Goal: Task Accomplishment & Management: Complete application form

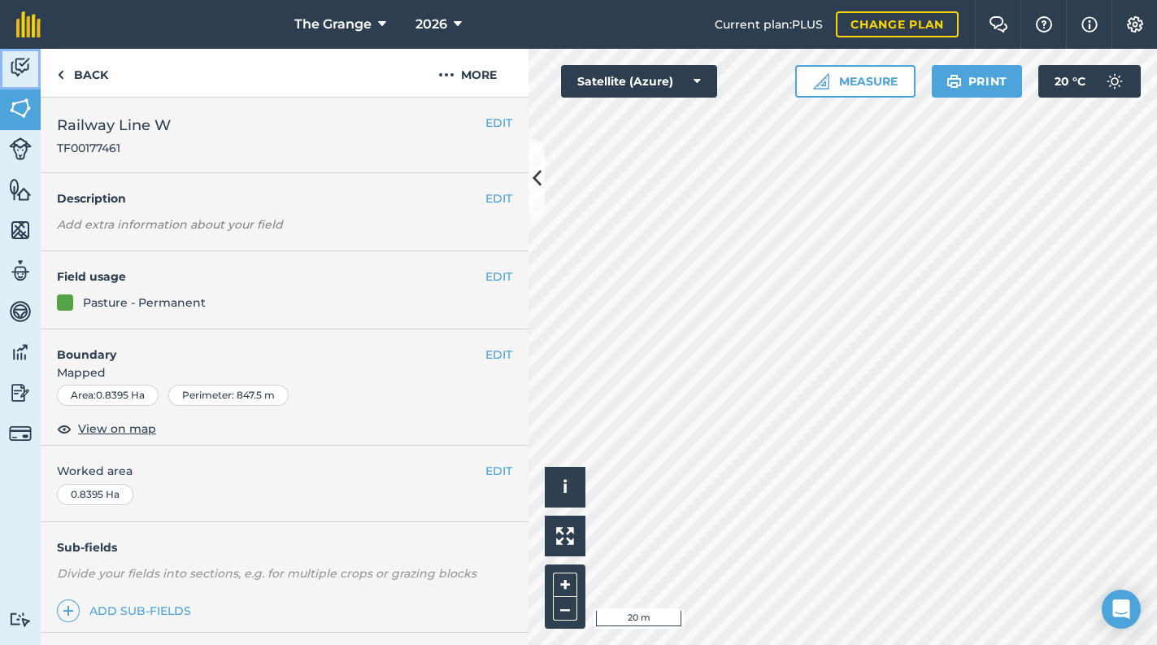
click at [9, 69] on img at bounding box center [20, 67] width 23 height 24
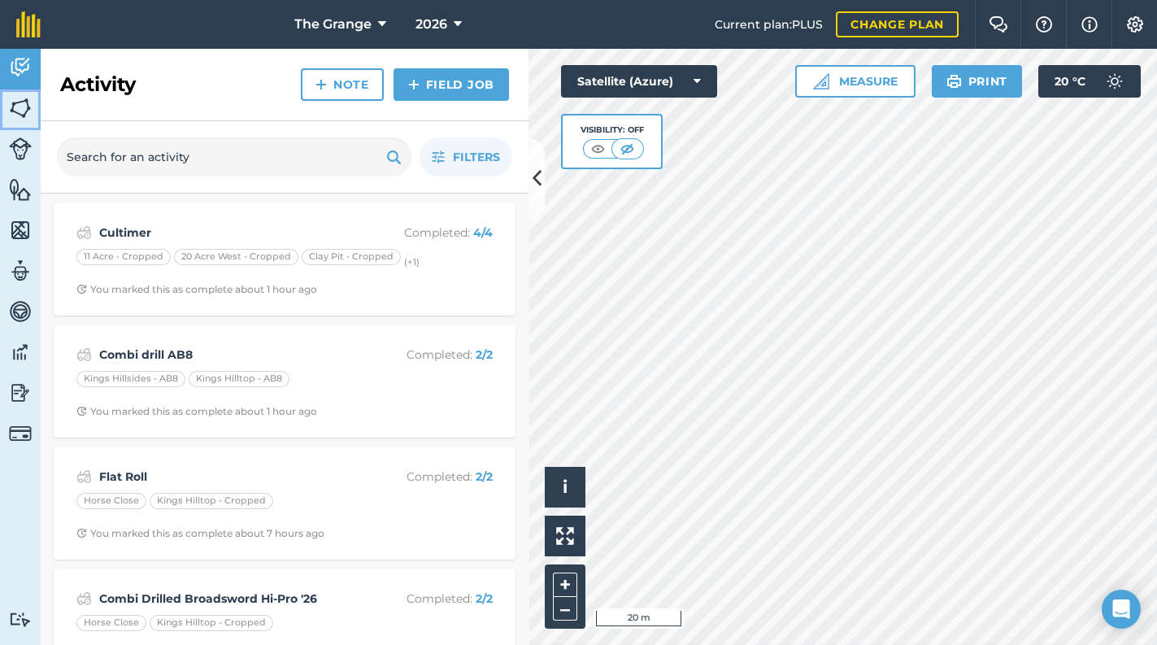
click at [12, 91] on link "Fields" at bounding box center [20, 109] width 41 height 41
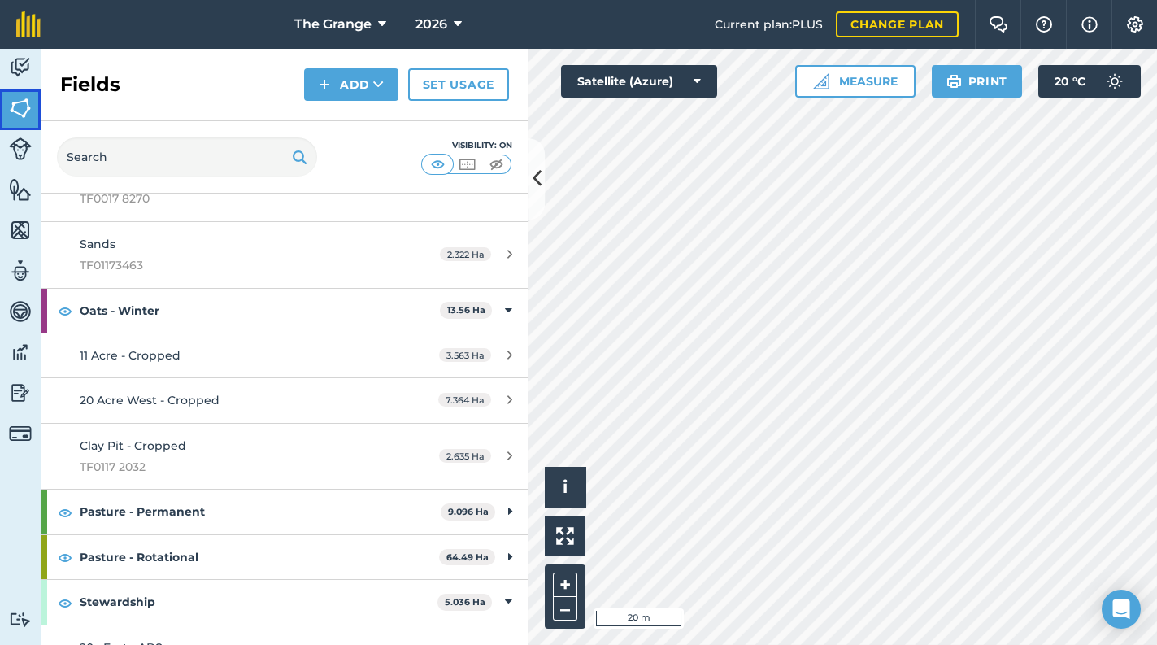
scroll to position [276, 0]
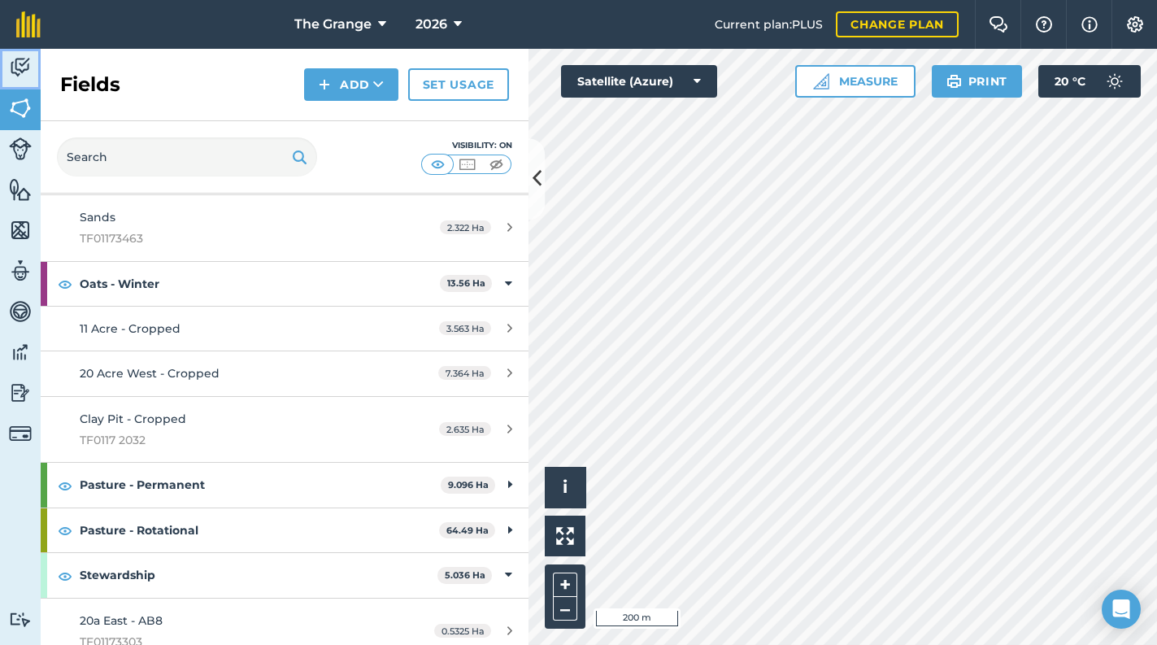
click at [20, 67] on img at bounding box center [20, 67] width 23 height 24
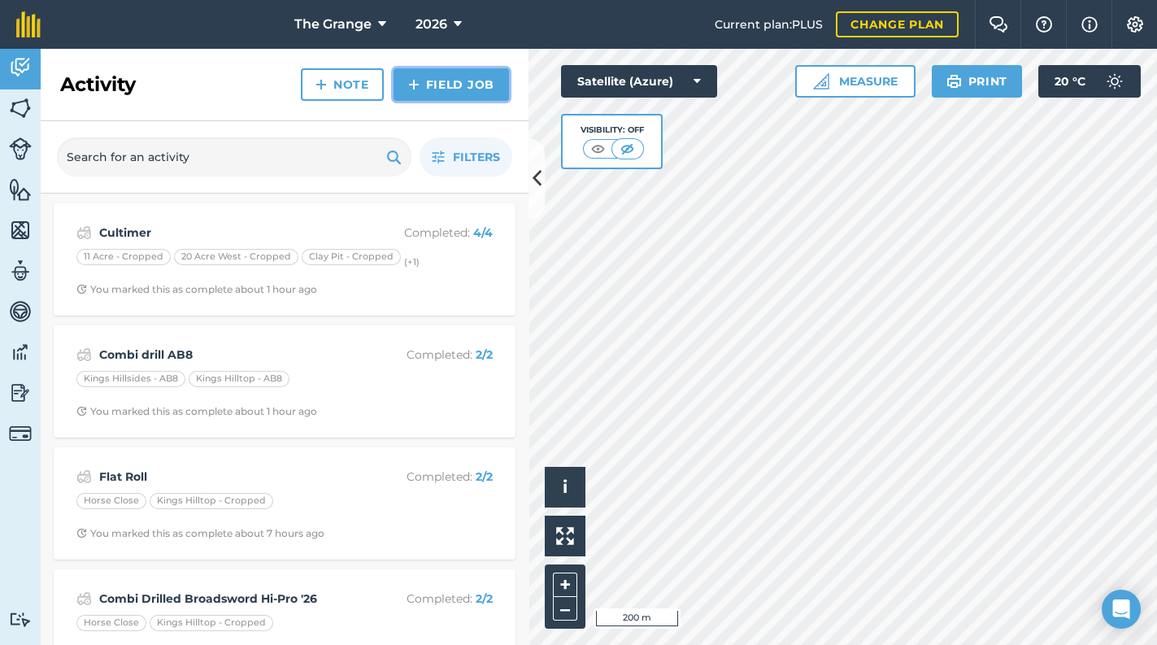
click at [500, 91] on link "Field Job" at bounding box center [451, 84] width 115 height 33
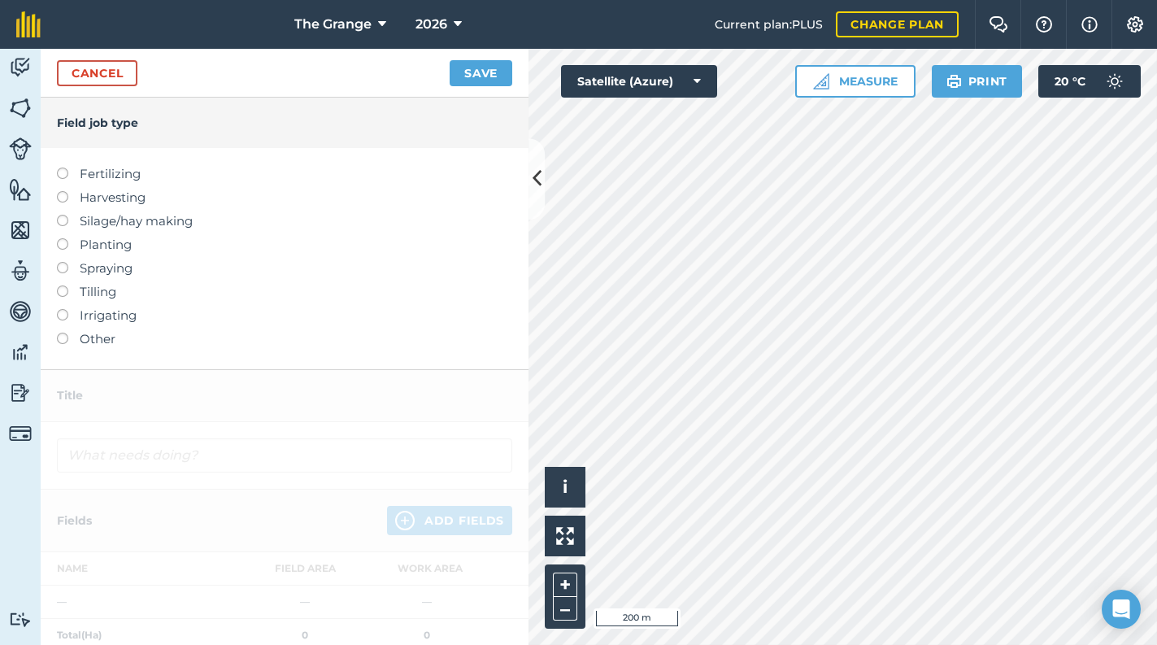
click at [99, 291] on label "Tilling" at bounding box center [284, 292] width 455 height 20
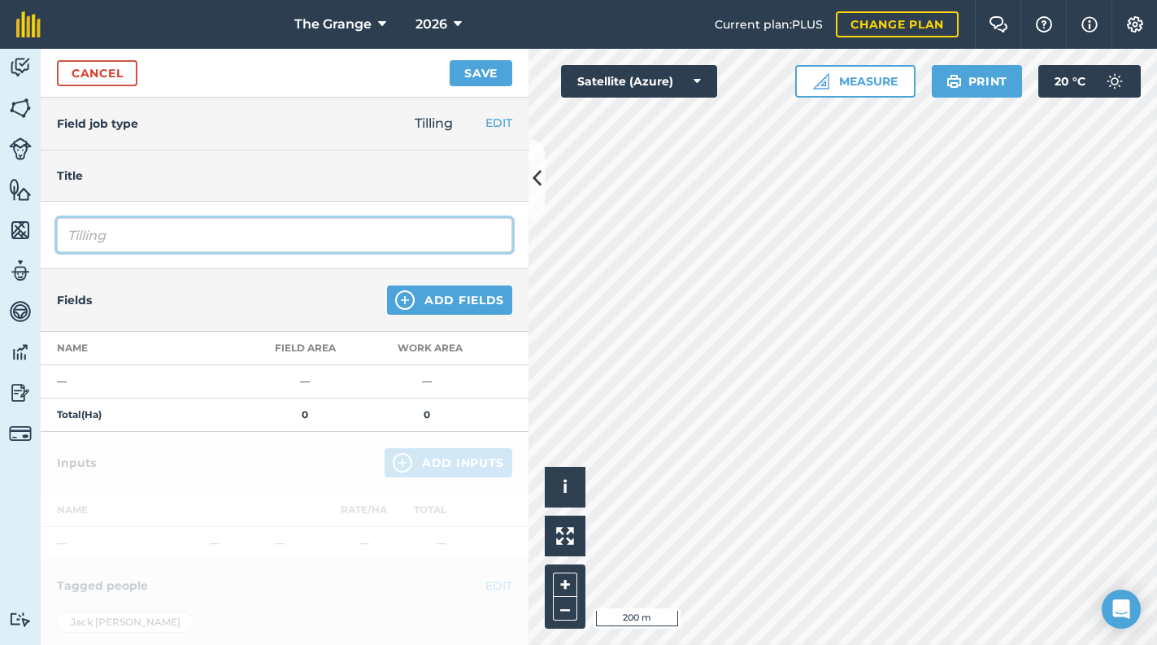
drag, startPoint x: 142, startPoint y: 228, endPoint x: 5, endPoint y: 237, distance: 137.7
click at [5, 237] on div "Activity Fields Livestock Features Maps Team Vehicles Data Reporting Billing Tu…" at bounding box center [578, 347] width 1157 height 596
type input "Ploughing"
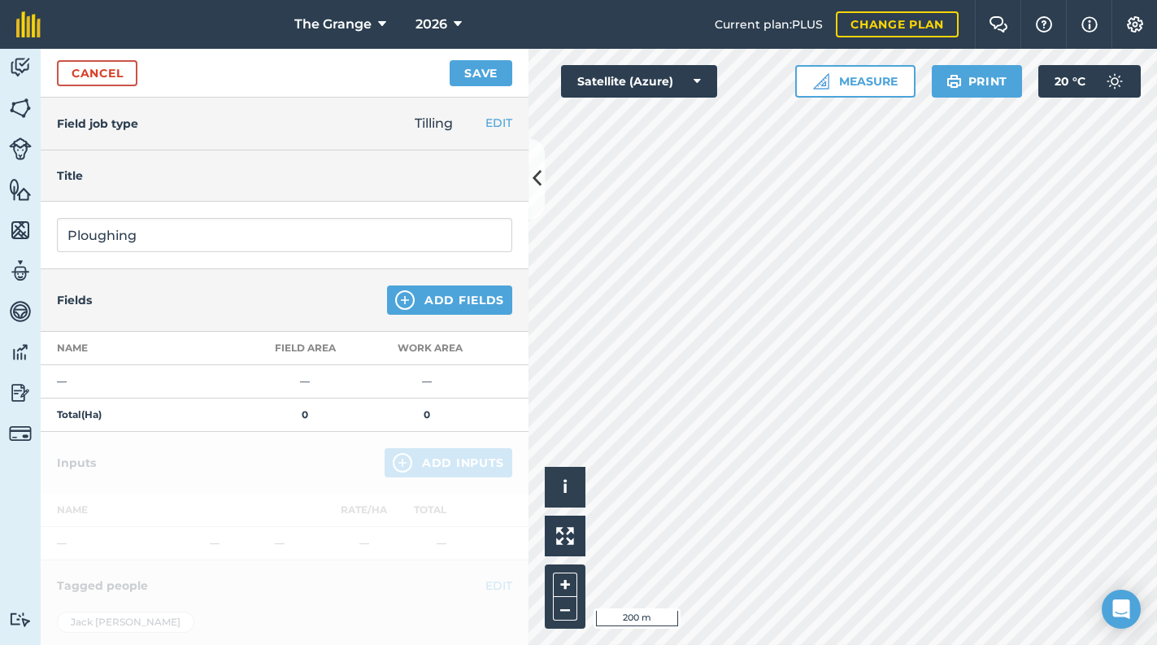
click at [237, 278] on div "Fields Add Fields" at bounding box center [285, 300] width 488 height 63
click at [446, 307] on button "Add Fields" at bounding box center [449, 299] width 125 height 29
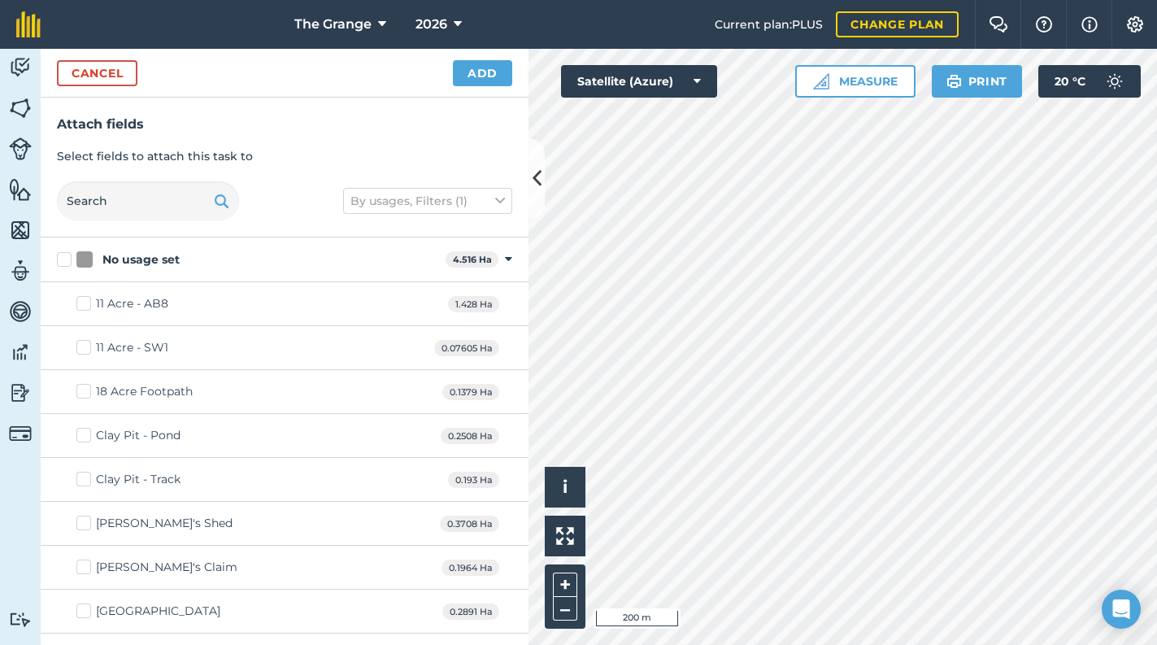
checkbox input "true"
click at [488, 80] on button "Add" at bounding box center [482, 73] width 59 height 26
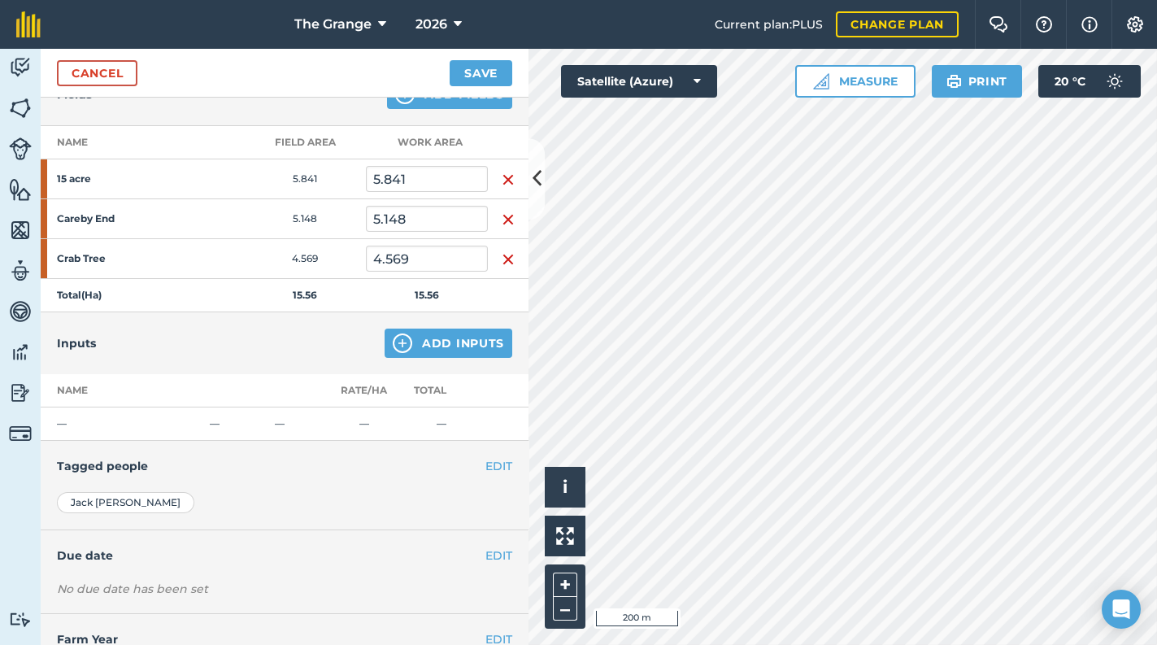
scroll to position [207, 0]
click at [440, 333] on button "Add Inputs" at bounding box center [449, 341] width 128 height 29
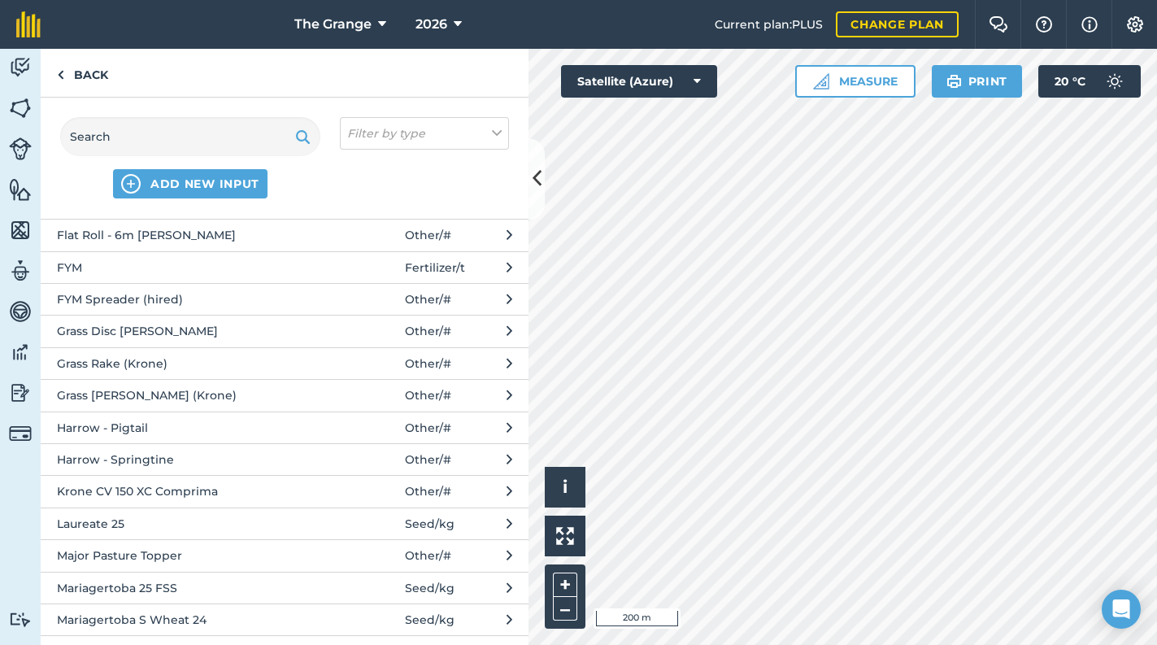
scroll to position [830, 0]
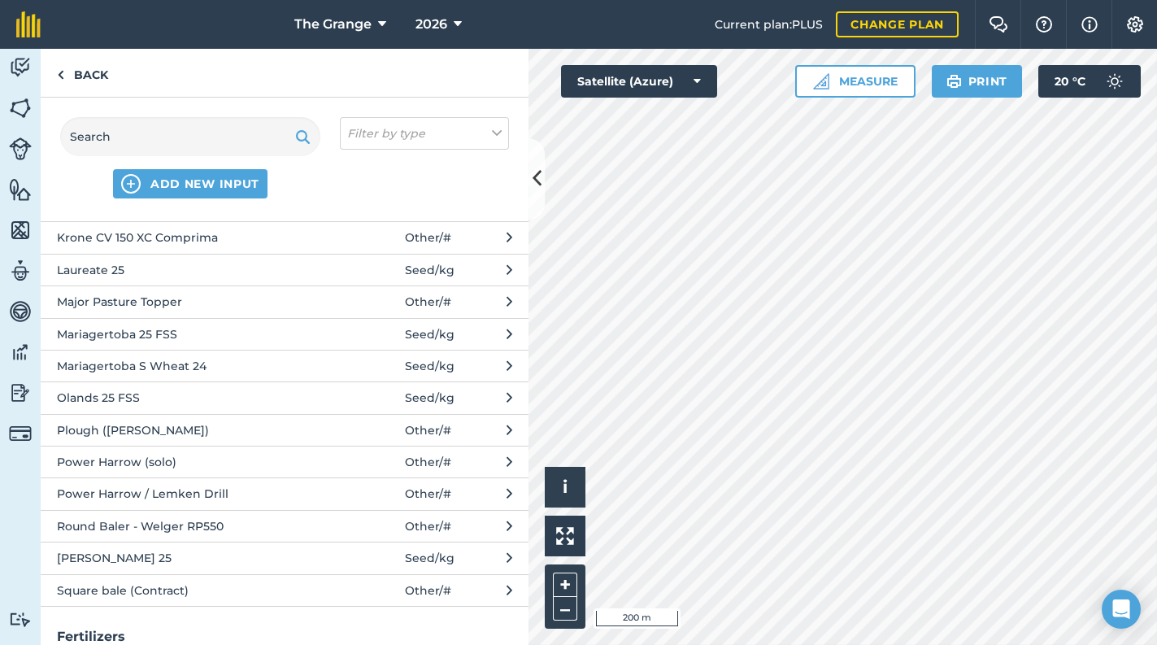
click at [139, 432] on span "Plough ([PERSON_NAME])" at bounding box center [190, 430] width 266 height 18
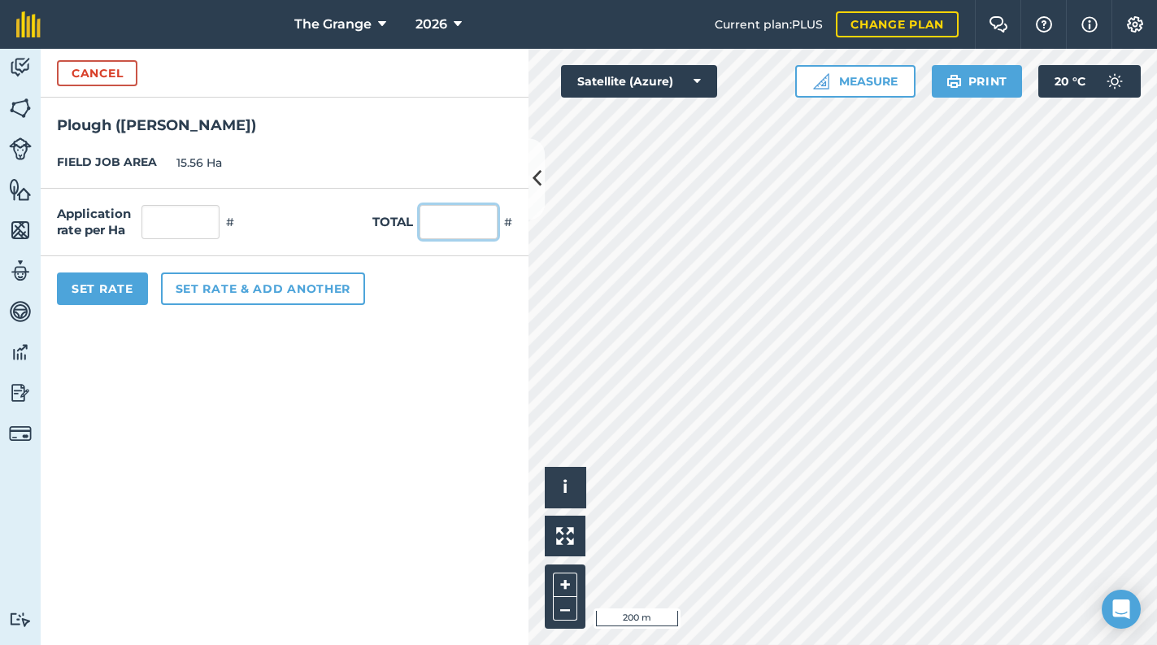
click at [449, 218] on input "text" at bounding box center [459, 222] width 78 height 34
type input "1"
type input "0.064"
click at [125, 293] on button "Set Rate" at bounding box center [102, 288] width 91 height 33
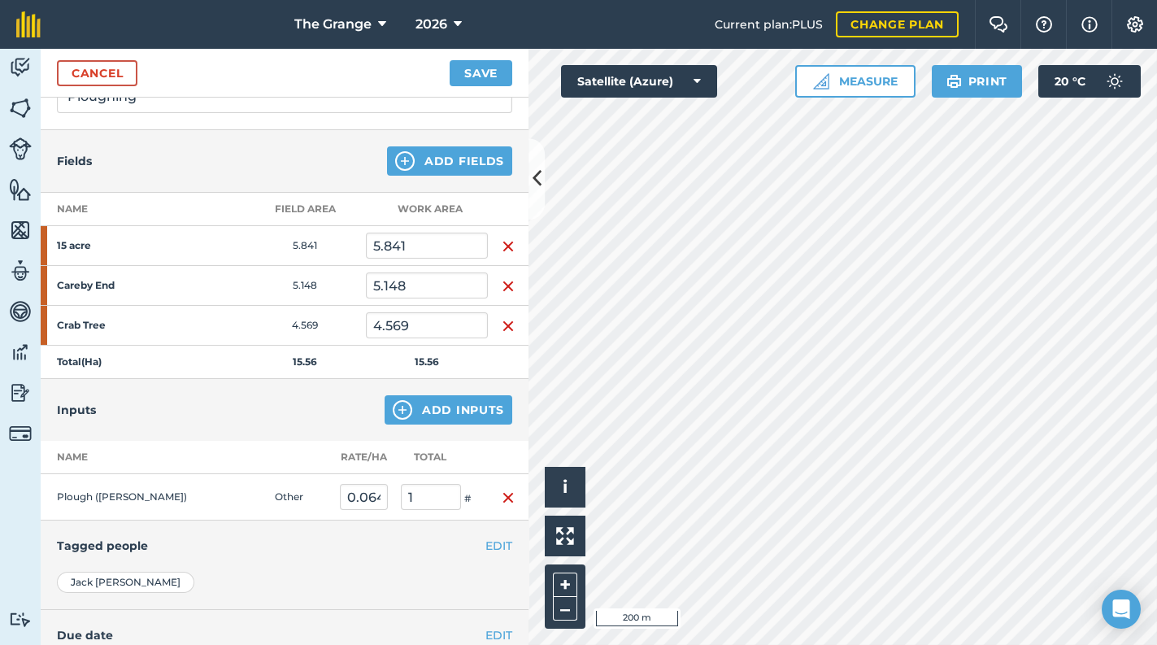
scroll to position [0, 0]
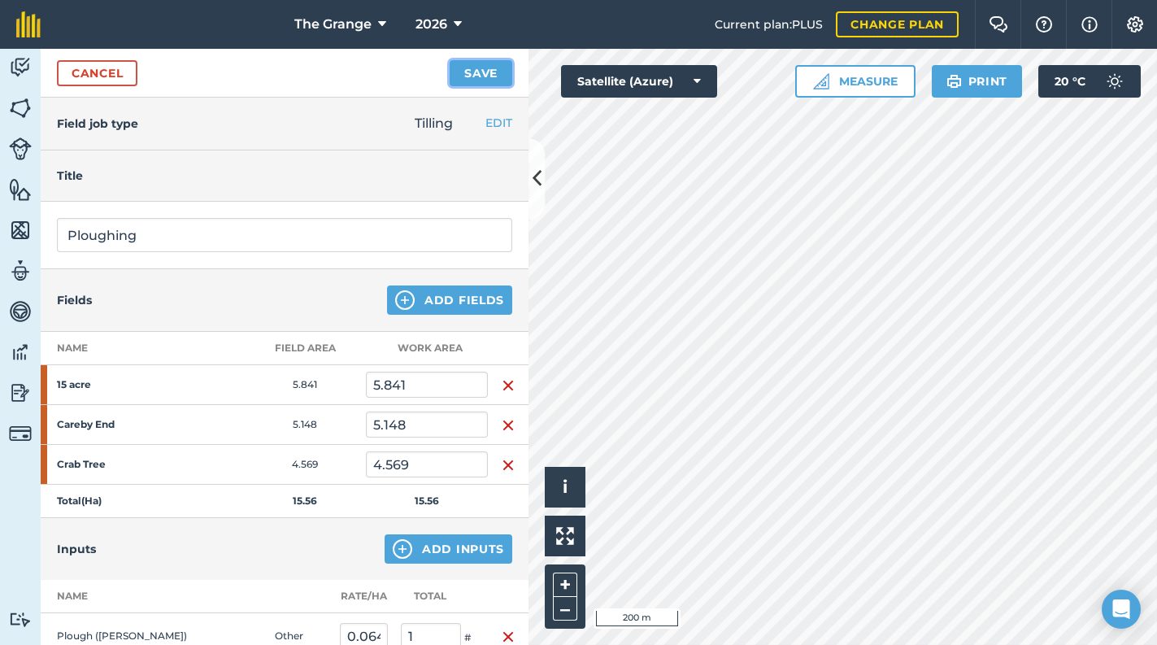
click at [453, 66] on button "Save" at bounding box center [481, 73] width 63 height 26
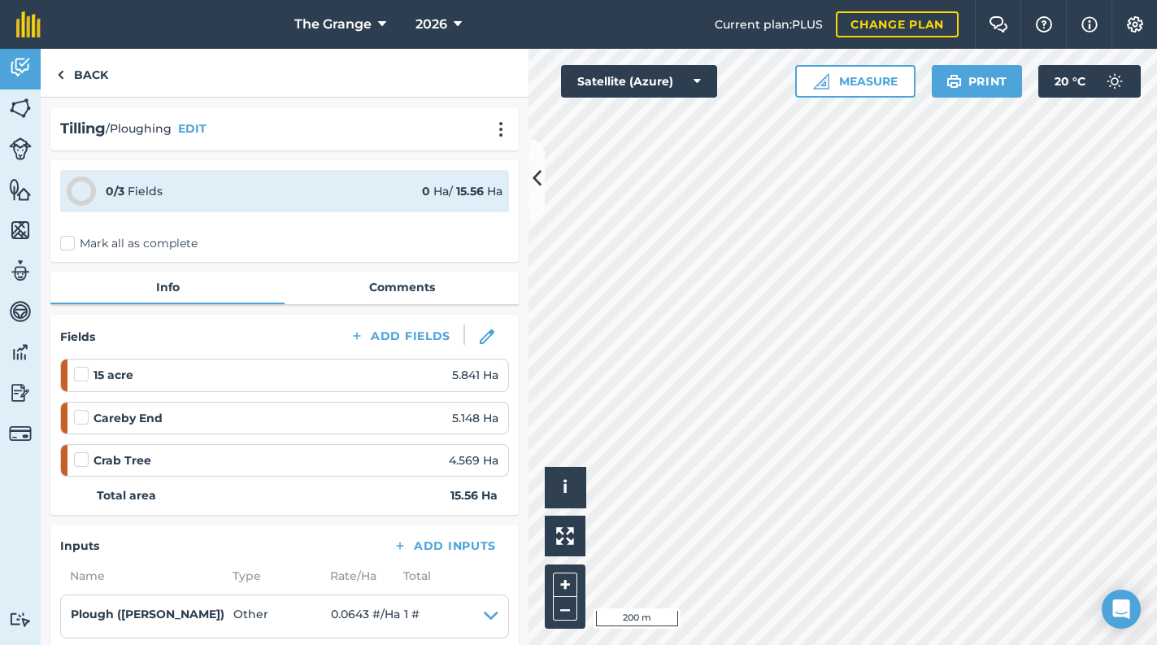
click at [79, 248] on label "Mark all as complete" at bounding box center [128, 243] width 137 height 17
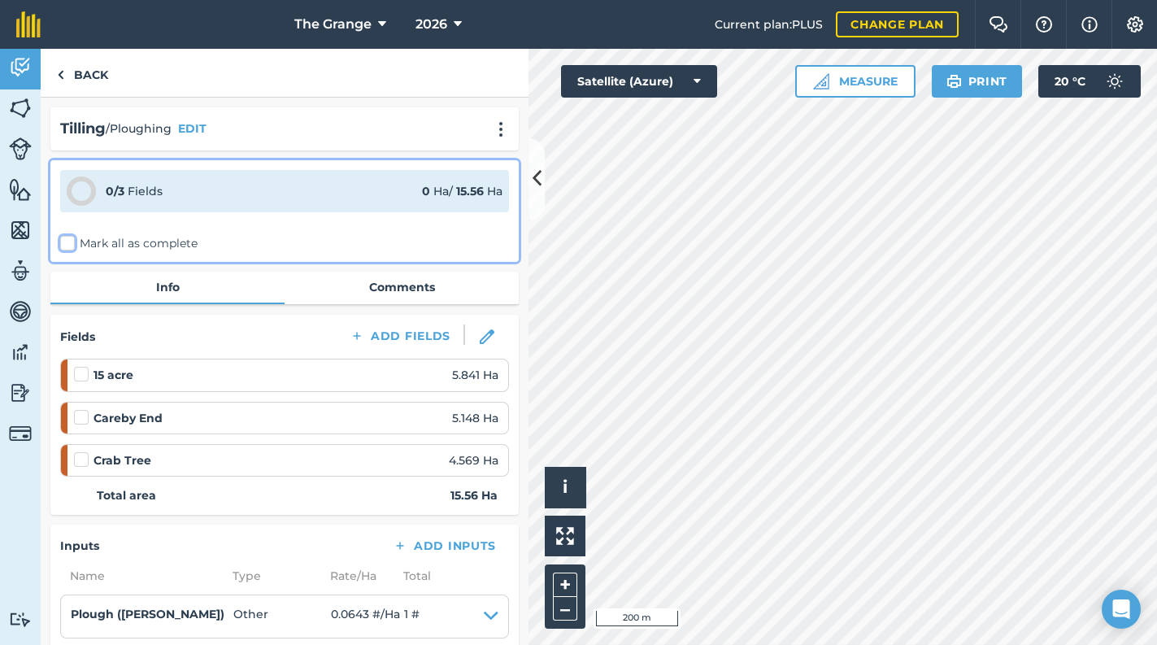
click at [71, 246] on input "Mark all as complete" at bounding box center [65, 240] width 11 height 11
checkbox input "false"
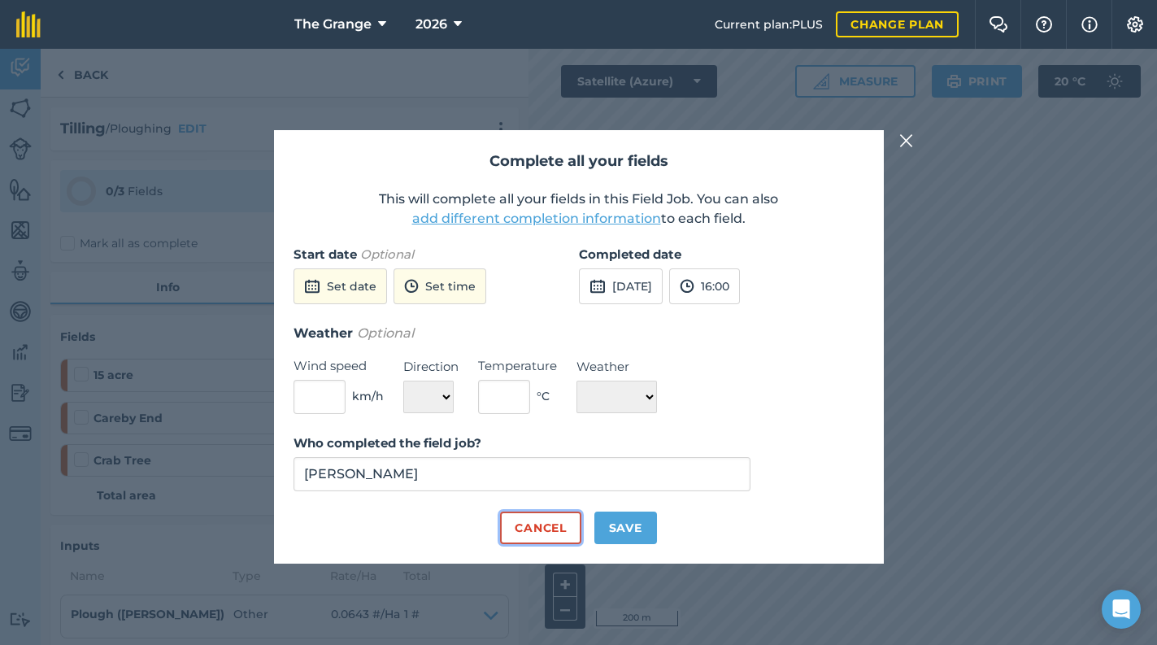
click at [539, 538] on button "Cancel" at bounding box center [540, 527] width 80 height 33
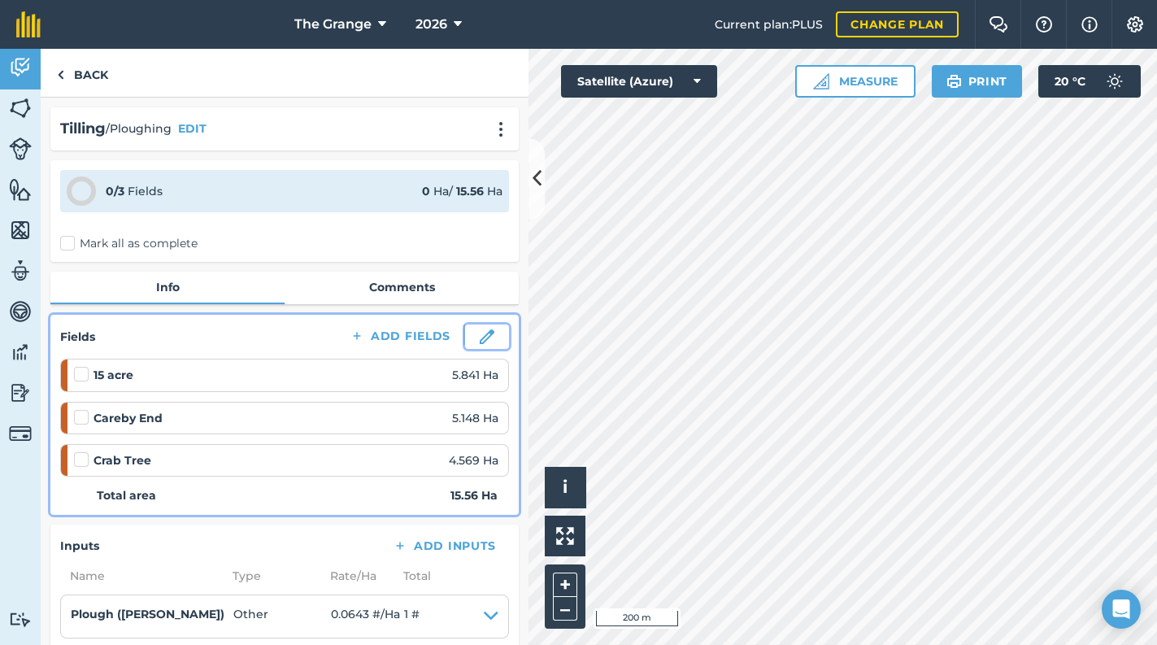
click at [480, 334] on img at bounding box center [487, 336] width 15 height 15
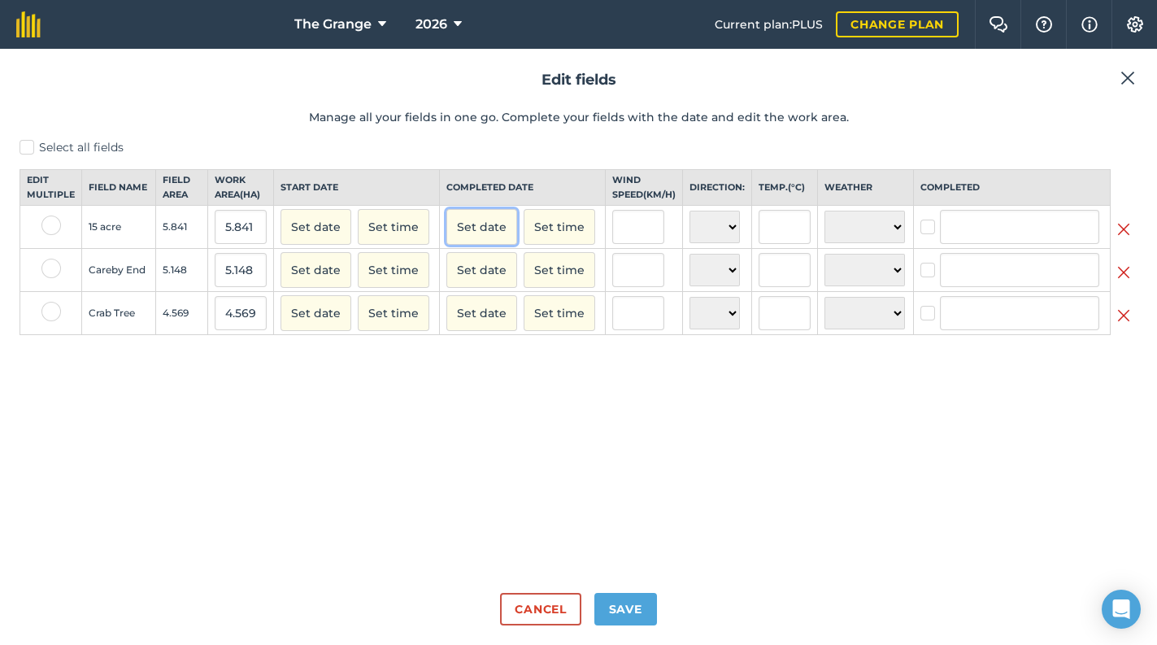
click at [478, 245] on button "Set date" at bounding box center [481, 227] width 71 height 36
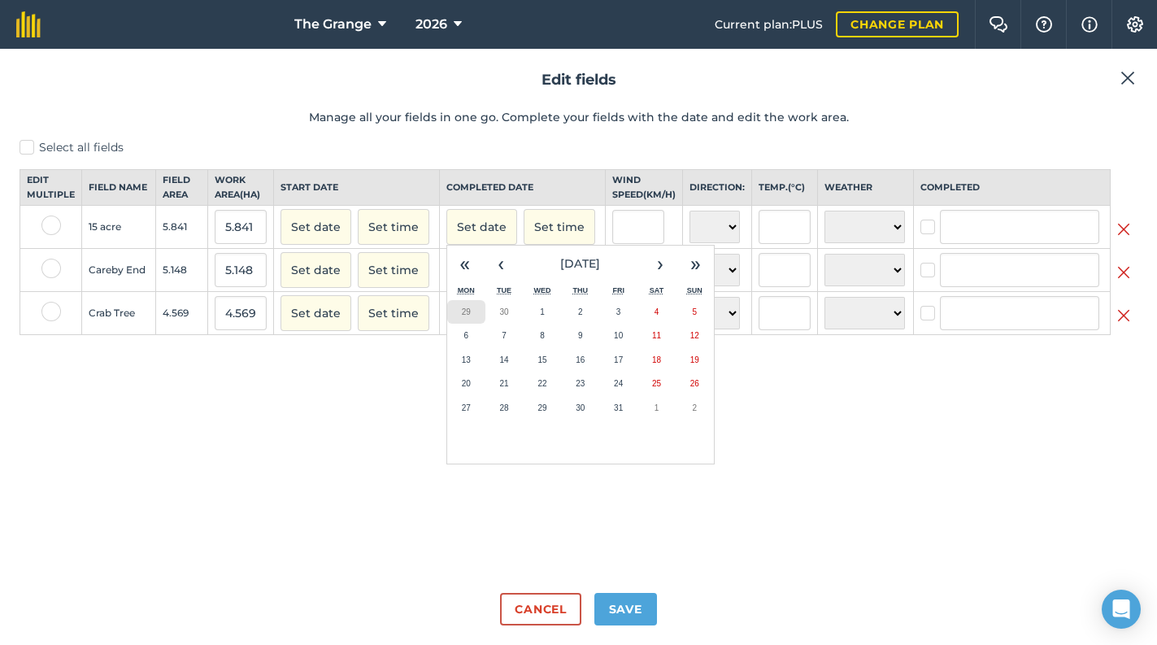
click at [462, 324] on button "29" at bounding box center [466, 312] width 38 height 24
checkbox input "true"
type input "[PERSON_NAME]"
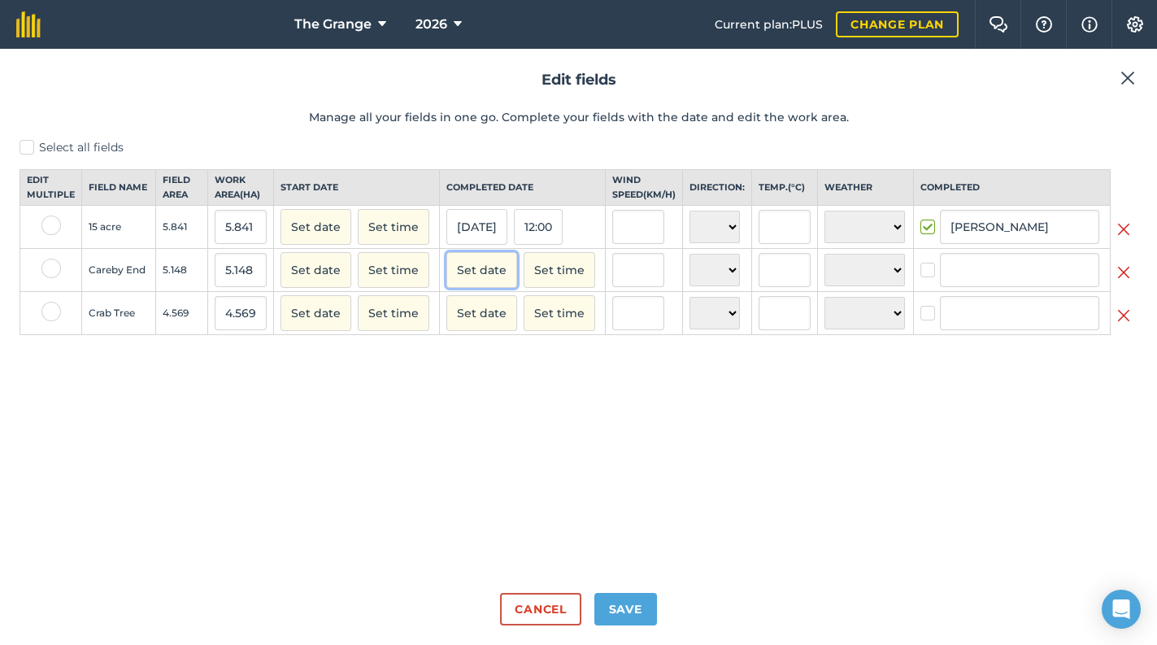
click at [479, 278] on button "Set date" at bounding box center [481, 270] width 71 height 36
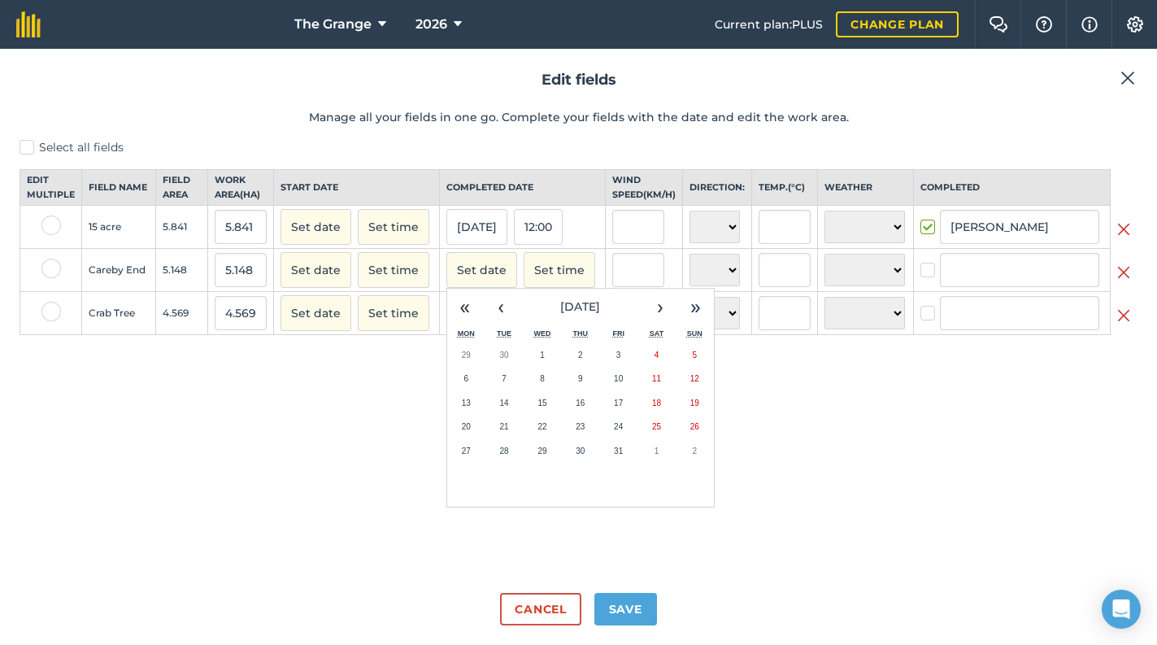
drag, startPoint x: 59, startPoint y: 281, endPoint x: 46, endPoint y: 311, distance: 33.5
click at [59, 282] on div at bounding box center [51, 271] width 20 height 24
click at [496, 368] on button "30" at bounding box center [504, 355] width 38 height 24
checkbox input "true"
type input "[PERSON_NAME]"
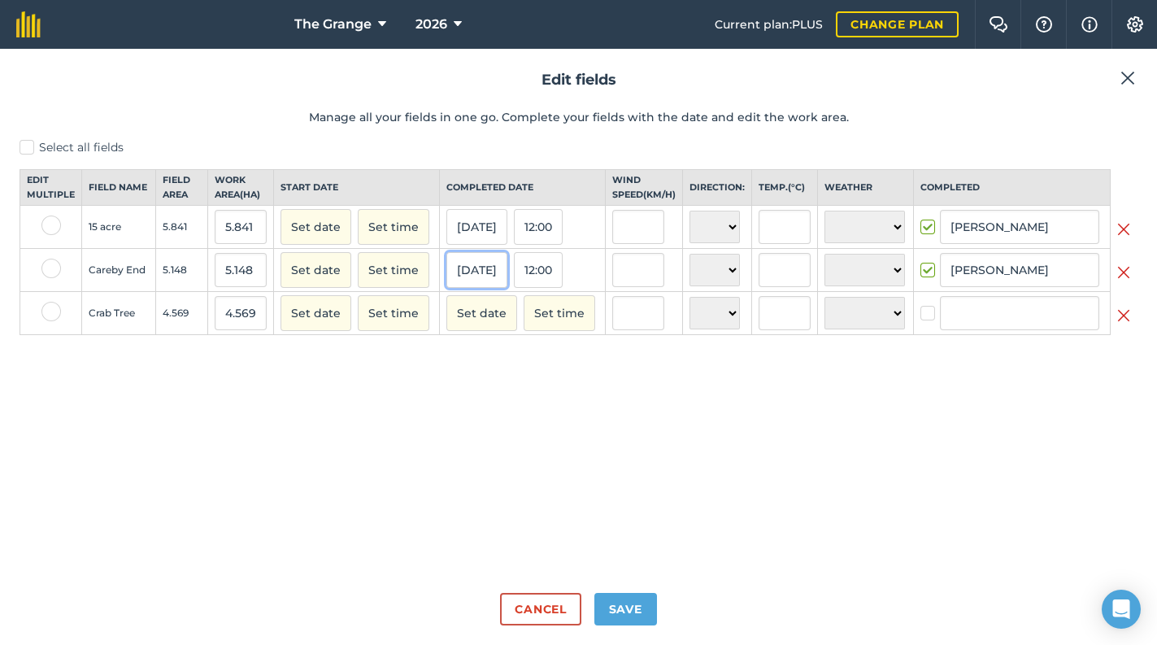
click at [488, 288] on button "[DATE]" at bounding box center [476, 270] width 61 height 36
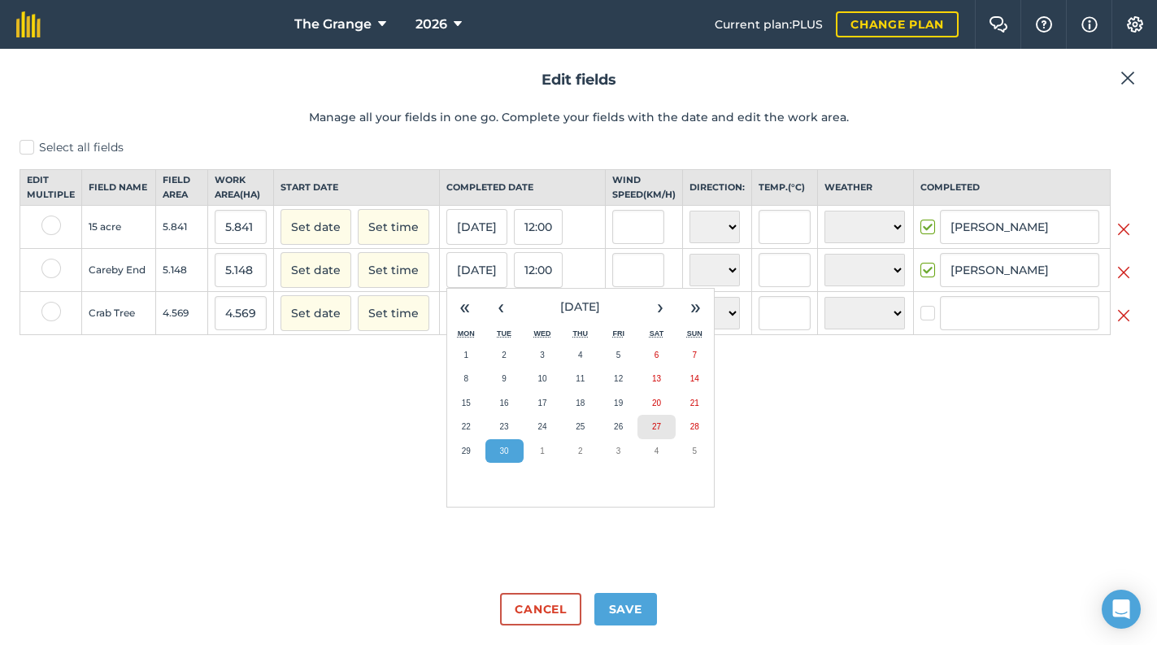
click at [655, 431] on abbr "27" at bounding box center [656, 426] width 9 height 9
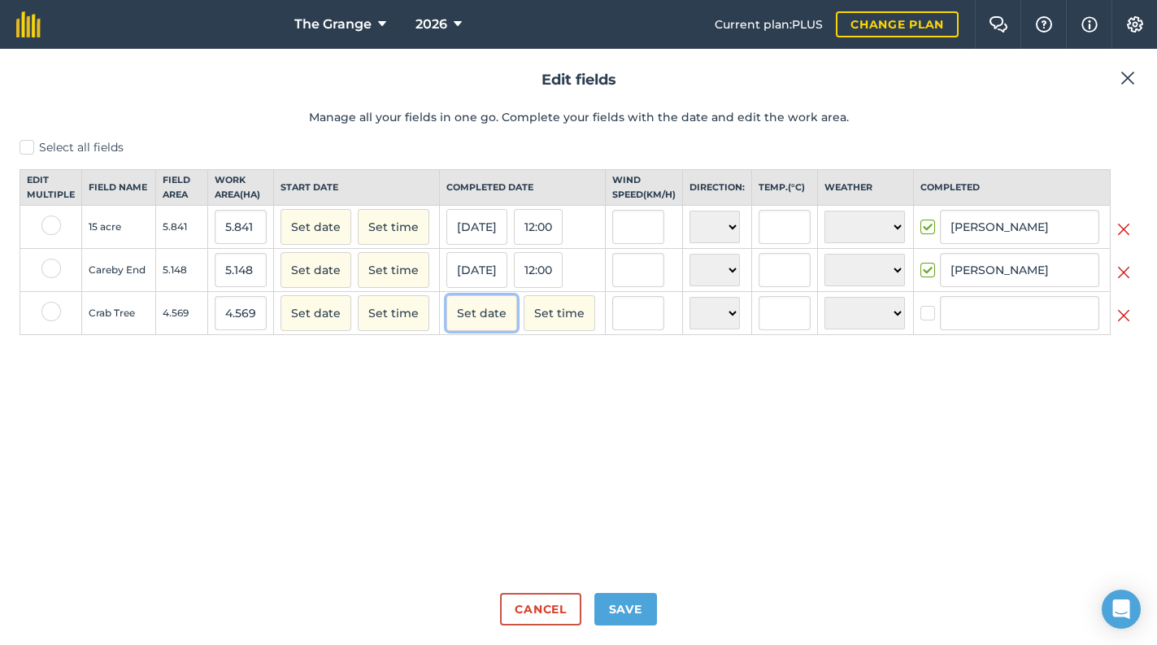
click at [469, 331] on button "Set date" at bounding box center [481, 313] width 71 height 36
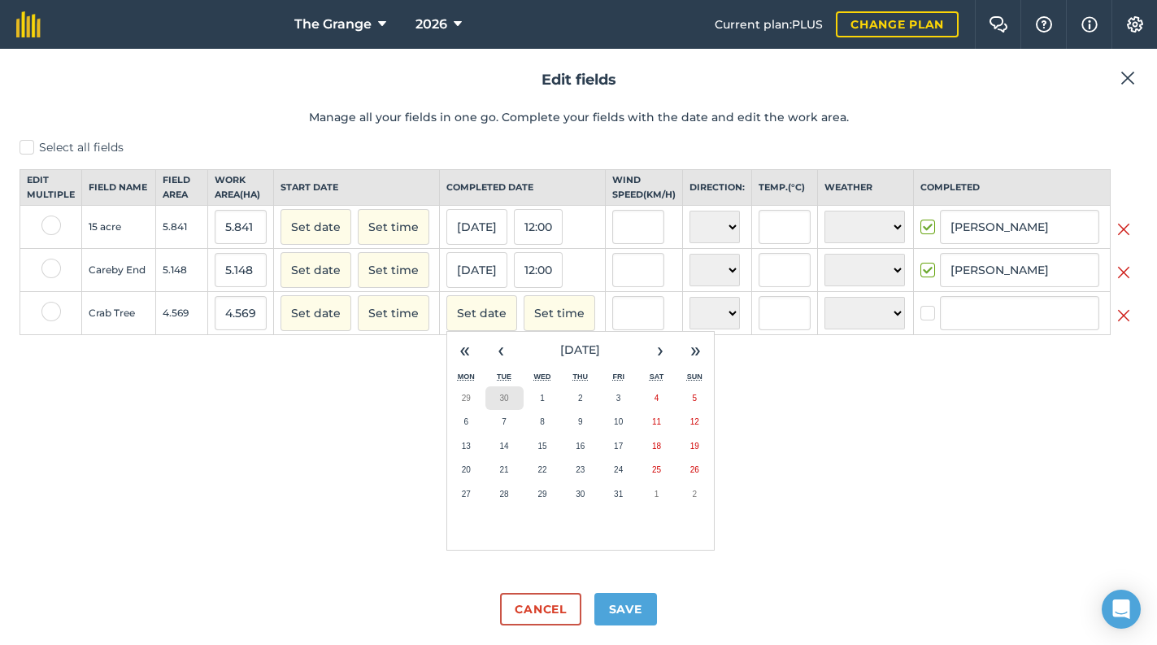
click at [499, 411] on button "30" at bounding box center [504, 398] width 38 height 24
checkbox input "true"
type input "[PERSON_NAME]"
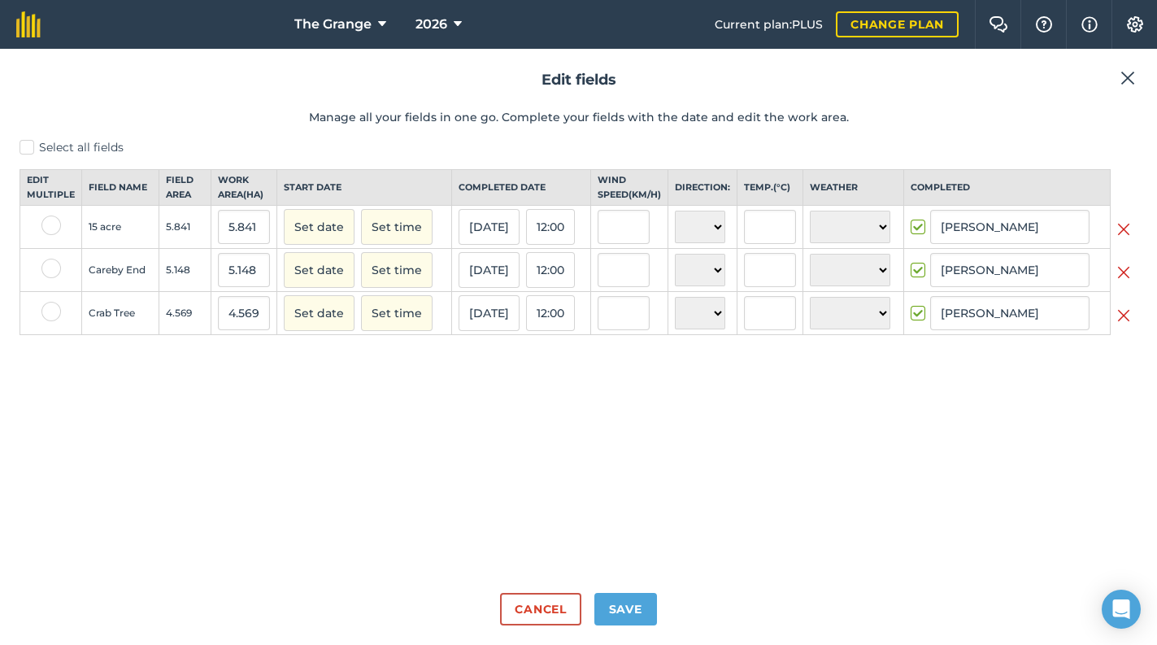
click at [729, 423] on div "Select all fields Edit multiple Field name Field Area Work area ( Ha ) Start da…" at bounding box center [579, 359] width 1118 height 441
click at [1013, 237] on input "[PERSON_NAME]" at bounding box center [1009, 227] width 159 height 34
click at [1015, 277] on li "[PERSON_NAME]" at bounding box center [1010, 261] width 158 height 33
type input "[PERSON_NAME]"
click at [1015, 278] on input "[PERSON_NAME]" at bounding box center [1009, 270] width 159 height 34
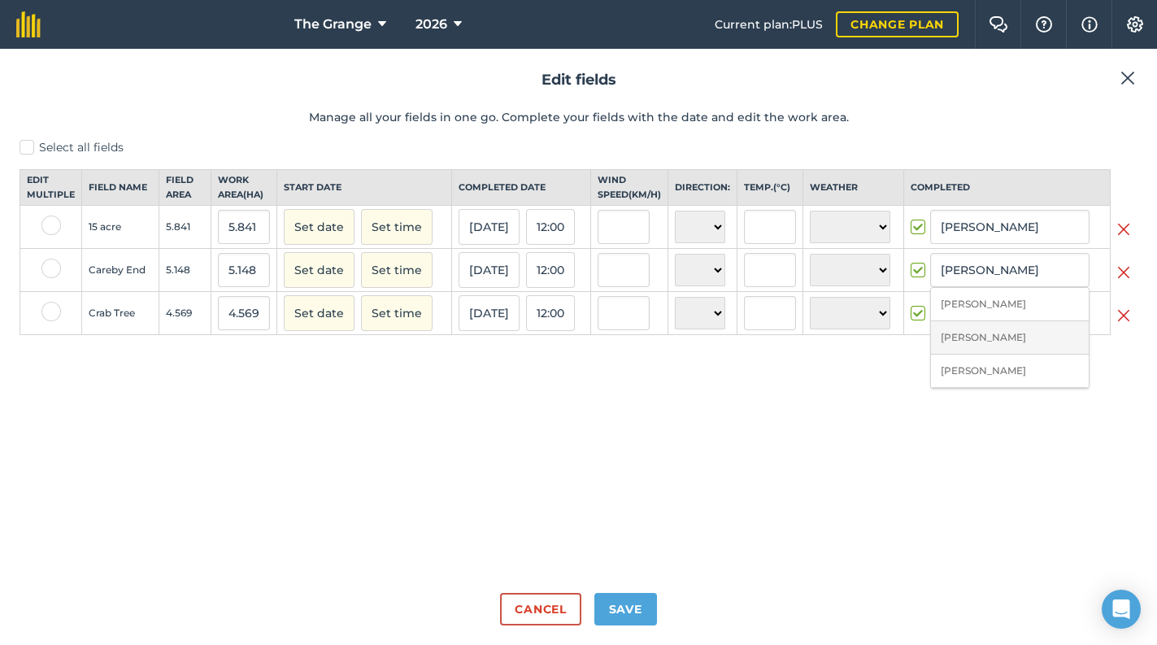
click at [1016, 334] on li "[PERSON_NAME]" at bounding box center [1010, 337] width 158 height 33
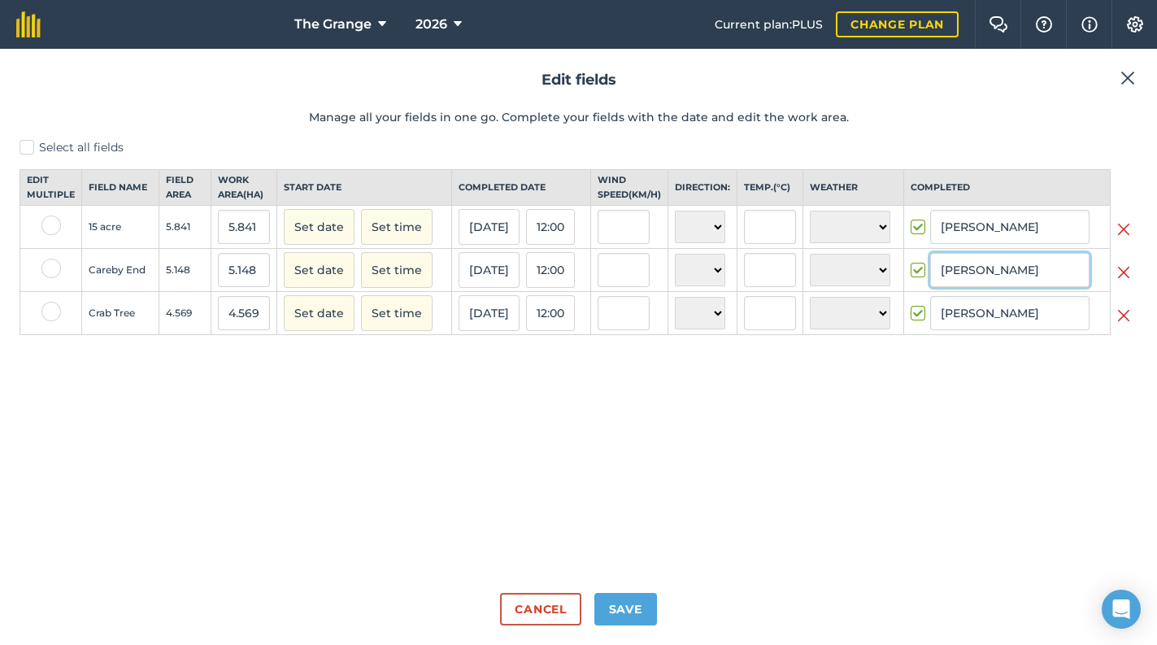
click at [1007, 278] on input "[PERSON_NAME]" at bounding box center [1009, 270] width 159 height 34
click at [1005, 311] on li "[PERSON_NAME]" at bounding box center [1010, 304] width 158 height 33
type input "[PERSON_NAME]"
click at [1005, 311] on input "[PERSON_NAME]" at bounding box center [1009, 313] width 159 height 34
click at [1011, 363] on li "[PERSON_NAME]" at bounding box center [1010, 347] width 158 height 33
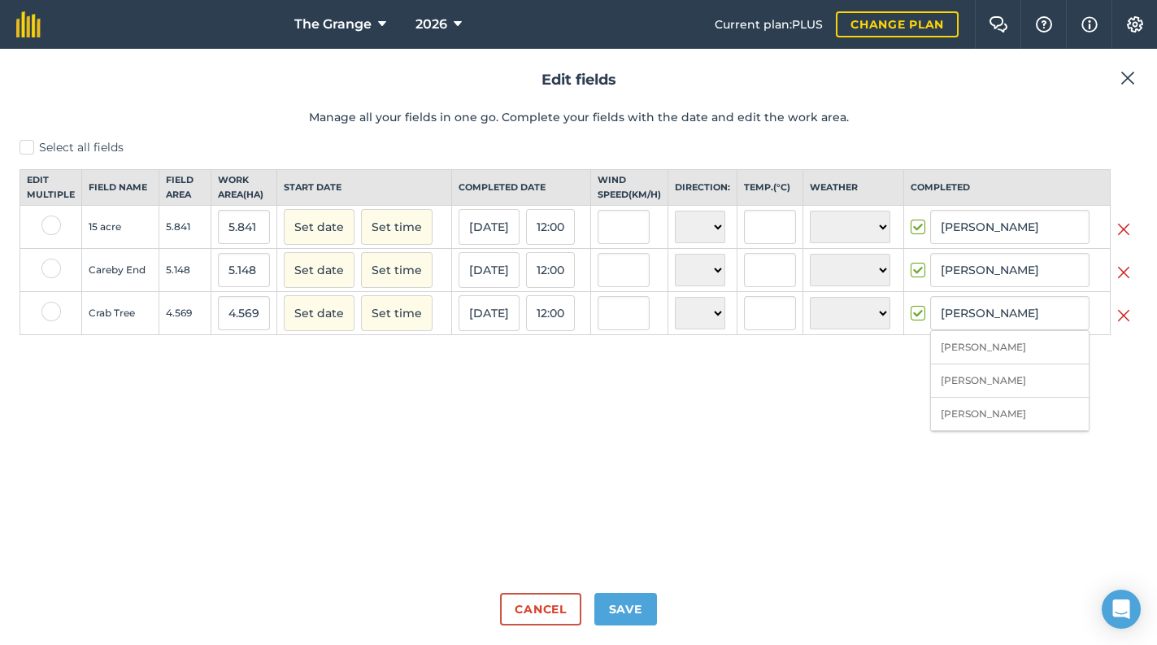
type input "[PERSON_NAME]"
click at [906, 418] on div "Select all fields Edit multiple Field name Field Area Work area ( Ha ) Start da…" at bounding box center [579, 359] width 1118 height 441
click at [636, 610] on button "Save" at bounding box center [625, 609] width 63 height 33
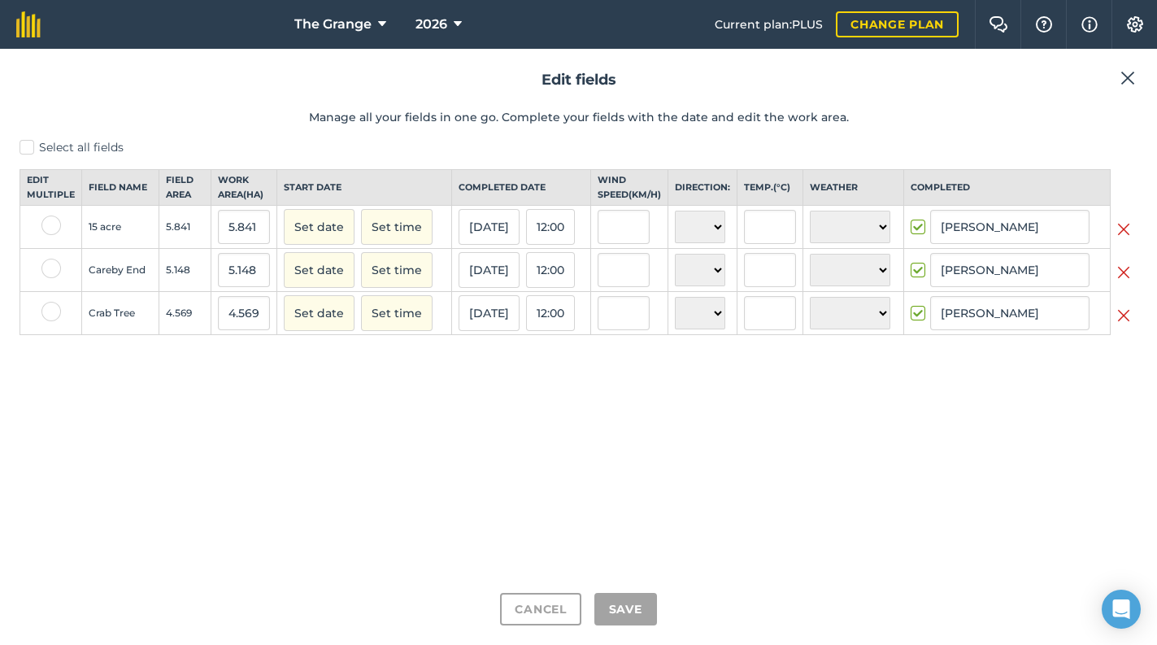
checkbox input "true"
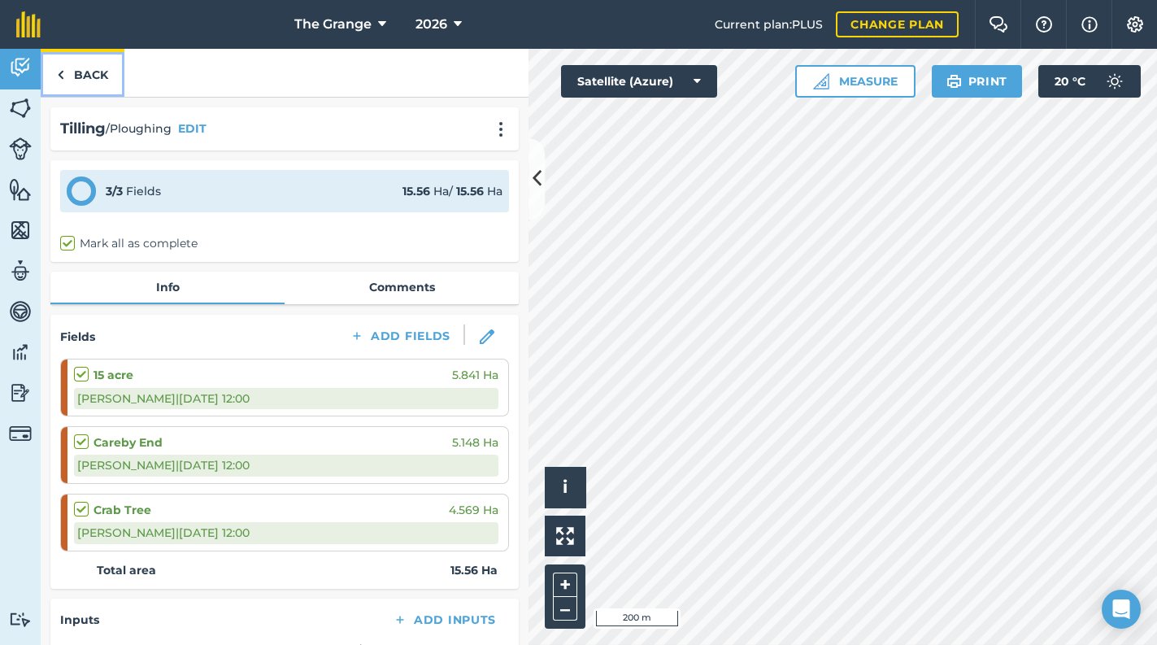
click at [93, 81] on link "Back" at bounding box center [83, 73] width 84 height 48
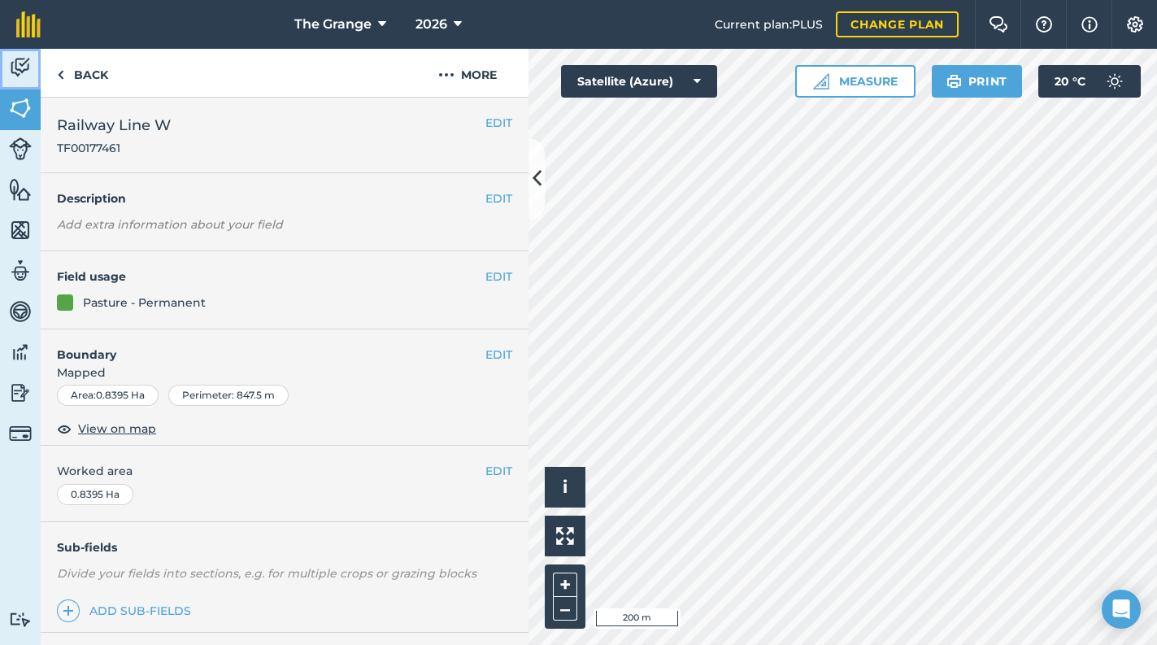
click at [13, 73] on img at bounding box center [20, 67] width 23 height 24
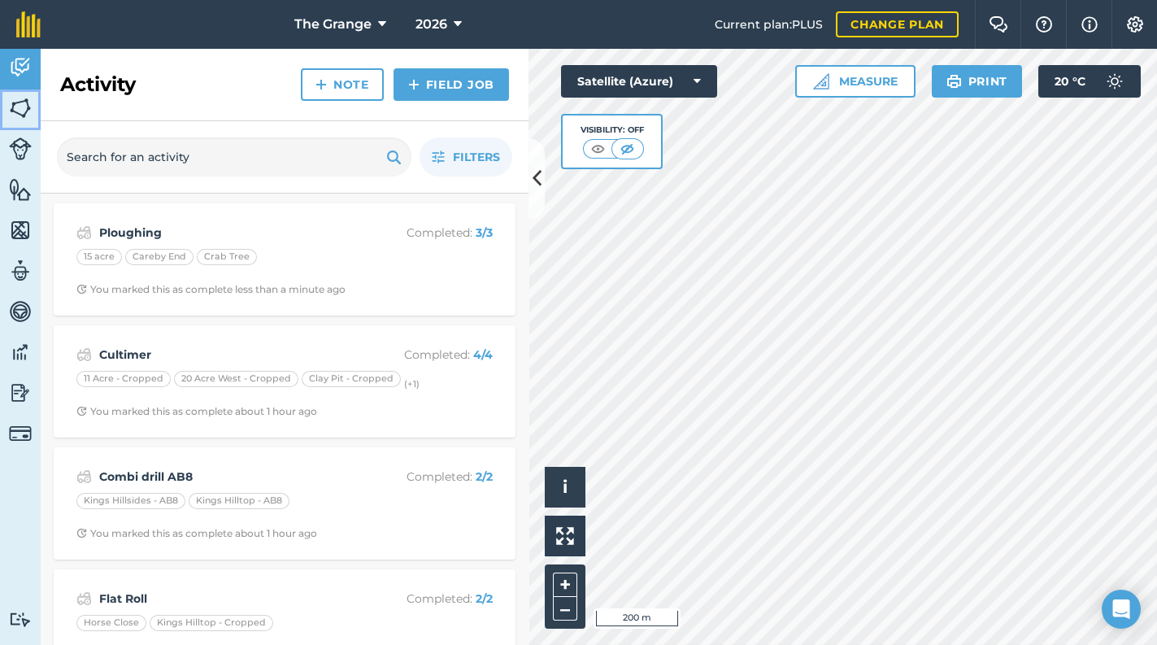
click at [28, 119] on img at bounding box center [20, 108] width 23 height 24
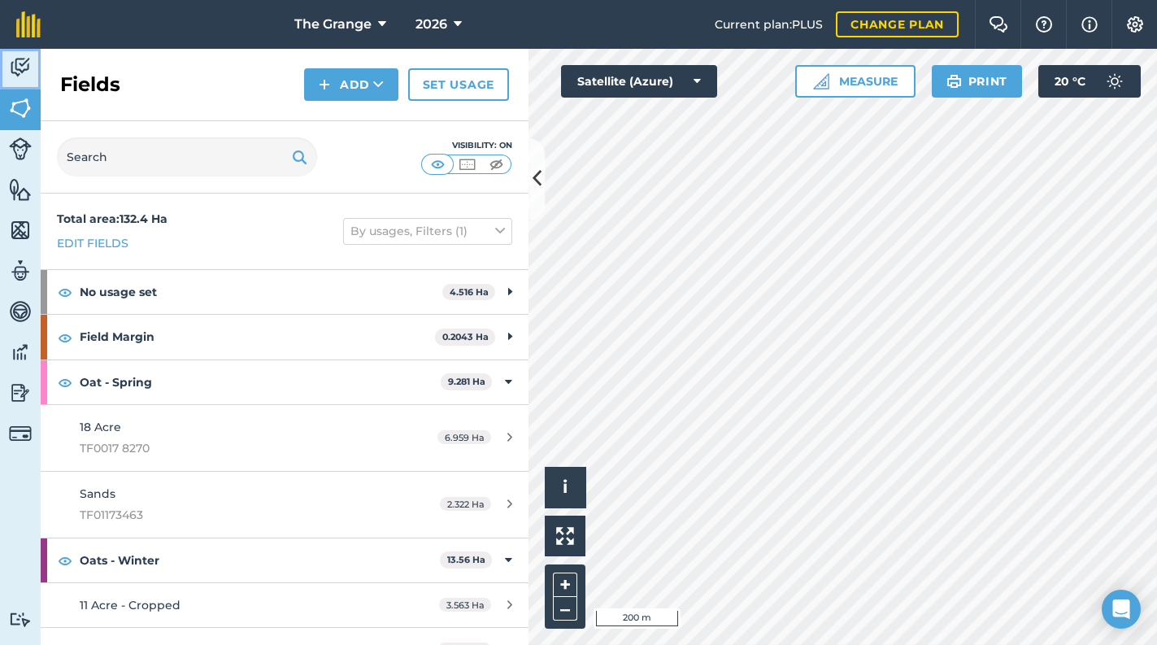
click at [25, 73] on img at bounding box center [20, 67] width 23 height 24
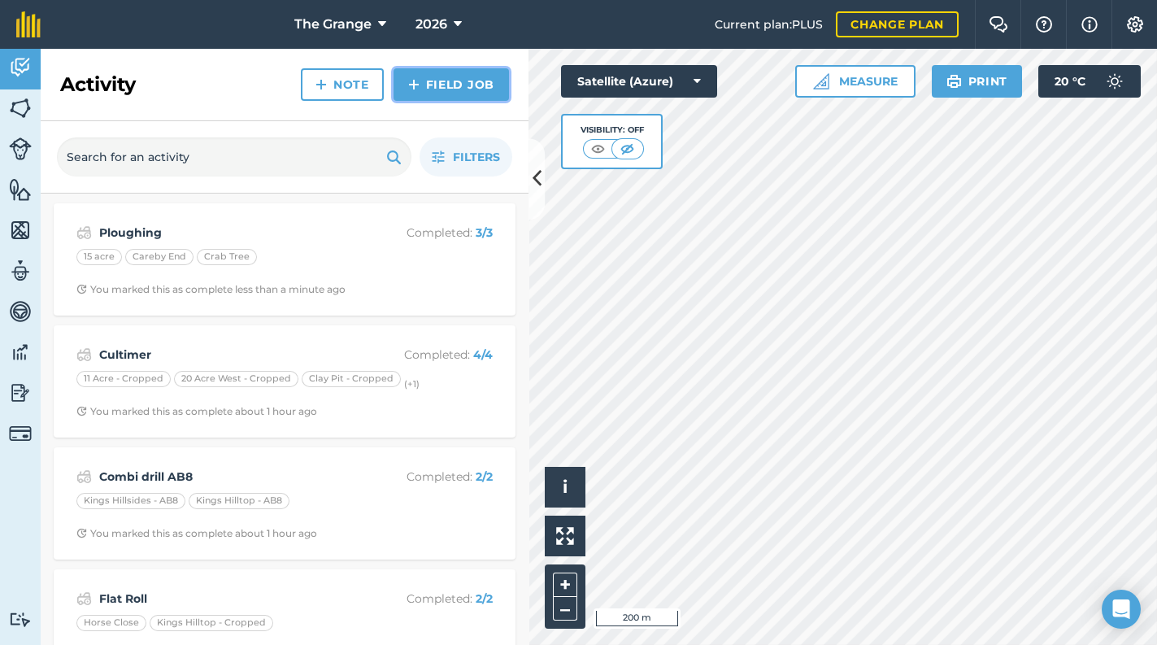
click at [446, 78] on link "Field Job" at bounding box center [451, 84] width 115 height 33
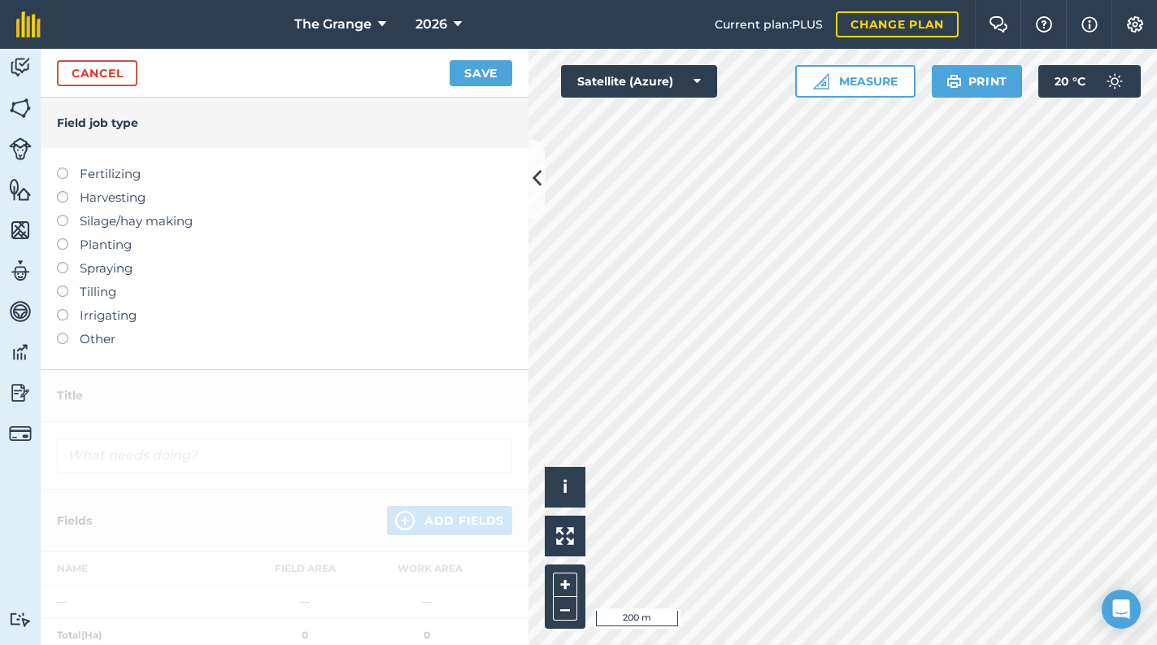
click at [107, 292] on label "Tilling" at bounding box center [284, 292] width 455 height 20
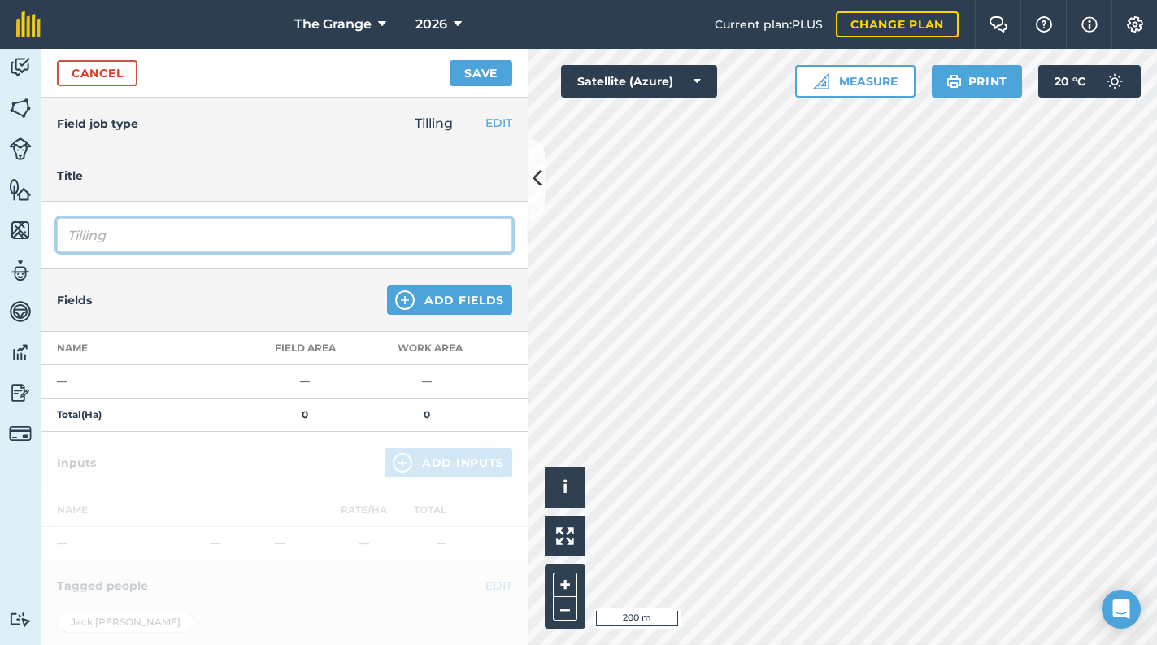
drag, startPoint x: 167, startPoint y: 230, endPoint x: 1, endPoint y: 229, distance: 165.9
click at [0, 237] on html "The Grange 2026 Current plan : PLUS Change plan Farm Chat Help Info Settings Th…" at bounding box center [578, 322] width 1157 height 645
type input "Pig tail harrow"
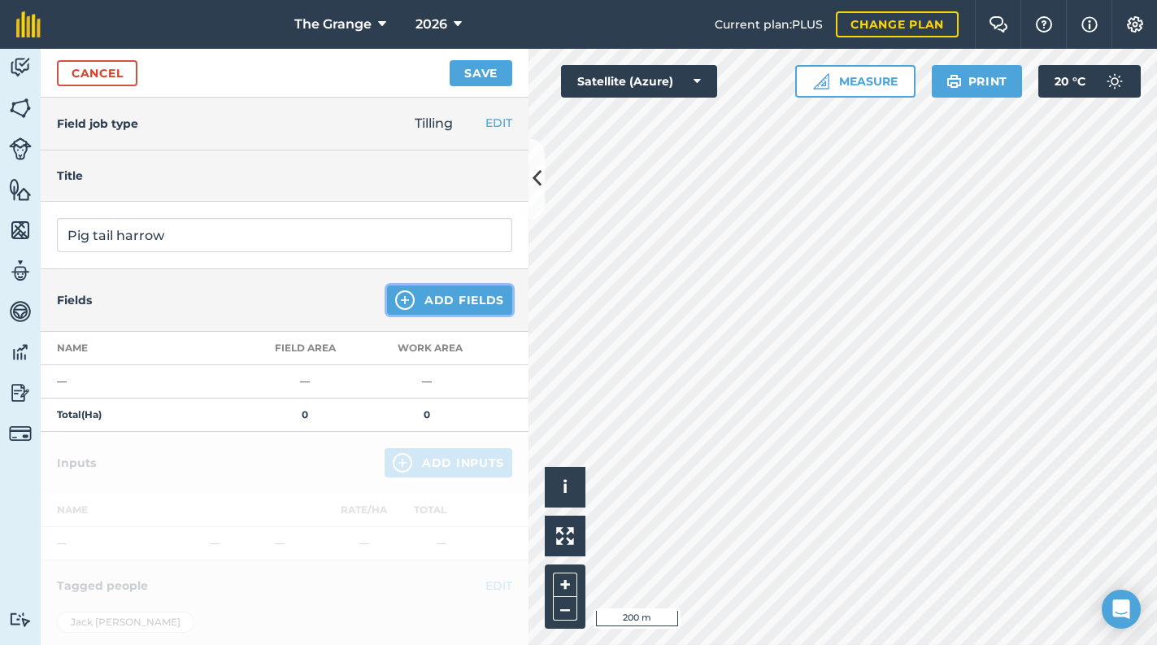
click at [463, 307] on button "Add Fields" at bounding box center [449, 299] width 125 height 29
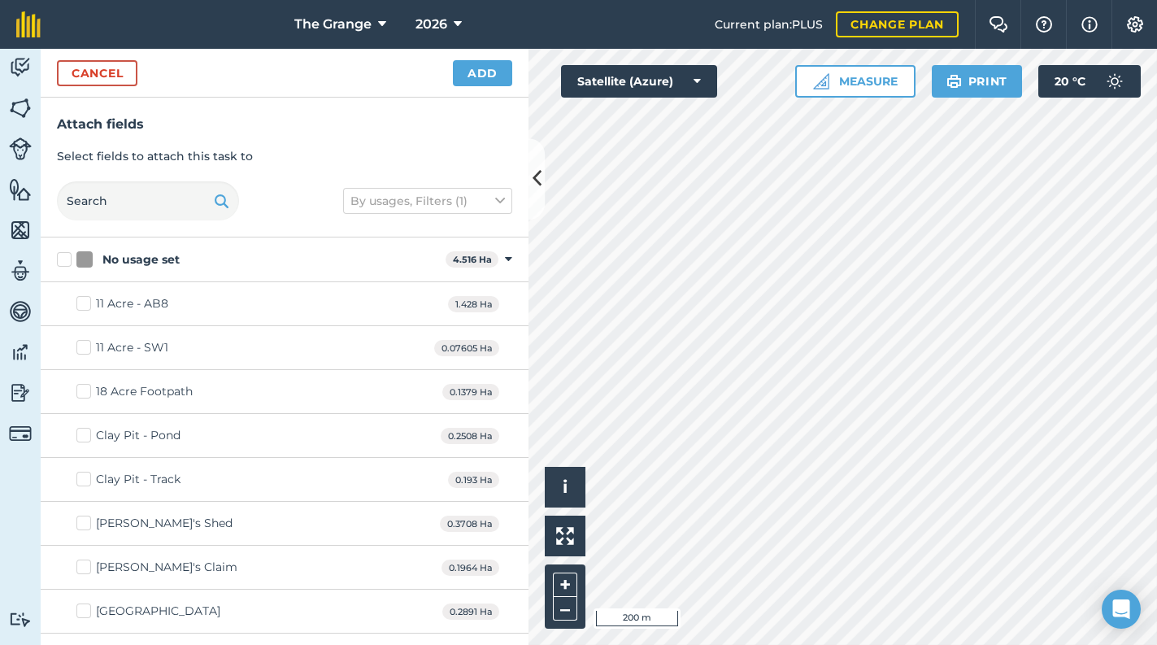
checkbox input "true"
click at [484, 76] on button "Add" at bounding box center [482, 73] width 59 height 26
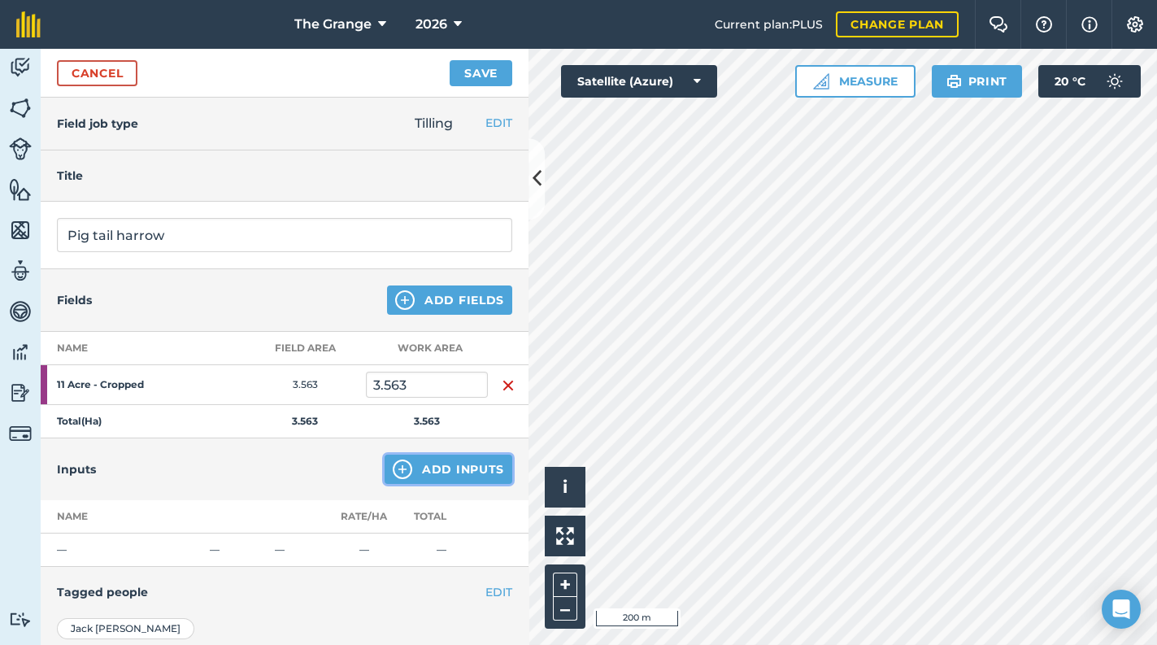
click at [423, 464] on button "Add Inputs" at bounding box center [449, 469] width 128 height 29
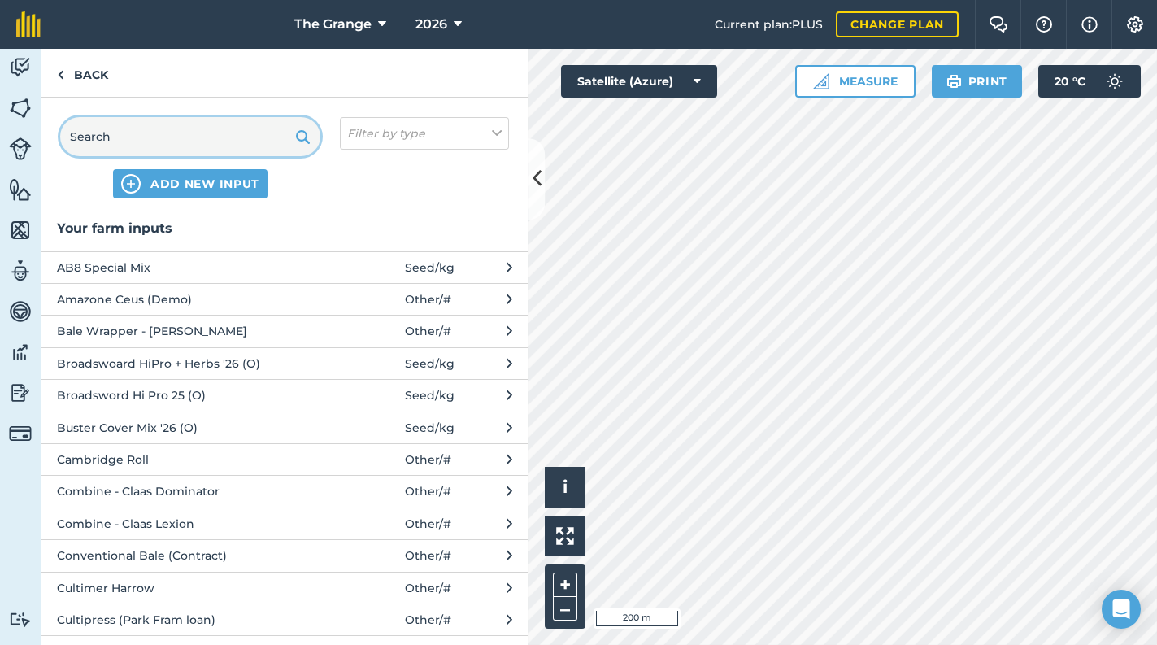
click at [217, 125] on input "text" at bounding box center [190, 136] width 260 height 39
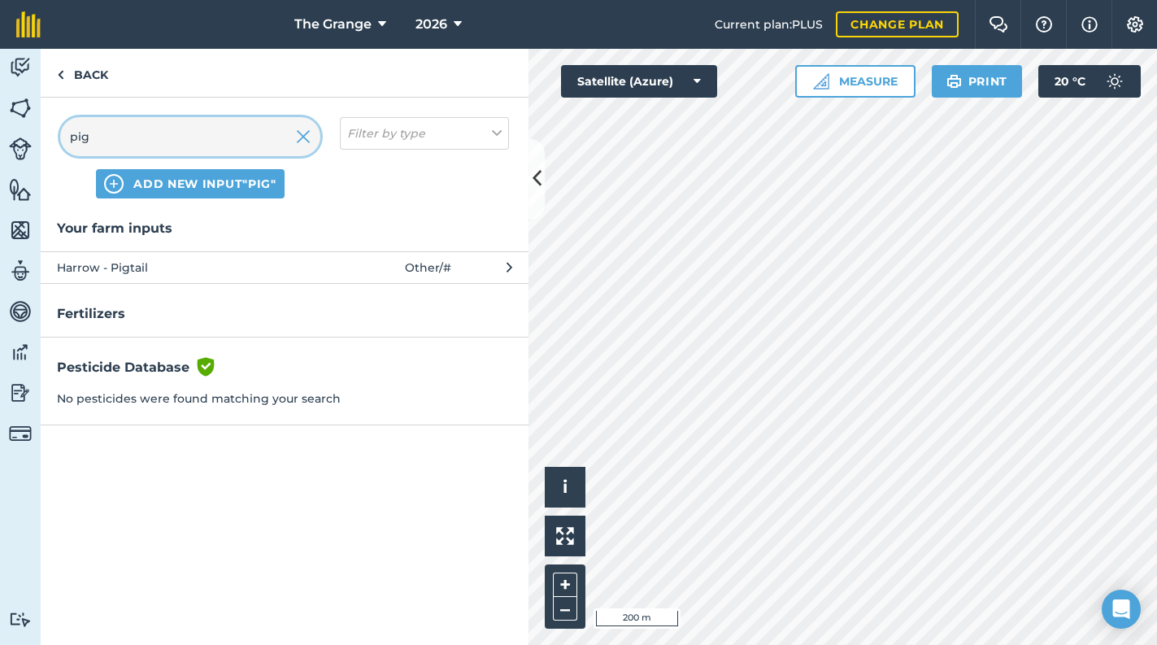
type input "pig"
click at [237, 274] on span "Harrow - Pigtail" at bounding box center [190, 268] width 266 height 18
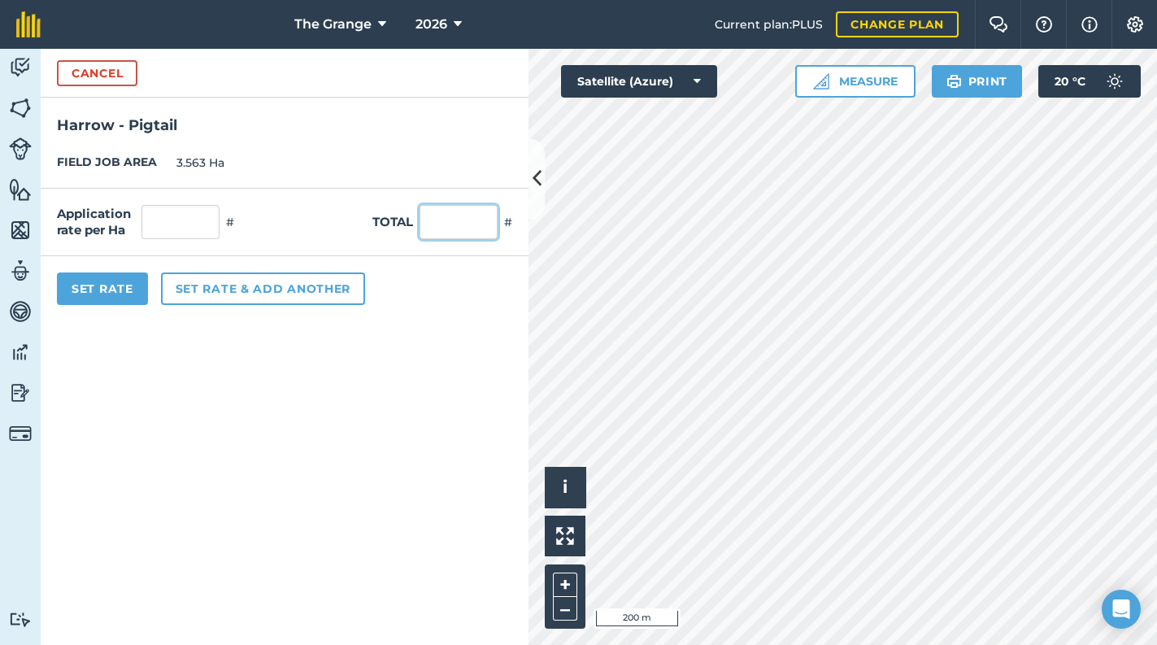
click at [453, 229] on input "text" at bounding box center [459, 222] width 78 height 34
type input "1"
type input "0.281"
drag, startPoint x: 302, startPoint y: 427, endPoint x: 263, endPoint y: 383, distance: 58.7
click at [297, 426] on form "Cancel Harrow - Pigtail FIELD JOB AREA 3.563 Ha Application rate per Ha 0.281 #…" at bounding box center [285, 347] width 488 height 596
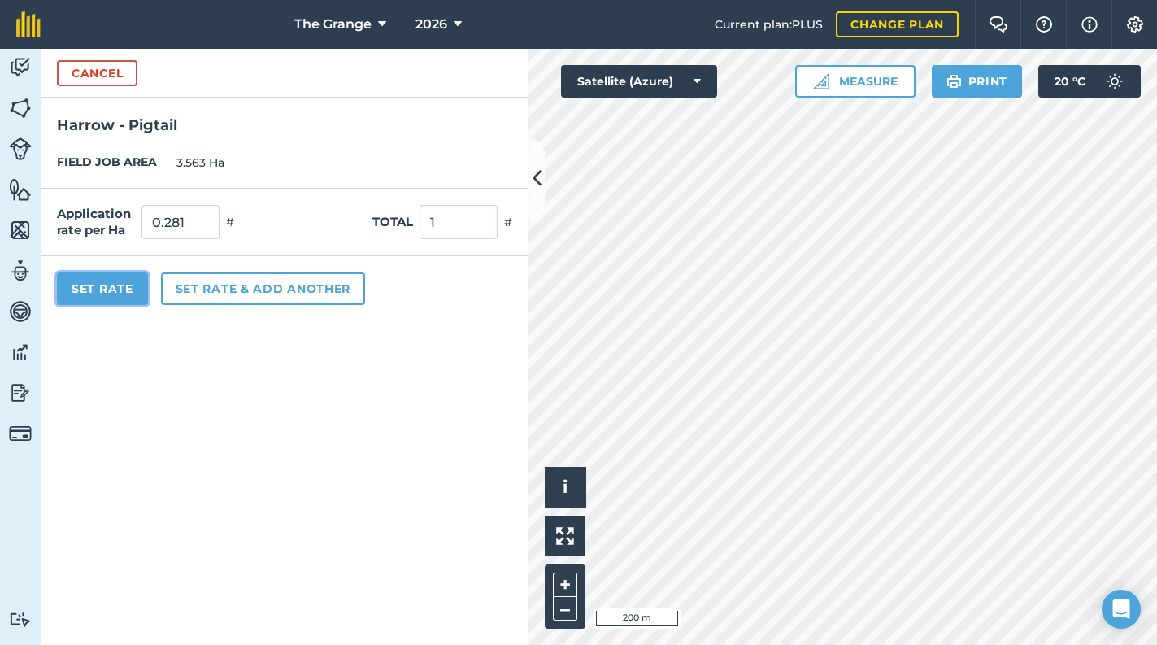
click at [67, 290] on button "Set Rate" at bounding box center [102, 288] width 91 height 33
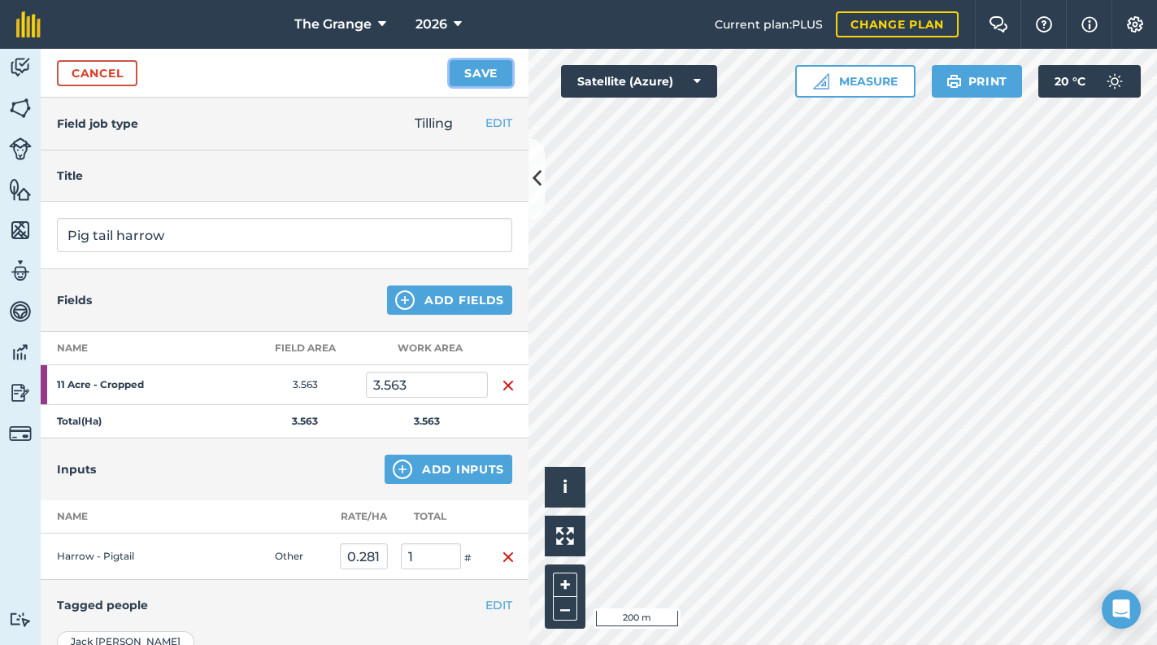
click at [456, 84] on button "Save" at bounding box center [481, 73] width 63 height 26
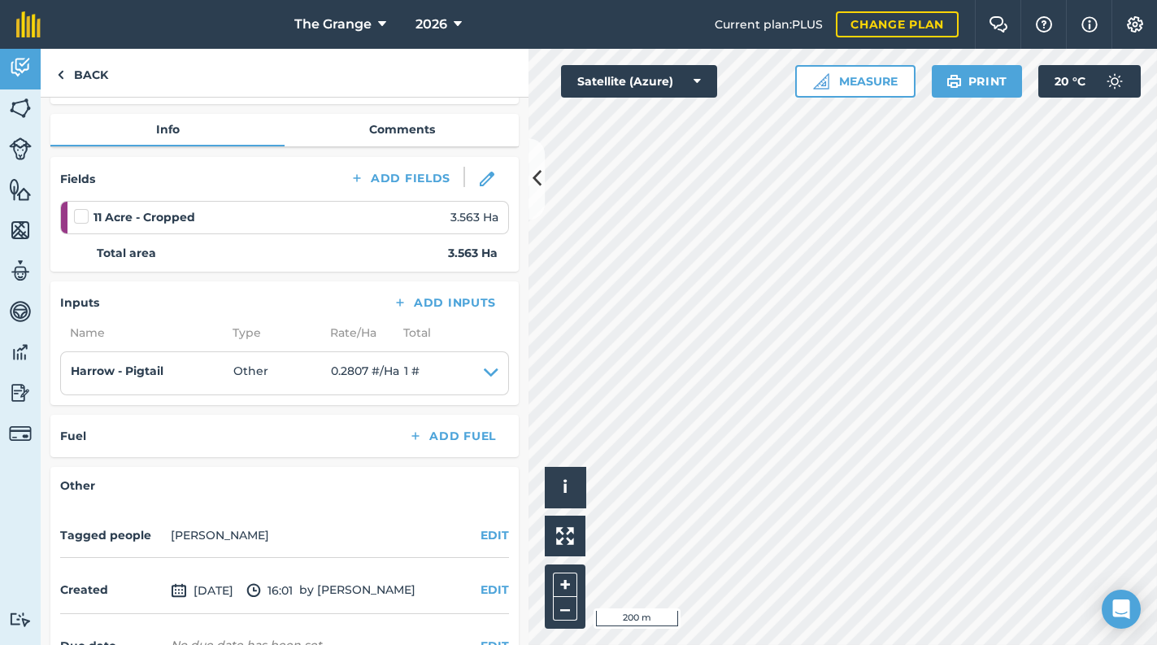
scroll to position [69, 0]
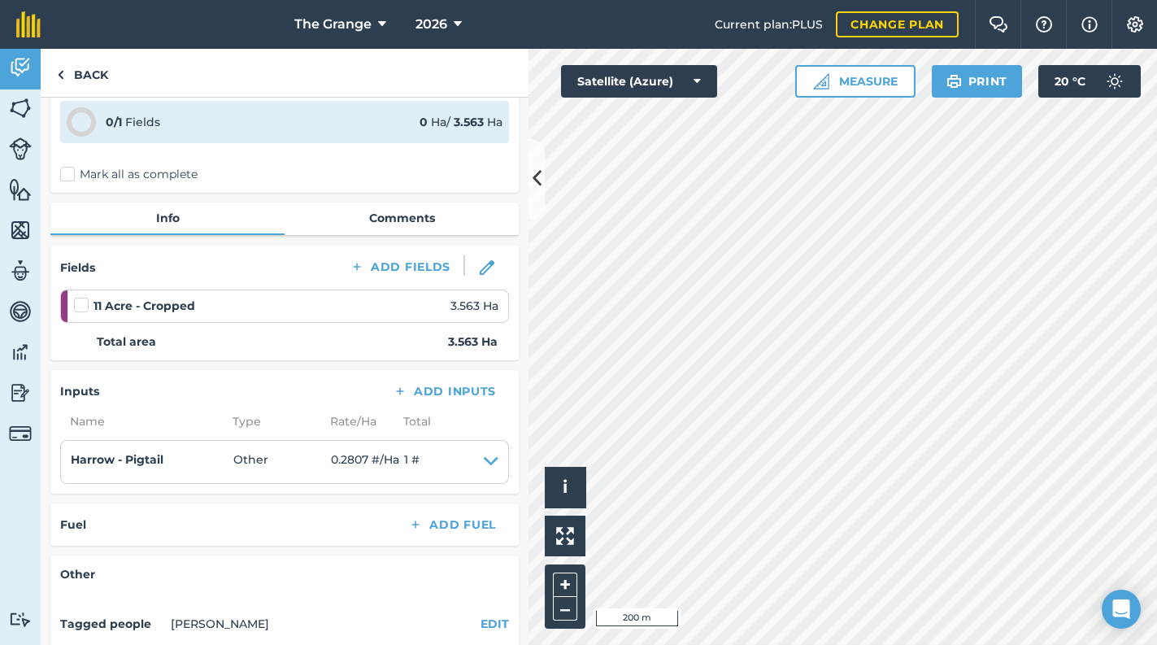
click at [120, 172] on label "Mark all as complete" at bounding box center [128, 174] width 137 height 17
click at [71, 235] on input "Mark all as complete" at bounding box center [65, 240] width 11 height 11
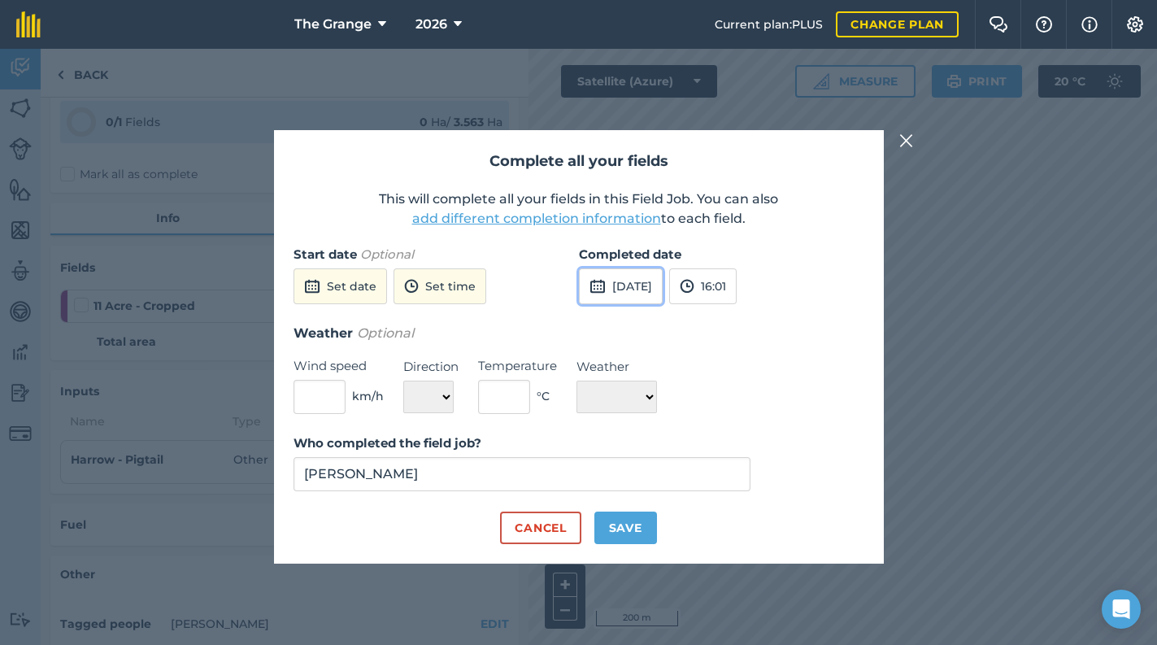
click at [646, 290] on button "[DATE]" at bounding box center [621, 286] width 84 height 36
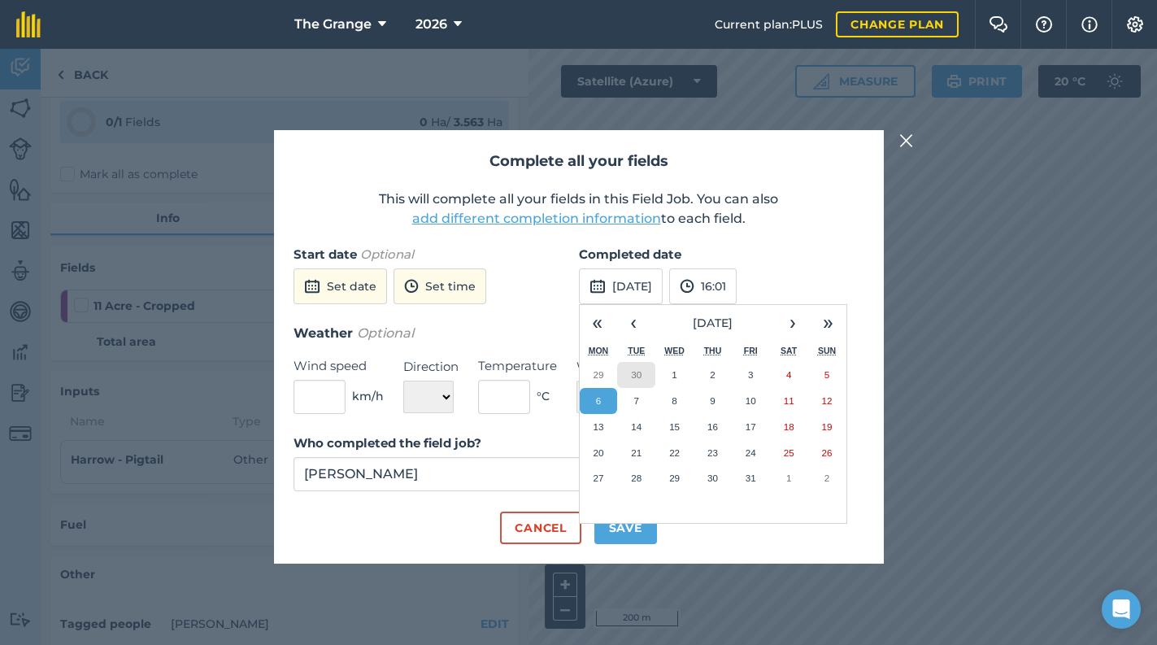
click at [639, 376] on abbr "30" at bounding box center [636, 374] width 11 height 11
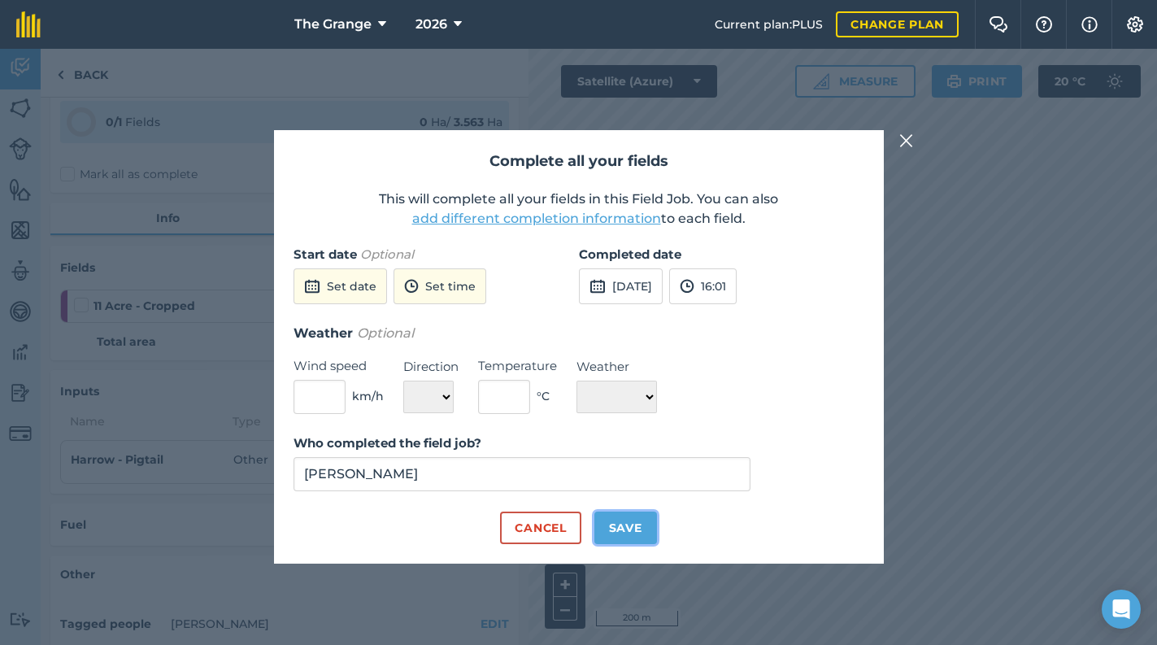
click at [620, 533] on button "Save" at bounding box center [625, 527] width 63 height 33
checkbox input "true"
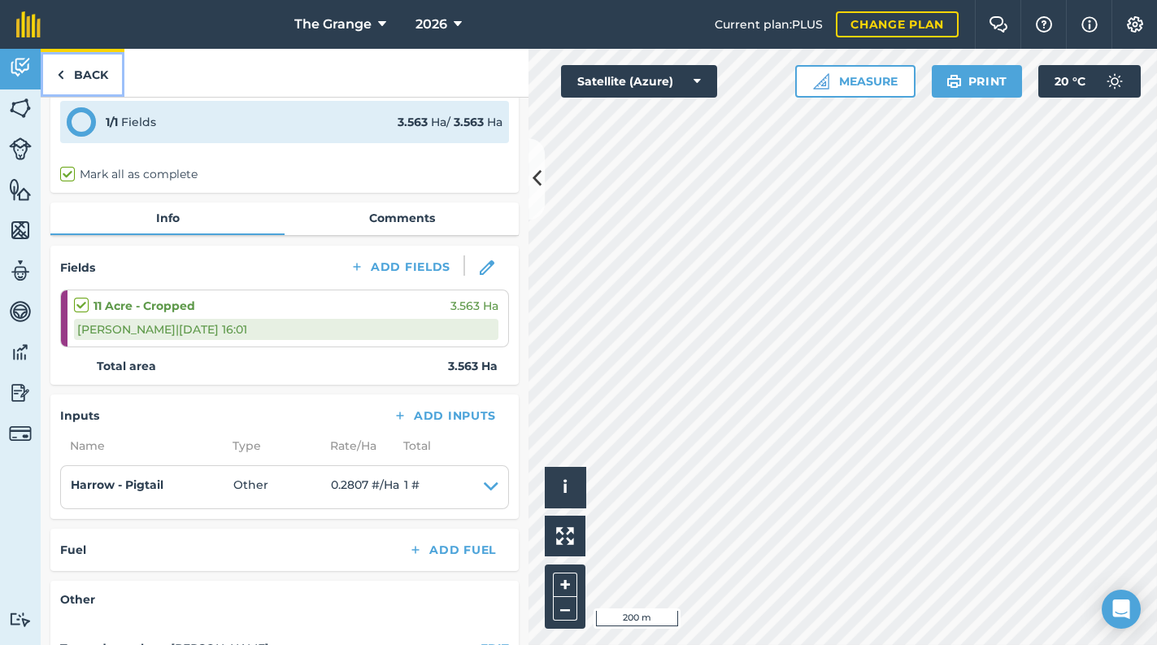
click at [77, 74] on link "Back" at bounding box center [83, 73] width 84 height 48
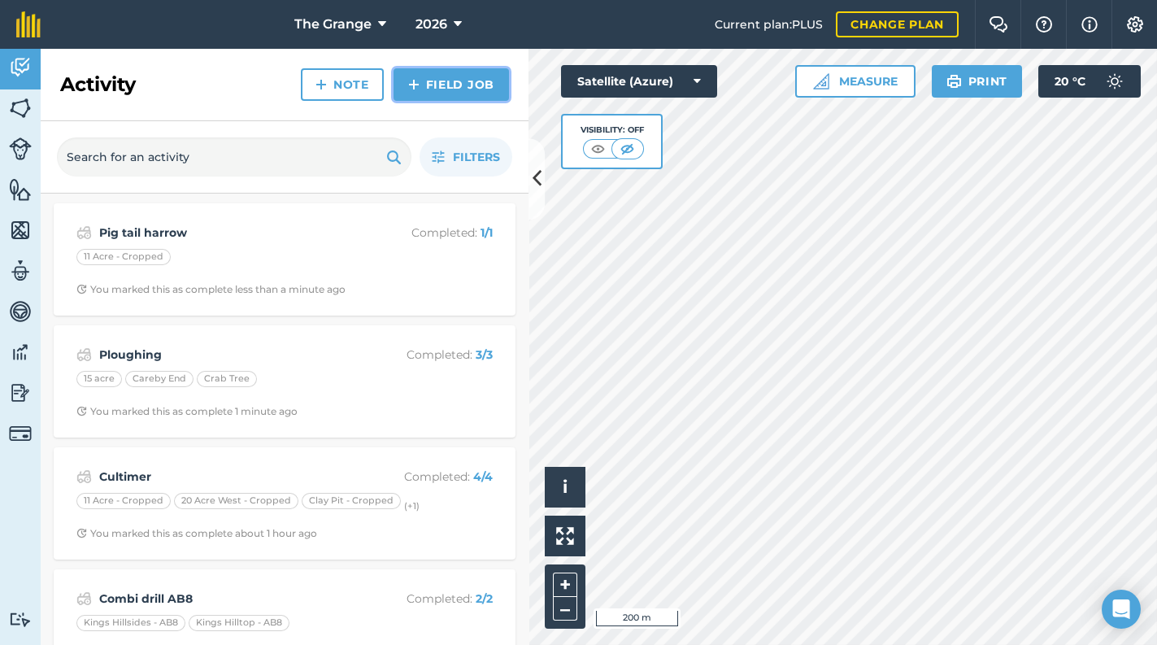
click at [494, 93] on link "Field Job" at bounding box center [451, 84] width 115 height 33
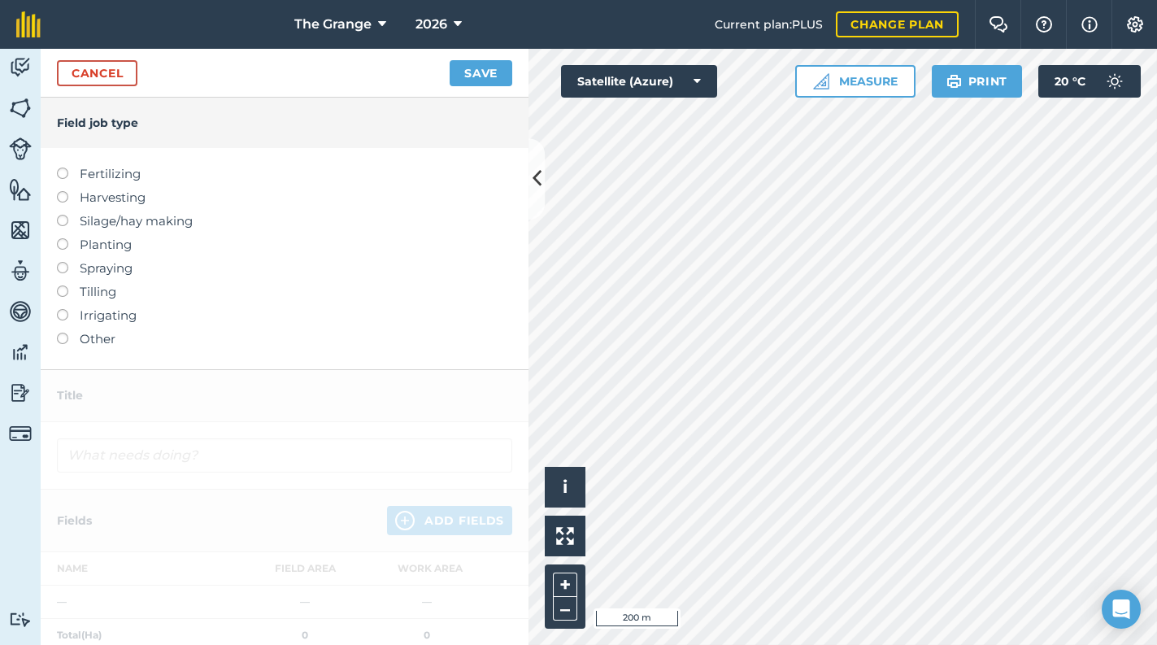
click at [85, 301] on label "Tilling" at bounding box center [284, 292] width 455 height 20
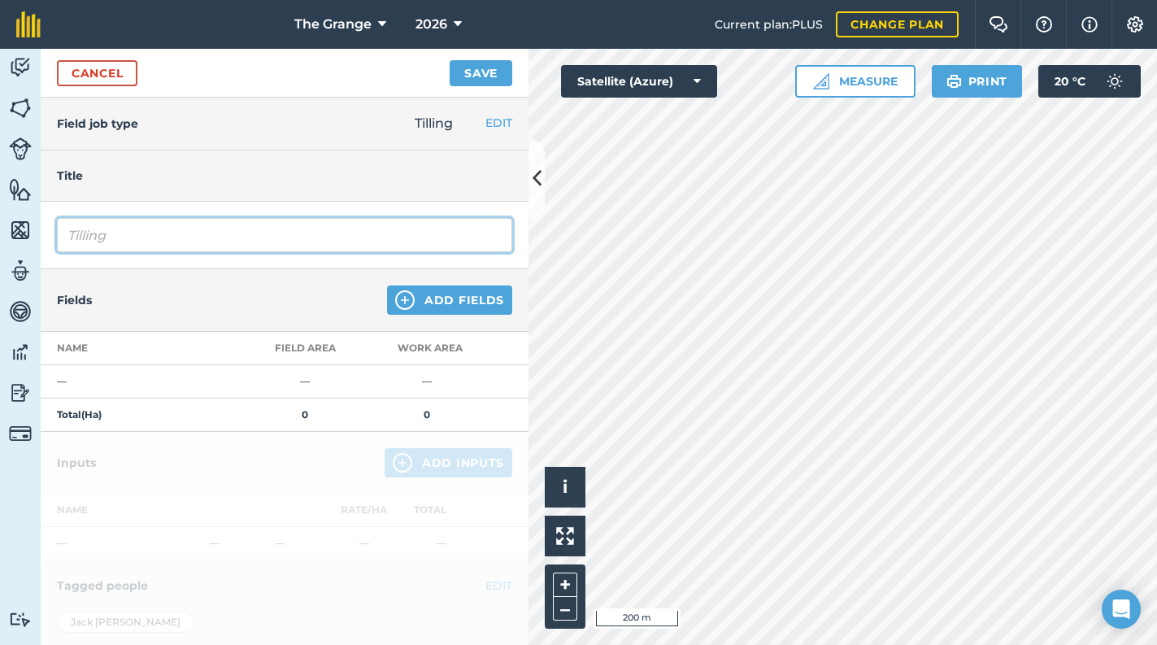
drag, startPoint x: 98, startPoint y: 235, endPoint x: 23, endPoint y: 245, distance: 76.2
click at [23, 245] on div "Activity Fields Livestock Features Maps Team Vehicles Data Reporting Billing Tu…" at bounding box center [578, 347] width 1157 height 596
type input "O"
type input "Power harrow"
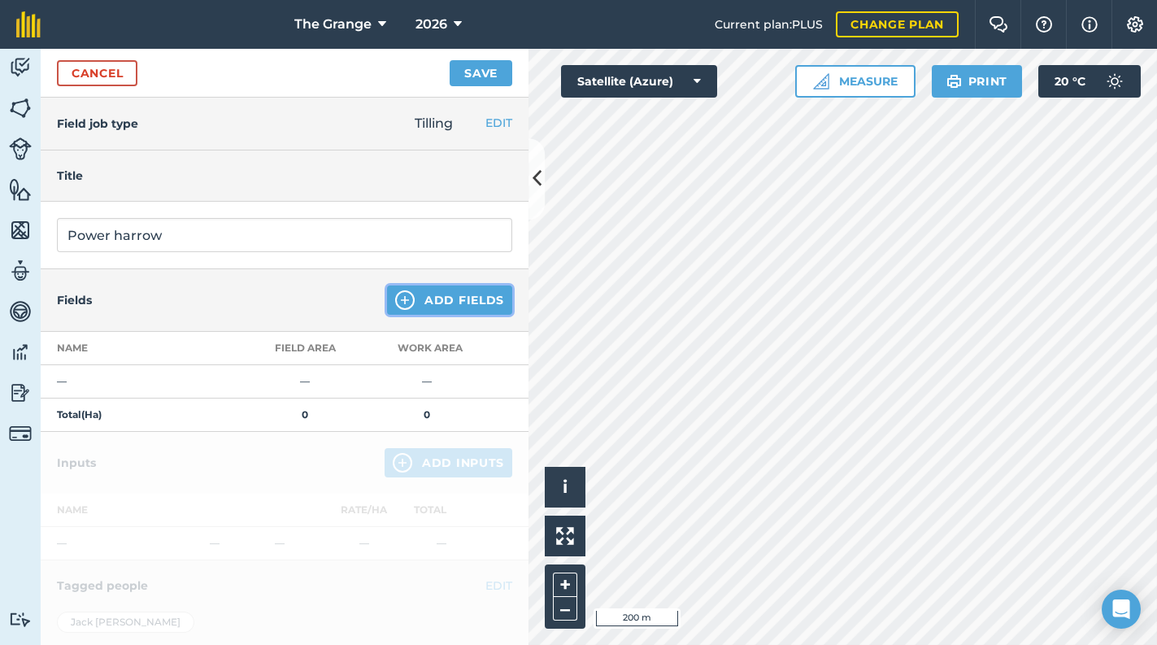
click at [421, 296] on button "Add Fields" at bounding box center [449, 299] width 125 height 29
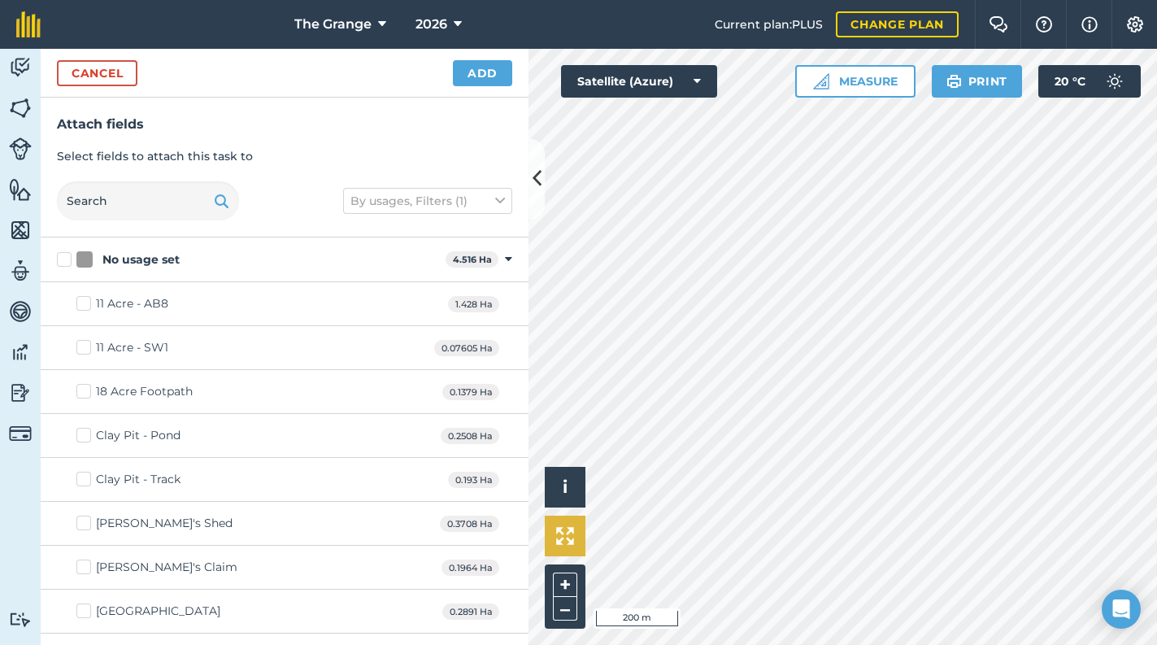
checkbox input "true"
click at [112, 70] on button "Cancel" at bounding box center [97, 73] width 80 height 26
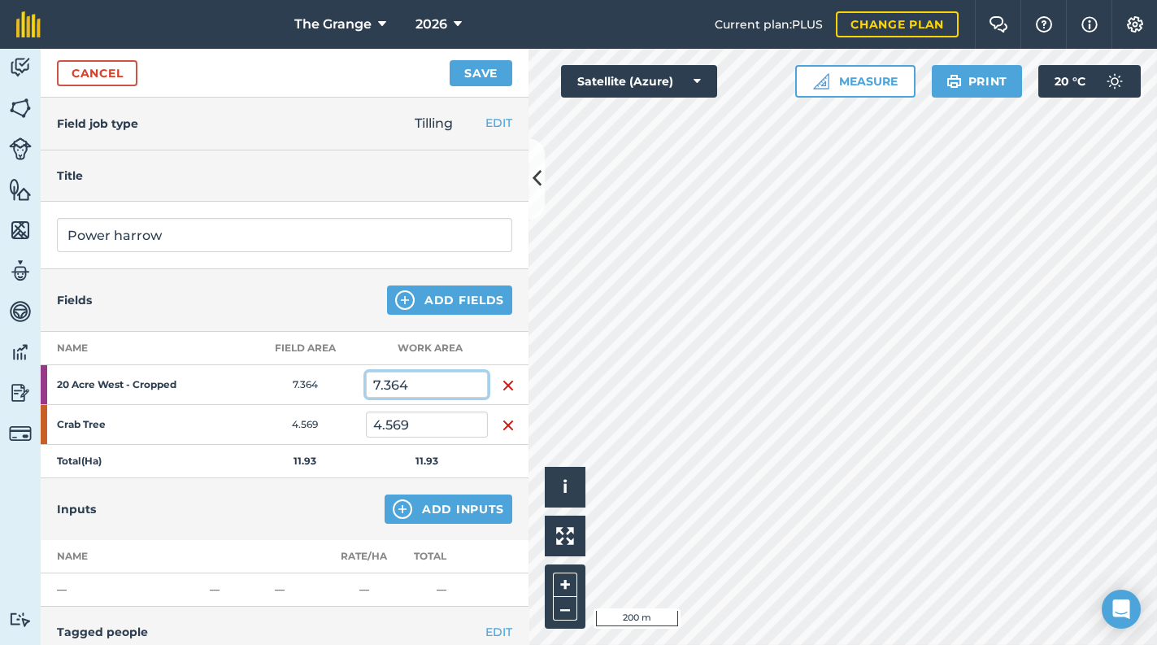
drag, startPoint x: 420, startPoint y: 380, endPoint x: 331, endPoint y: 383, distance: 88.7
click at [331, 383] on tr "20 Acre West - Cropped 7.364 7.364" at bounding box center [285, 385] width 488 height 40
type input "6.5"
click at [214, 346] on th "Name" at bounding box center [142, 348] width 203 height 33
drag, startPoint x: 274, startPoint y: 285, endPoint x: 255, endPoint y: 372, distance: 89.0
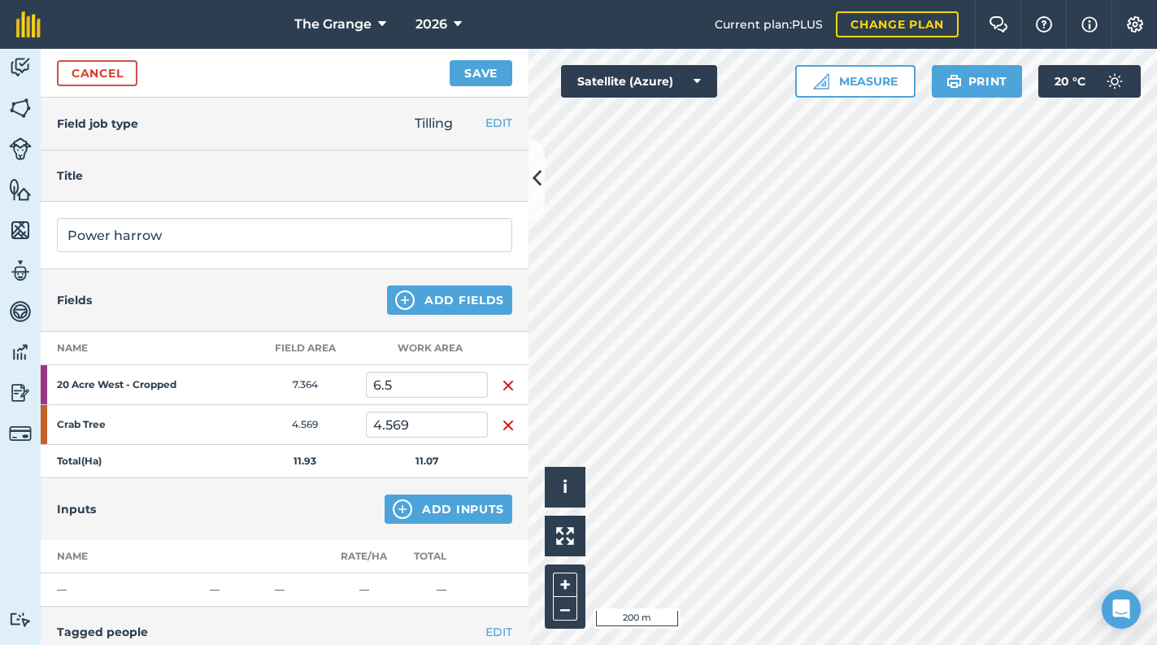
drag, startPoint x: 255, startPoint y: 372, endPoint x: 185, endPoint y: 284, distance: 112.8
click at [185, 284] on div "Fields Add Fields" at bounding box center [285, 300] width 488 height 63
click at [429, 511] on button "Add Inputs" at bounding box center [449, 508] width 128 height 29
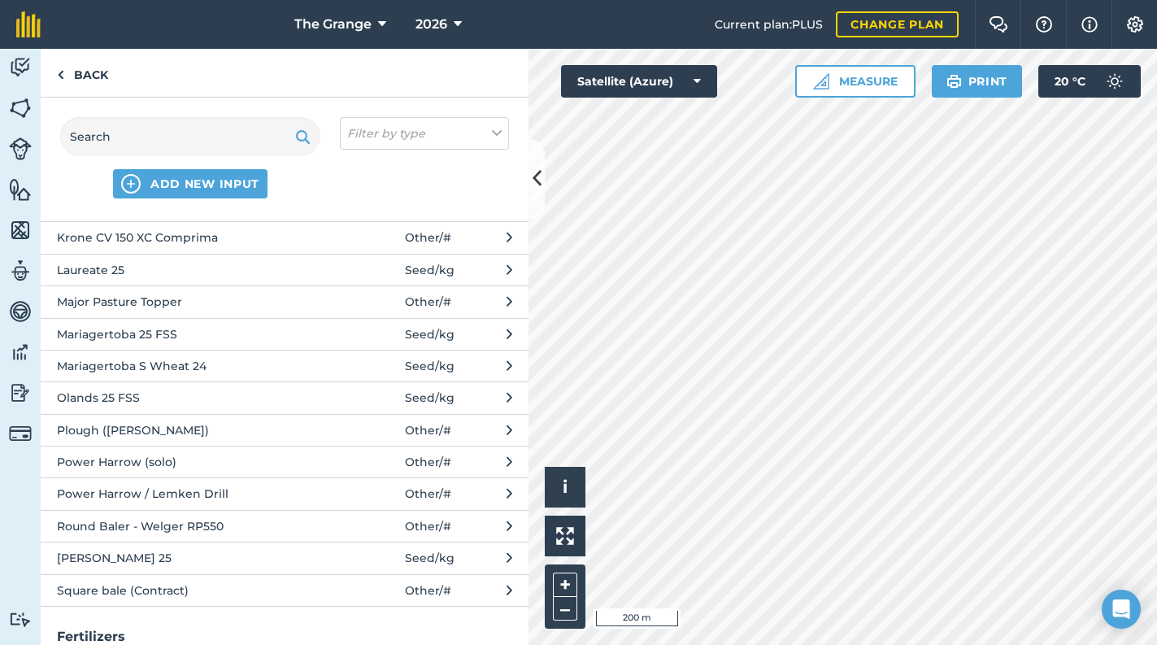
scroll to position [899, 0]
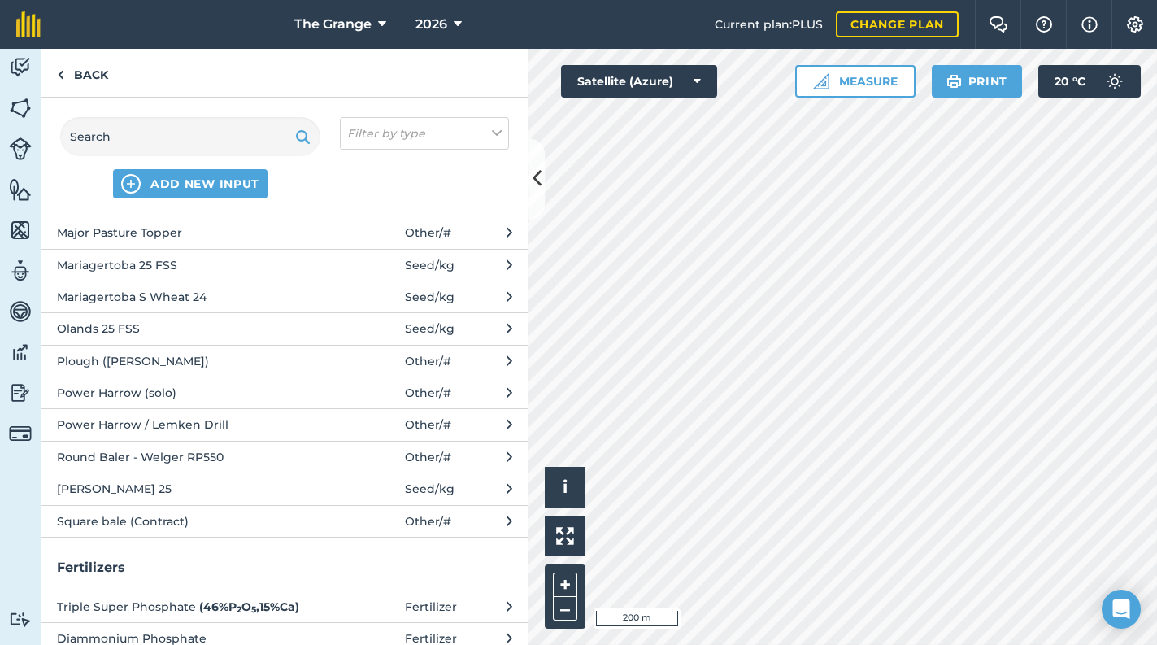
click at [124, 386] on span "Power Harrow (solo)" at bounding box center [190, 393] width 266 height 18
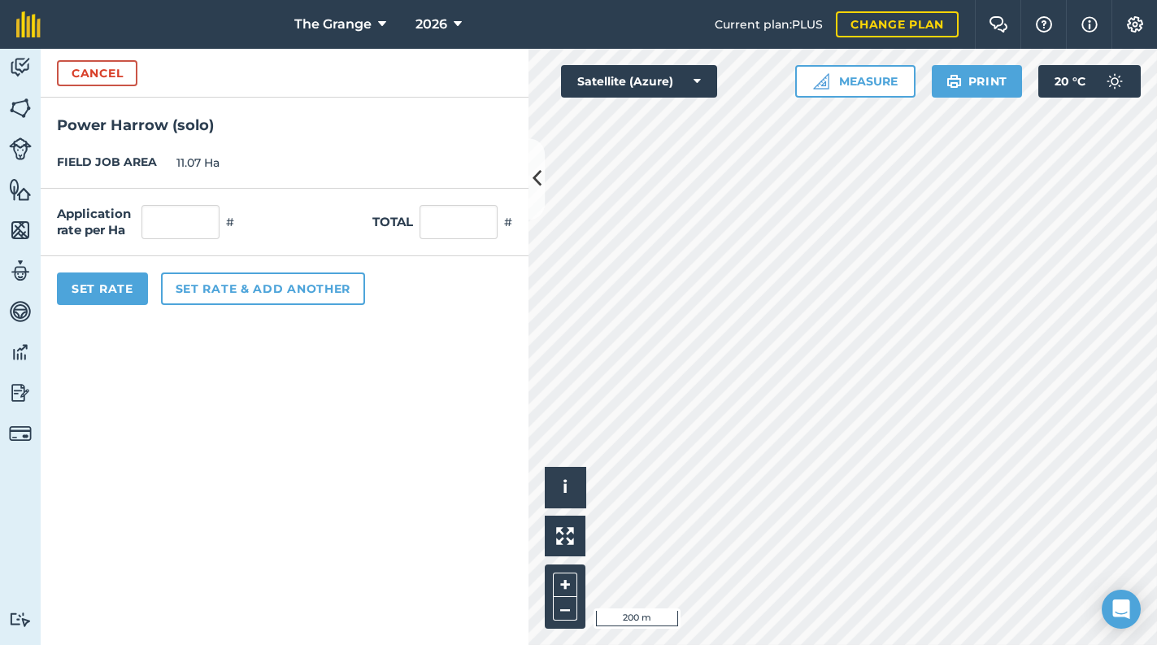
click at [455, 239] on div "Application rate per Ha # Total #" at bounding box center [285, 222] width 488 height 67
click at [453, 232] on input "text" at bounding box center [459, 222] width 78 height 34
type input "1"
type input "0.09"
click at [341, 348] on form "Cancel Power Harrow (solo) FIELD JOB AREA 11.07 Ha Application rate per Ha 0.09…" at bounding box center [285, 347] width 488 height 596
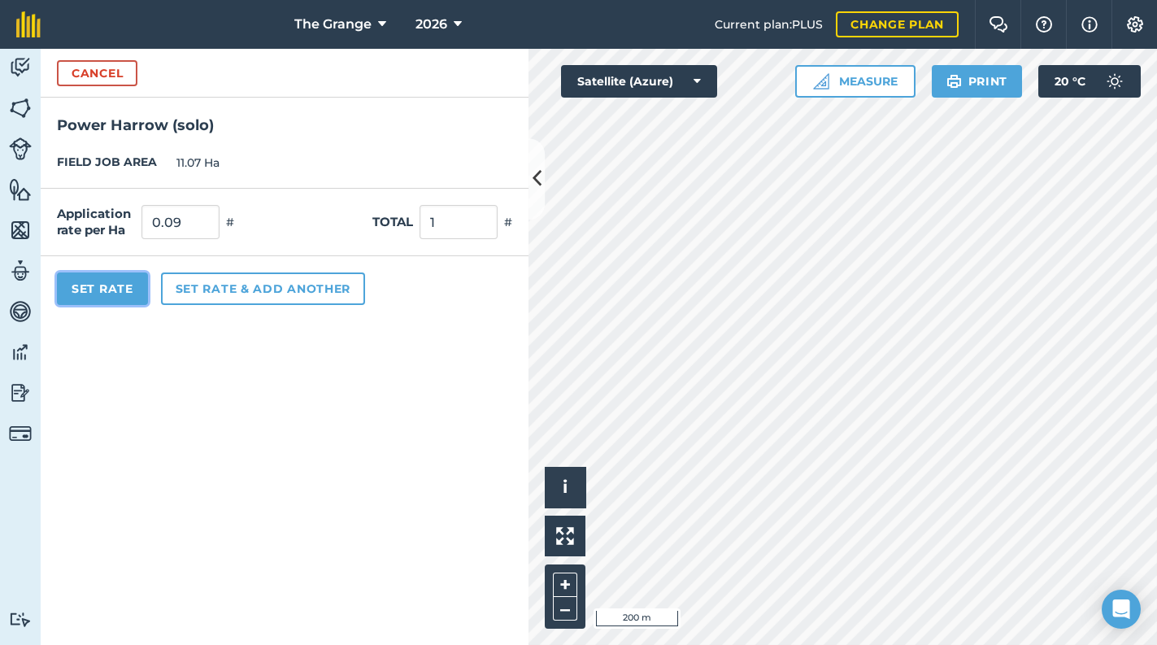
click at [93, 292] on button "Set Rate" at bounding box center [102, 288] width 91 height 33
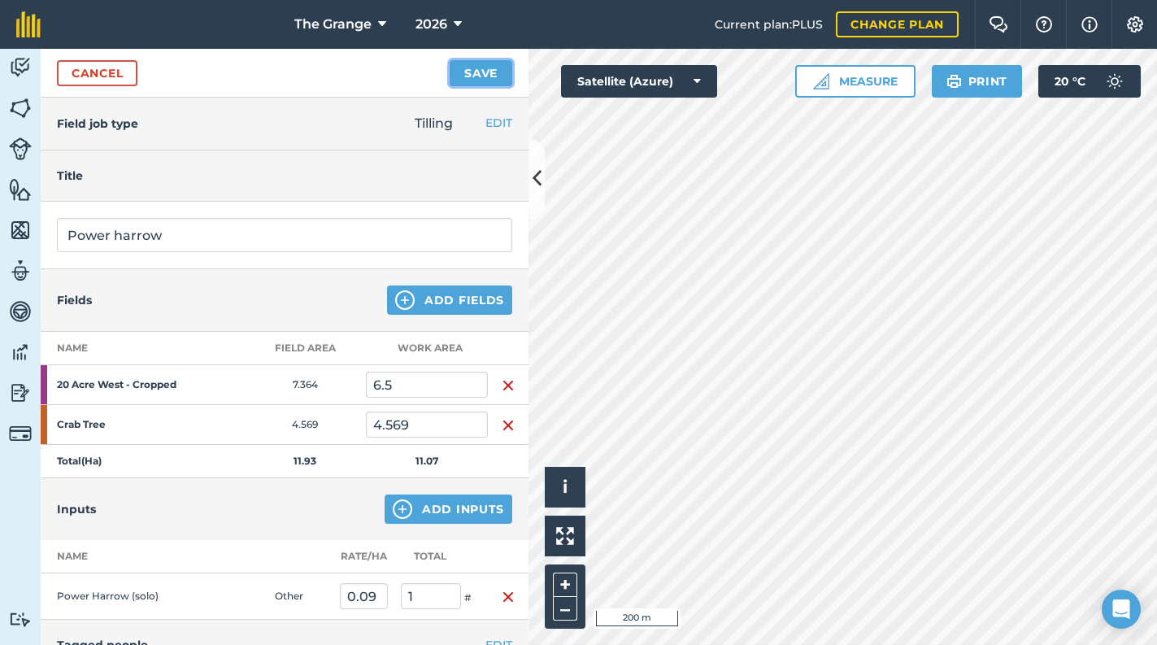
click at [464, 82] on button "Save" at bounding box center [481, 73] width 63 height 26
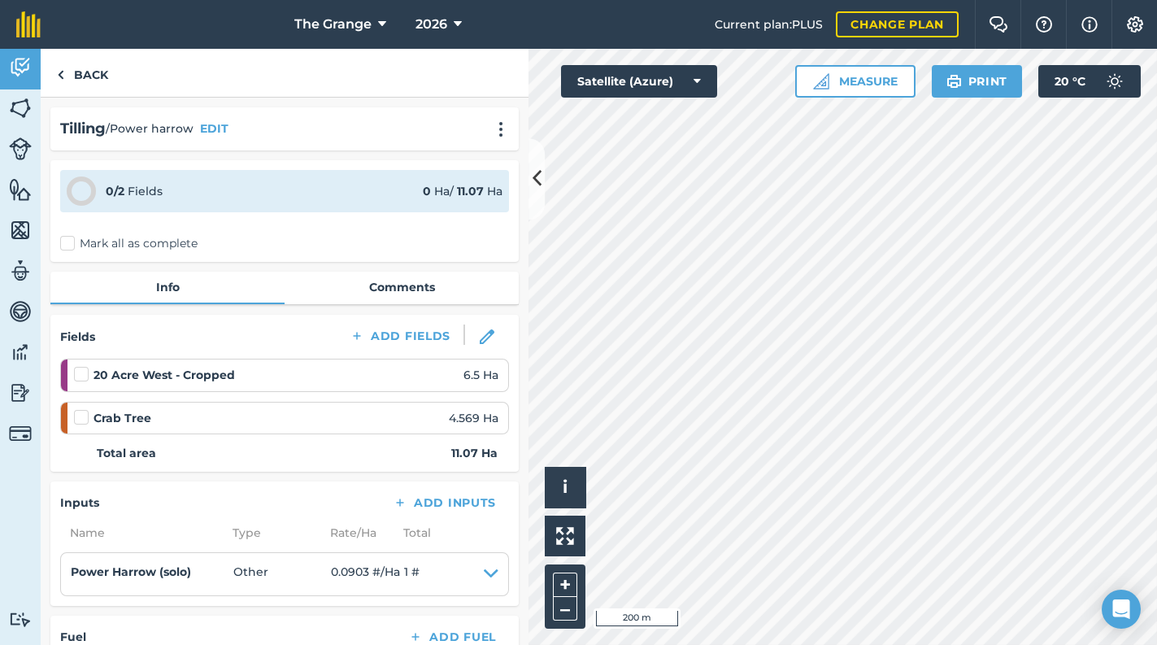
click at [125, 246] on label "Mark all as complete" at bounding box center [128, 243] width 137 height 17
click at [71, 246] on input "Mark all as complete" at bounding box center [65, 240] width 11 height 11
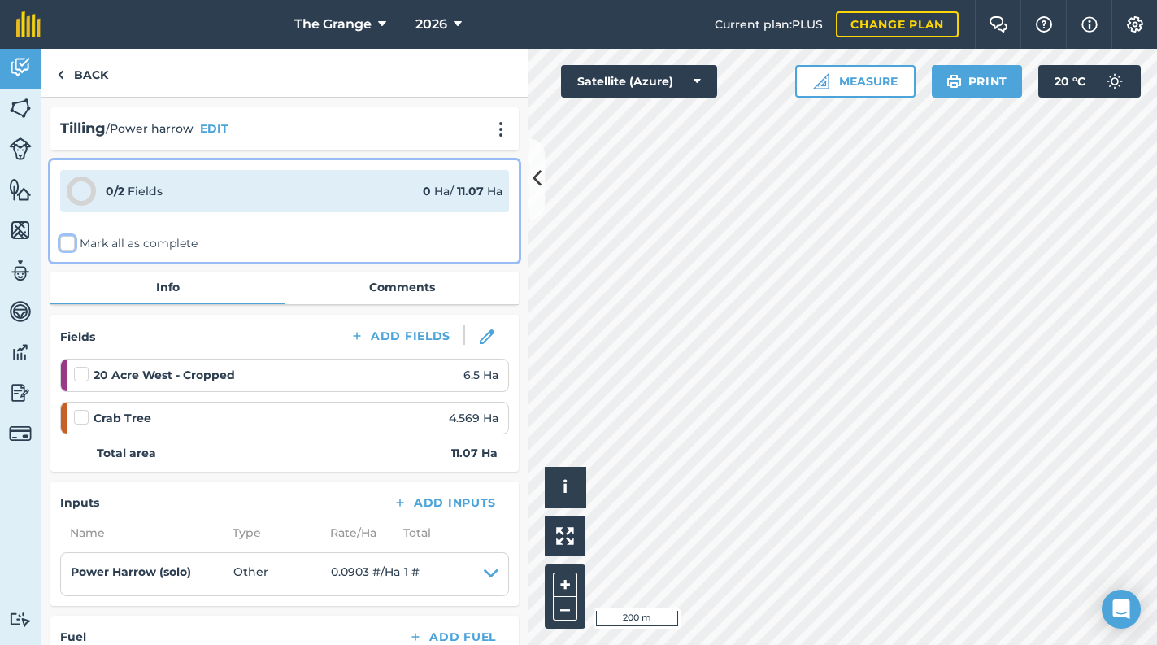
checkbox input "false"
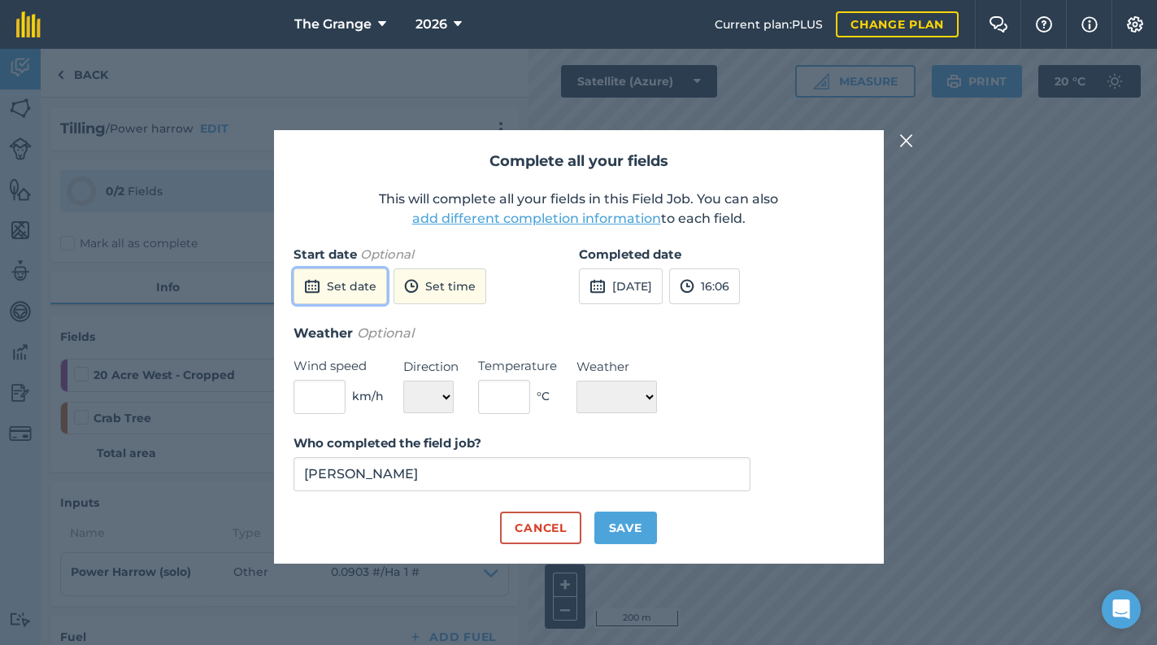
click at [343, 281] on button "Set date" at bounding box center [341, 286] width 94 height 36
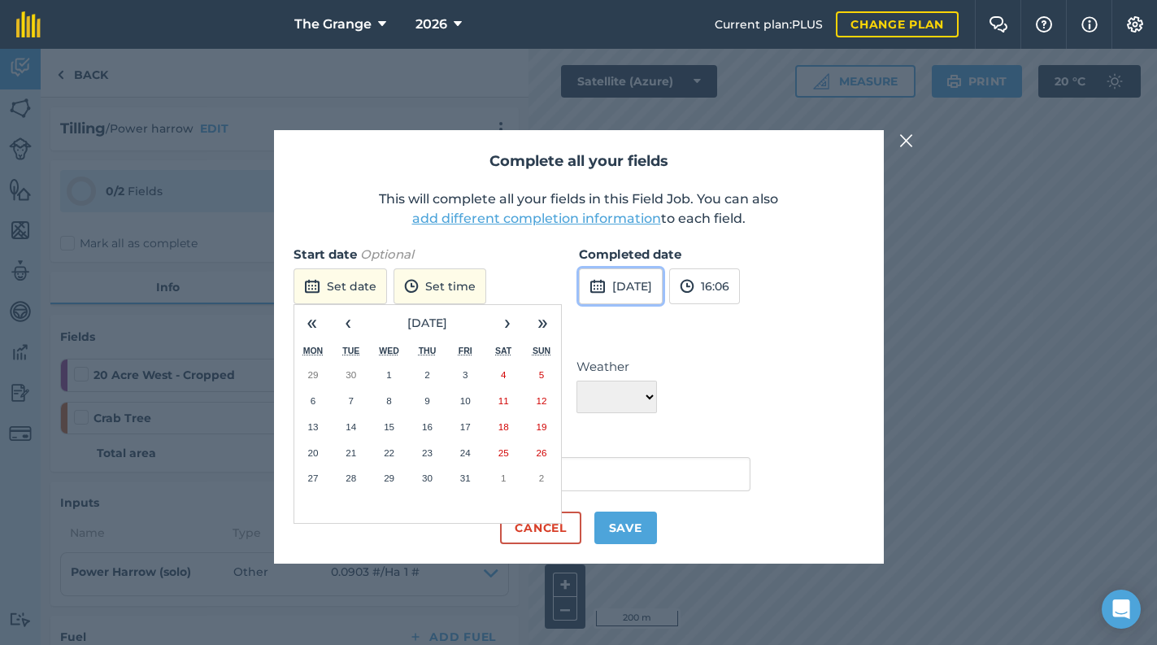
click at [658, 288] on button "[DATE]" at bounding box center [621, 286] width 84 height 36
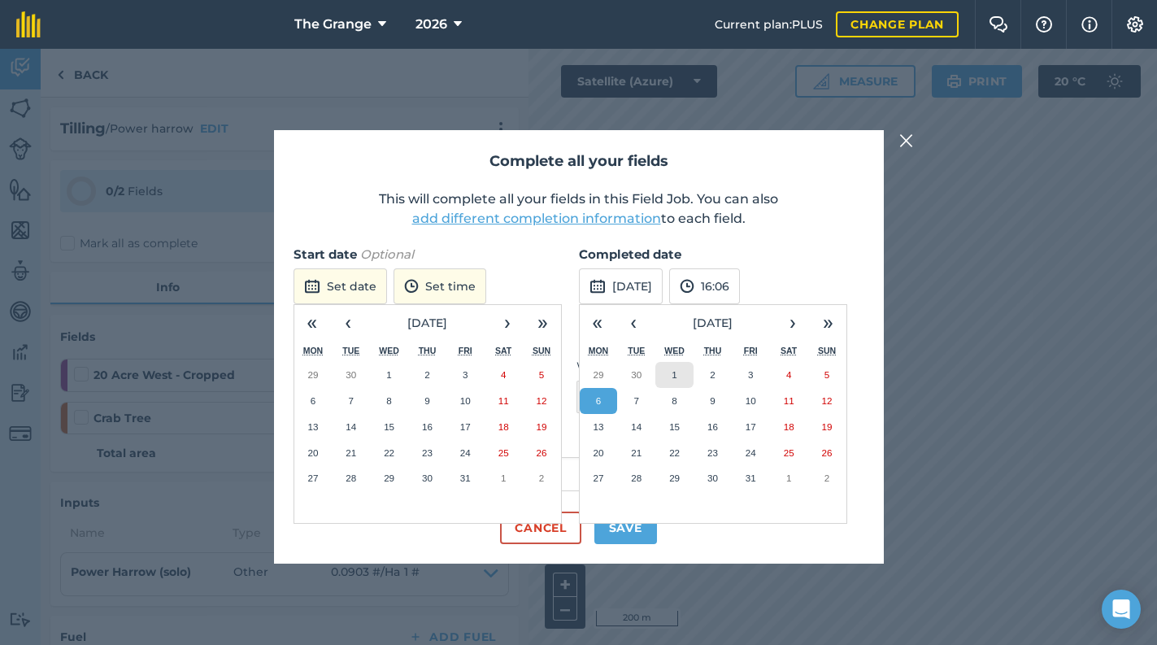
click at [685, 379] on button "1" at bounding box center [674, 375] width 38 height 26
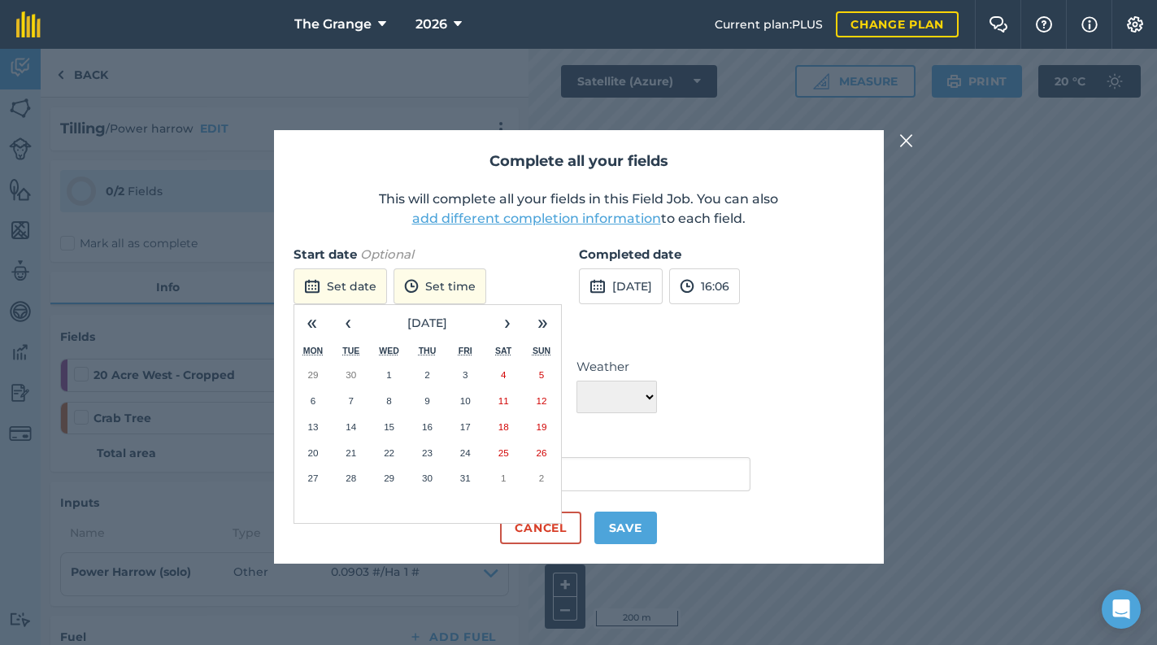
click at [500, 255] on label "Start date Optional" at bounding box center [436, 255] width 285 height 20
drag, startPoint x: 846, startPoint y: 272, endPoint x: 813, endPoint y: 289, distance: 37.5
click at [847, 272] on div "Completed date [DATE] 16:06" at bounding box center [721, 284] width 285 height 78
drag, startPoint x: 506, startPoint y: 249, endPoint x: 354, endPoint y: 283, distance: 155.8
click at [502, 250] on label "Start date Optional" at bounding box center [436, 255] width 285 height 20
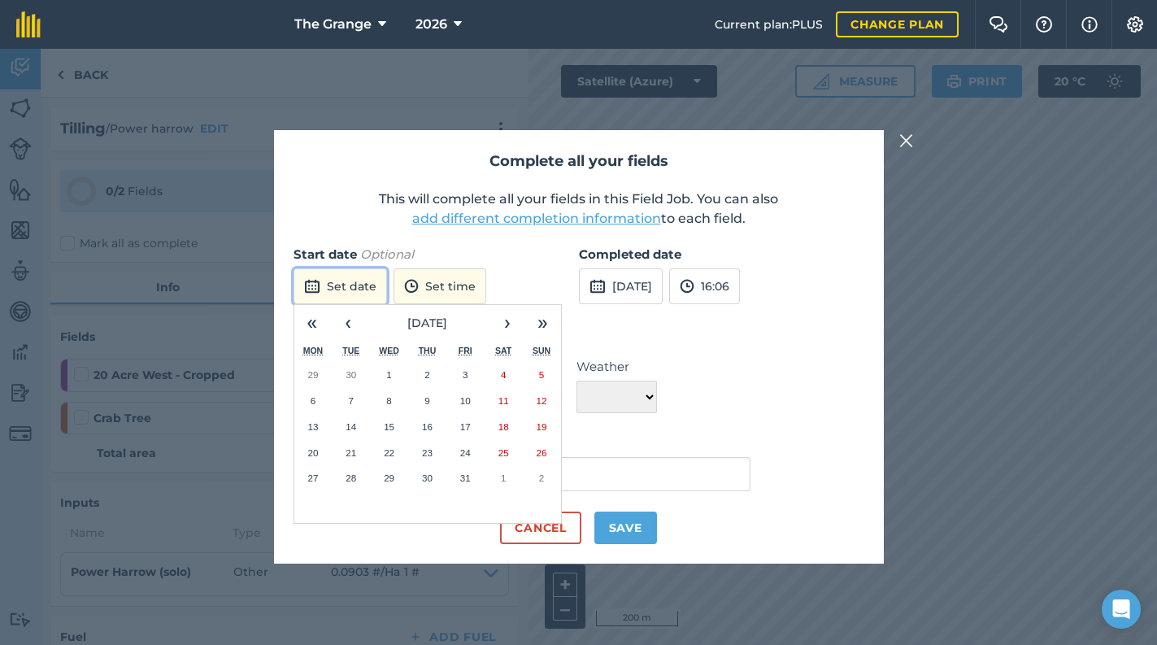
click at [334, 288] on button "Set date" at bounding box center [341, 286] width 94 height 36
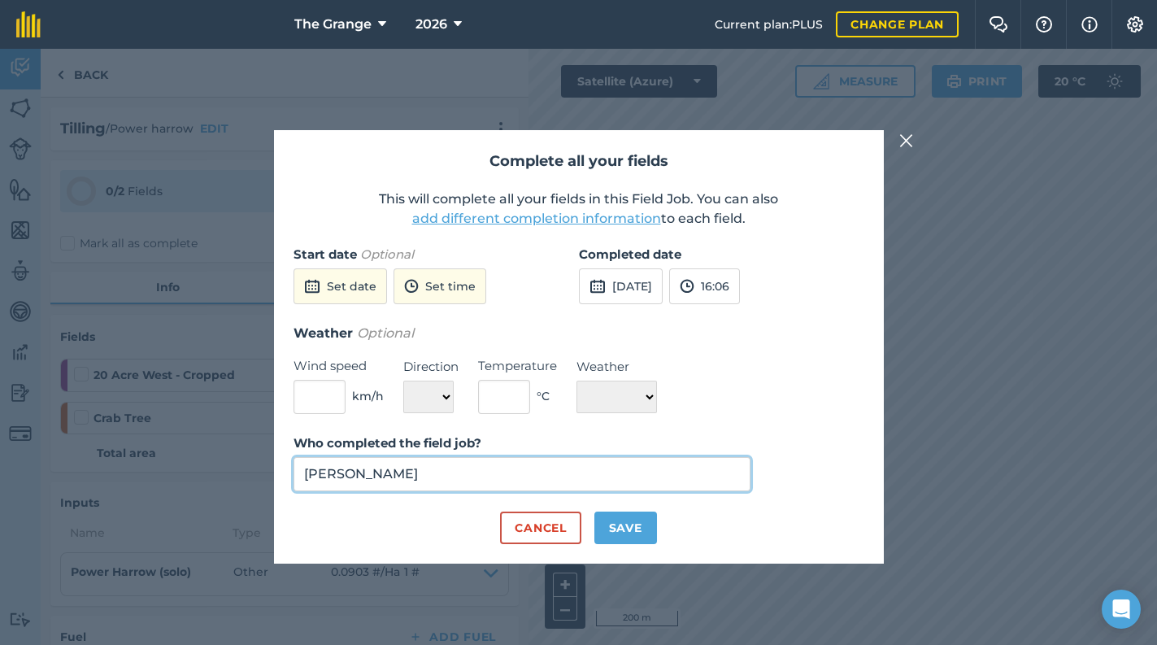
click at [448, 461] on input "[PERSON_NAME]" at bounding box center [523, 474] width 458 height 34
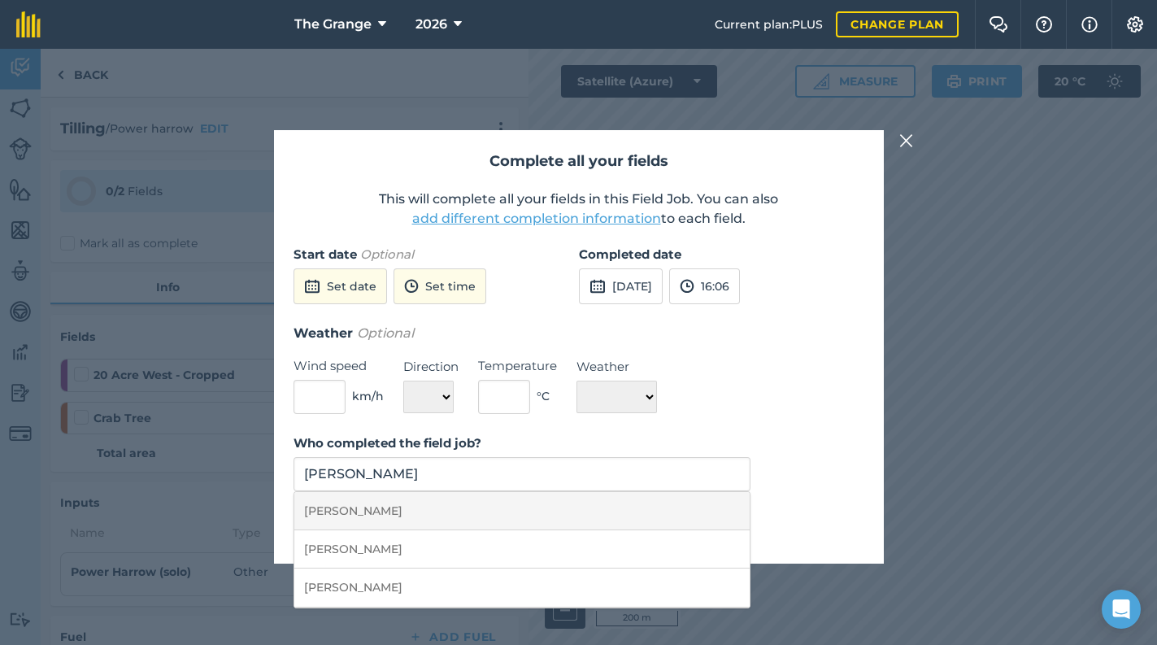
click at [629, 516] on li "[PERSON_NAME]" at bounding box center [522, 511] width 456 height 38
type input "[PERSON_NAME]"
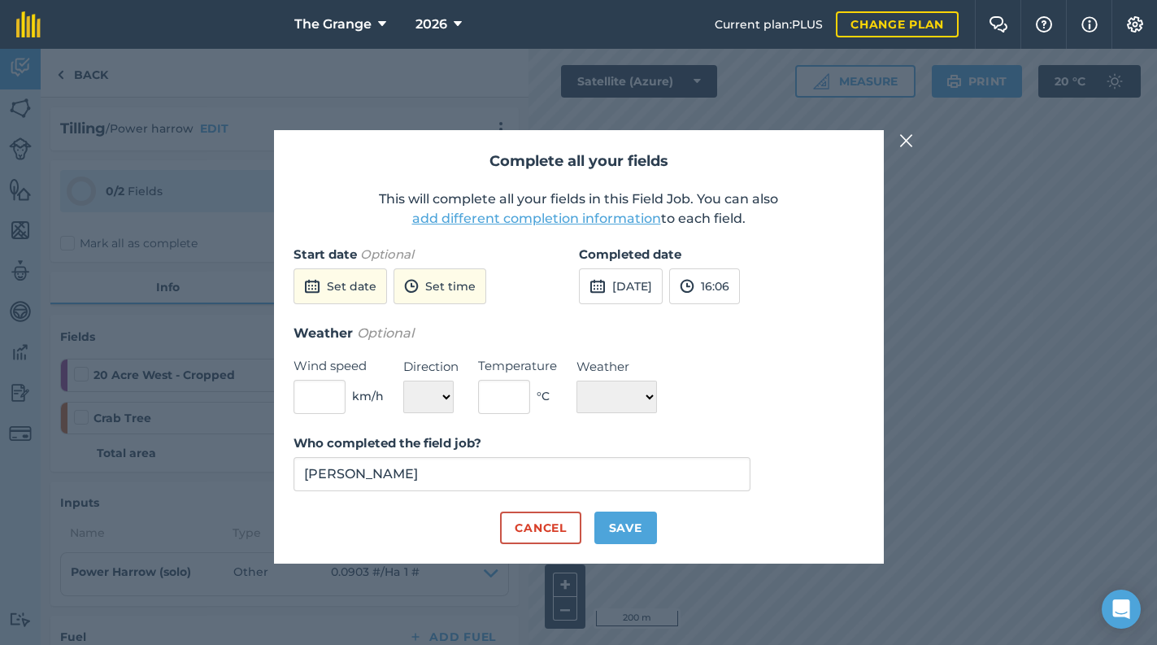
click at [871, 454] on div "Complete all your fields This will complete all your fields in this Field Job. …" at bounding box center [579, 346] width 610 height 433
click at [642, 523] on button "Save" at bounding box center [625, 527] width 63 height 33
checkbox input "true"
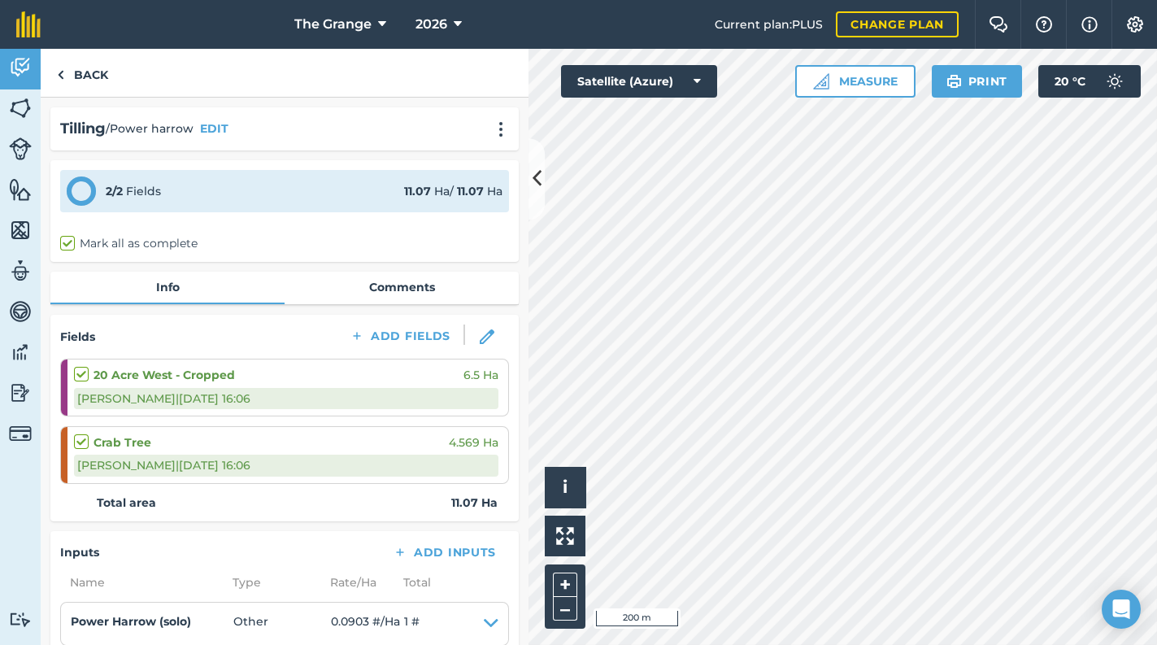
click at [221, 206] on div "2 / 2 Fields 11.07 Ha / 11.07 Ha" at bounding box center [284, 191] width 449 height 42
click at [93, 84] on link "Back" at bounding box center [83, 73] width 84 height 48
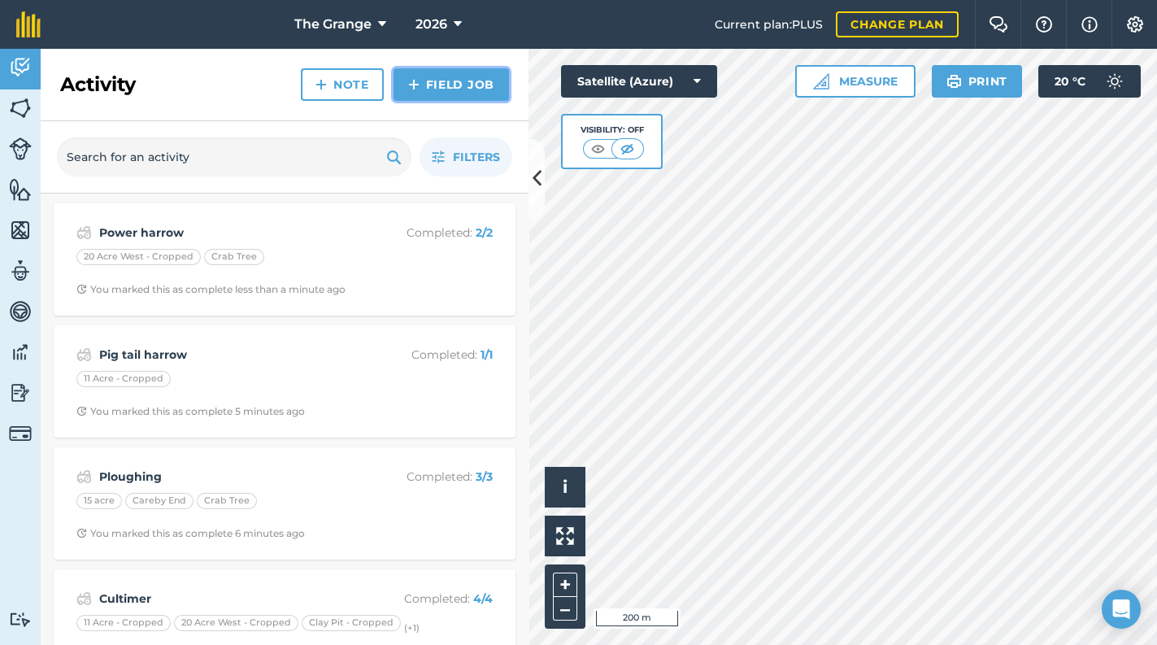
click at [451, 82] on link "Field Job" at bounding box center [451, 84] width 115 height 33
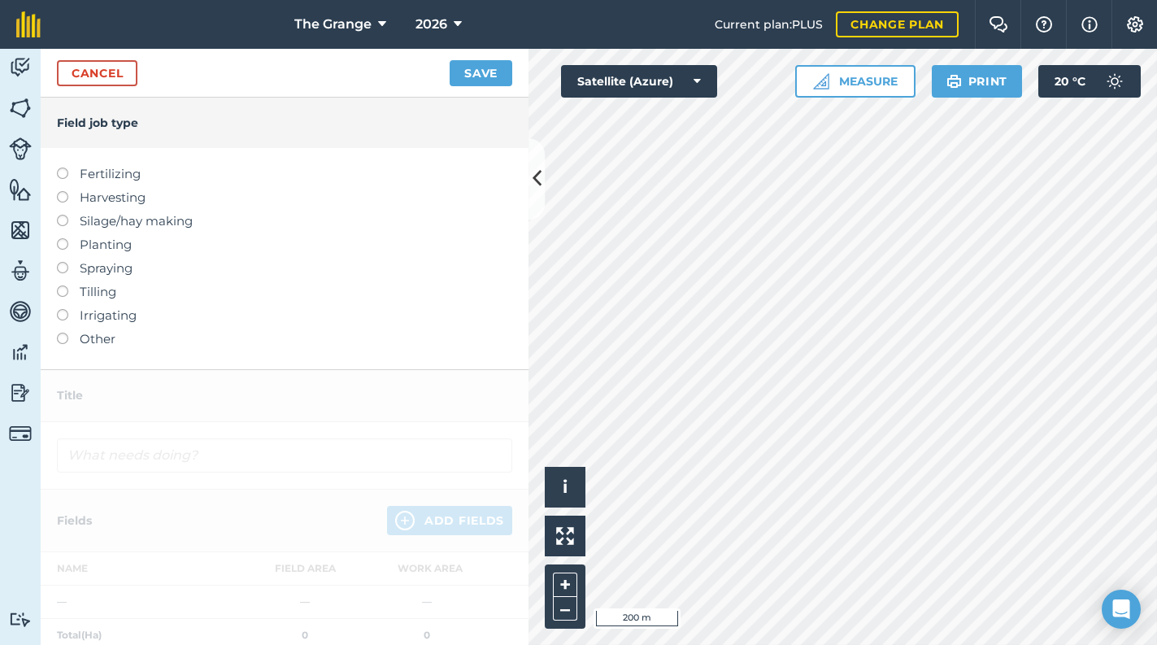
click at [100, 291] on label "Tilling" at bounding box center [284, 292] width 455 height 20
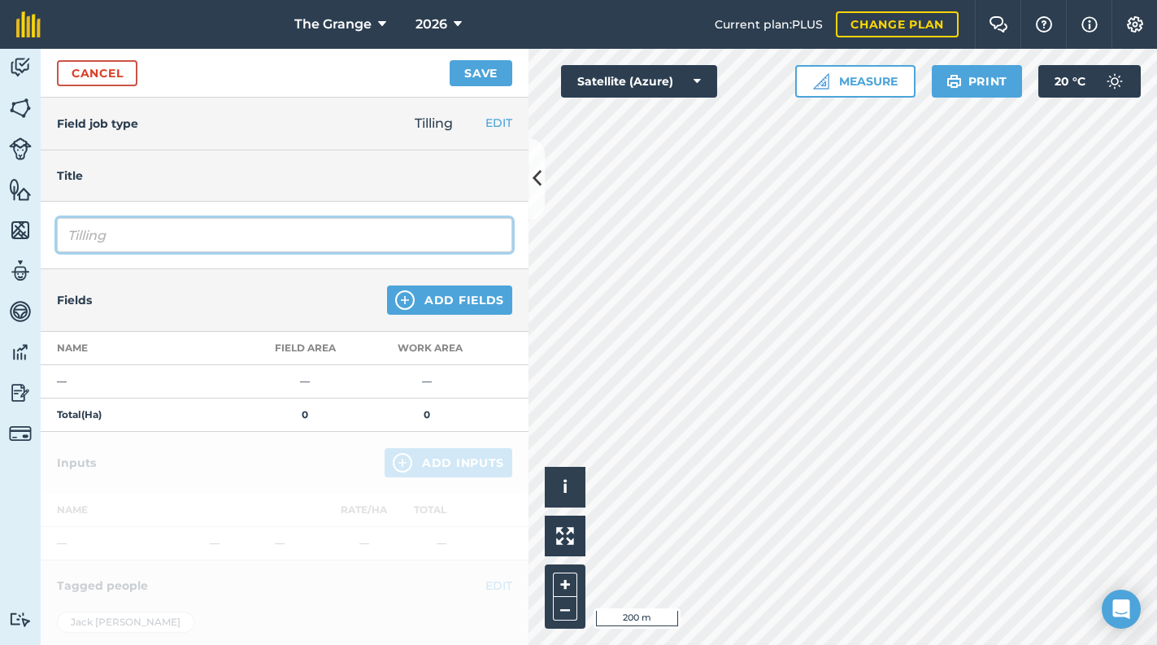
click at [0, 246] on html "The Grange 2026 Current plan : PLUS Change plan Farm Chat Help Info Settings Th…" at bounding box center [578, 322] width 1157 height 645
type input "Pig tail harrow"
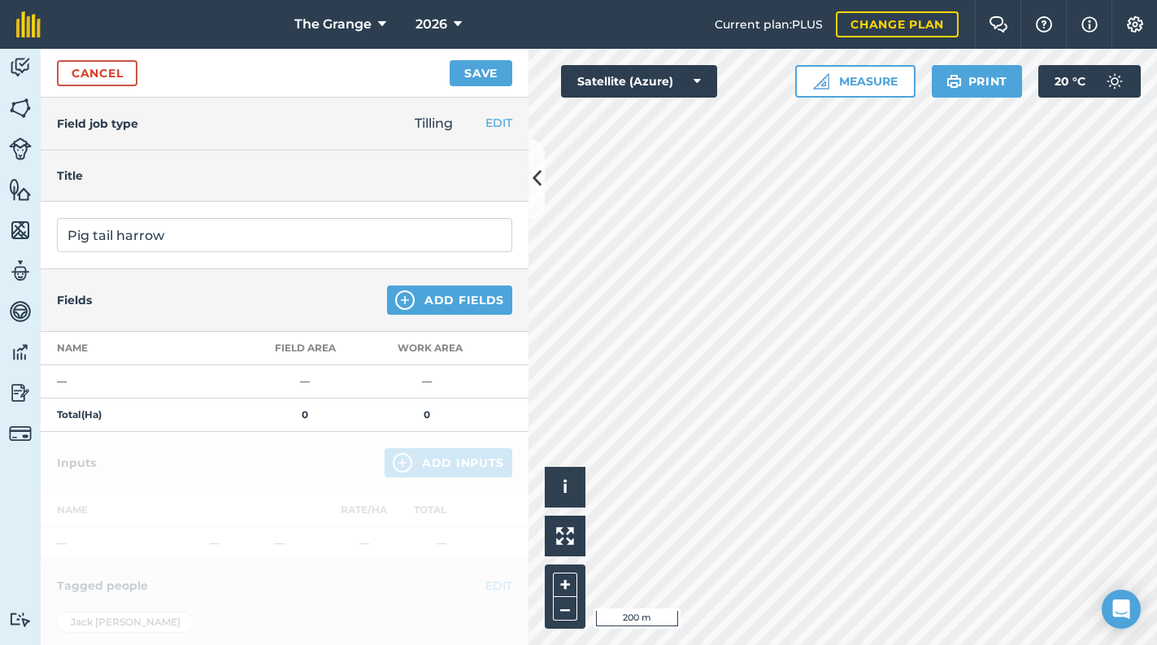
click at [511, 57] on div "Cancel Save" at bounding box center [285, 73] width 488 height 49
click at [503, 63] on button "Save" at bounding box center [481, 73] width 63 height 26
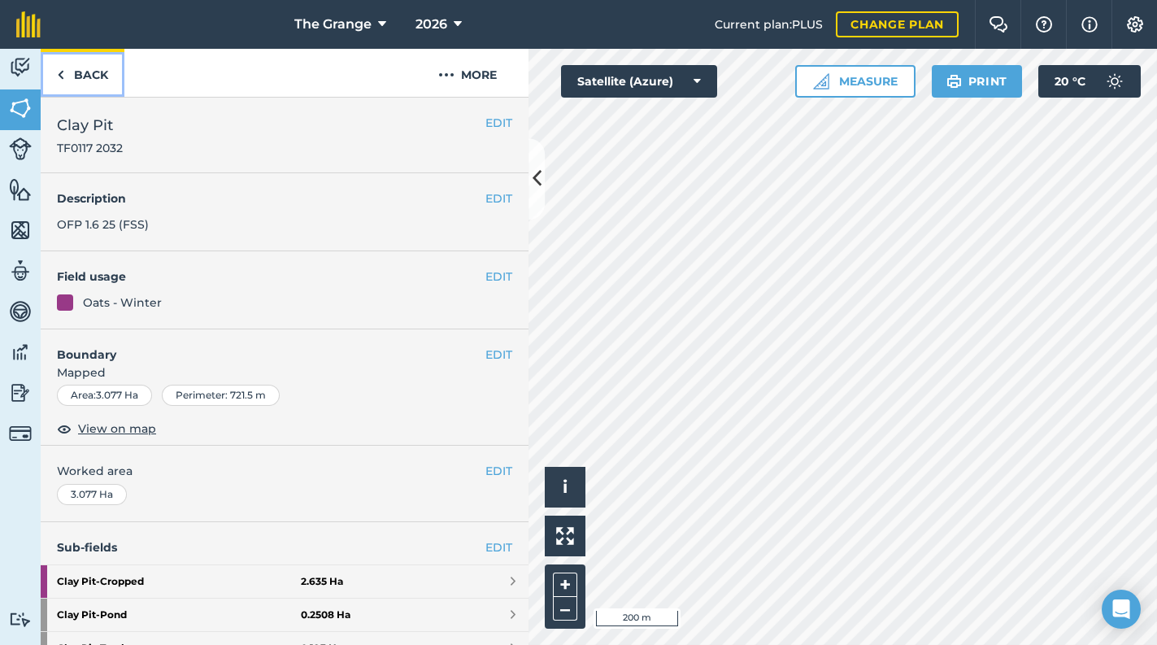
click at [74, 76] on link "Back" at bounding box center [83, 73] width 84 height 48
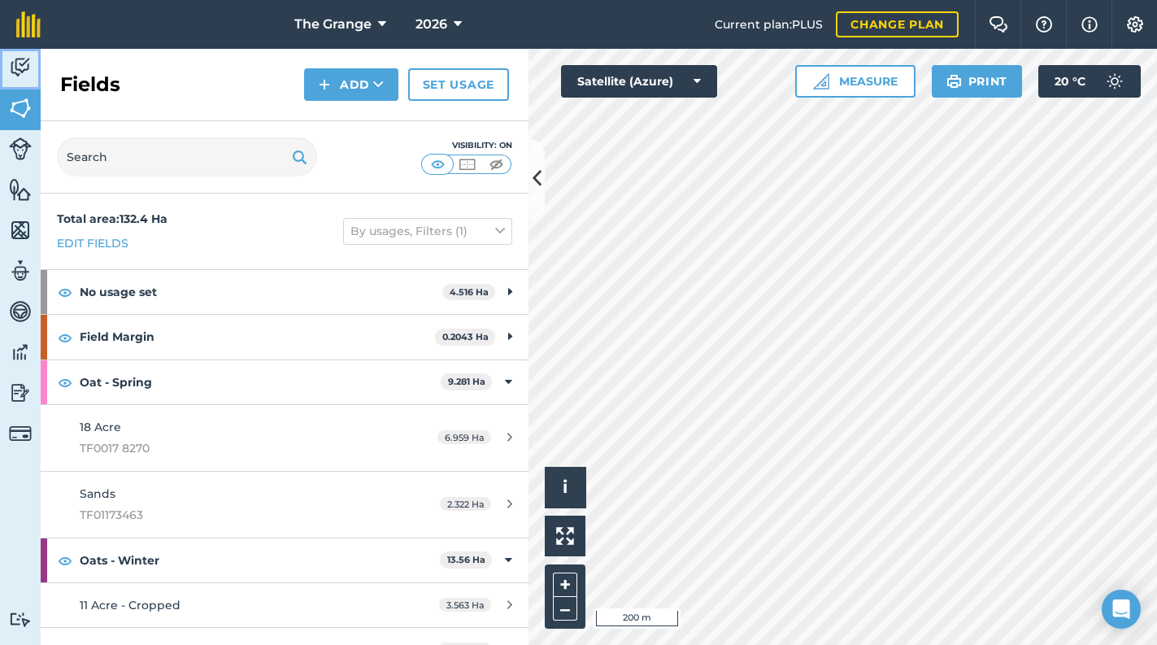
click at [25, 60] on img at bounding box center [20, 67] width 23 height 24
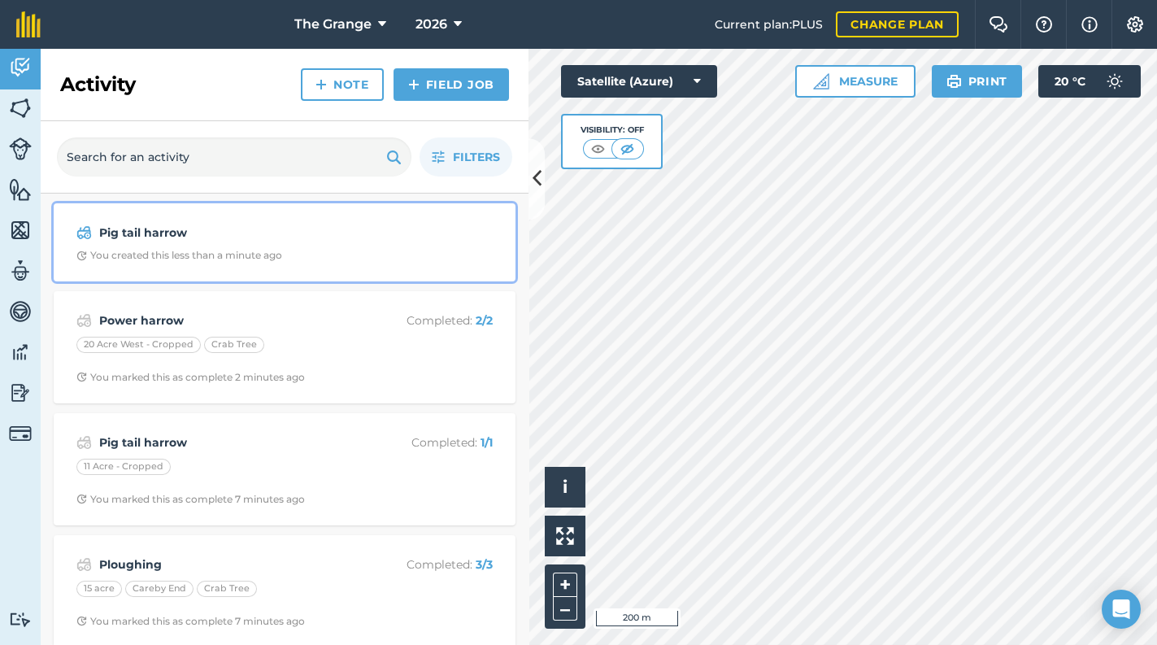
click at [250, 246] on div "Pig tail harrow You created this less than a minute ago" at bounding box center [284, 242] width 442 height 59
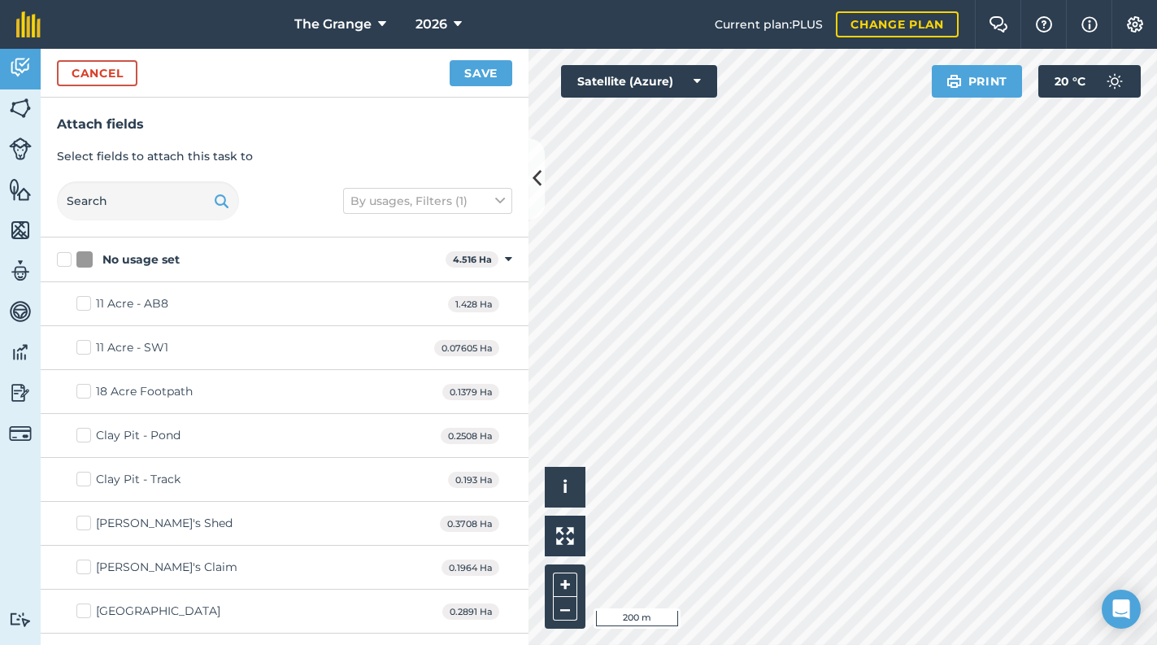
checkbox input "true"
click at [467, 80] on button "Save" at bounding box center [481, 73] width 63 height 26
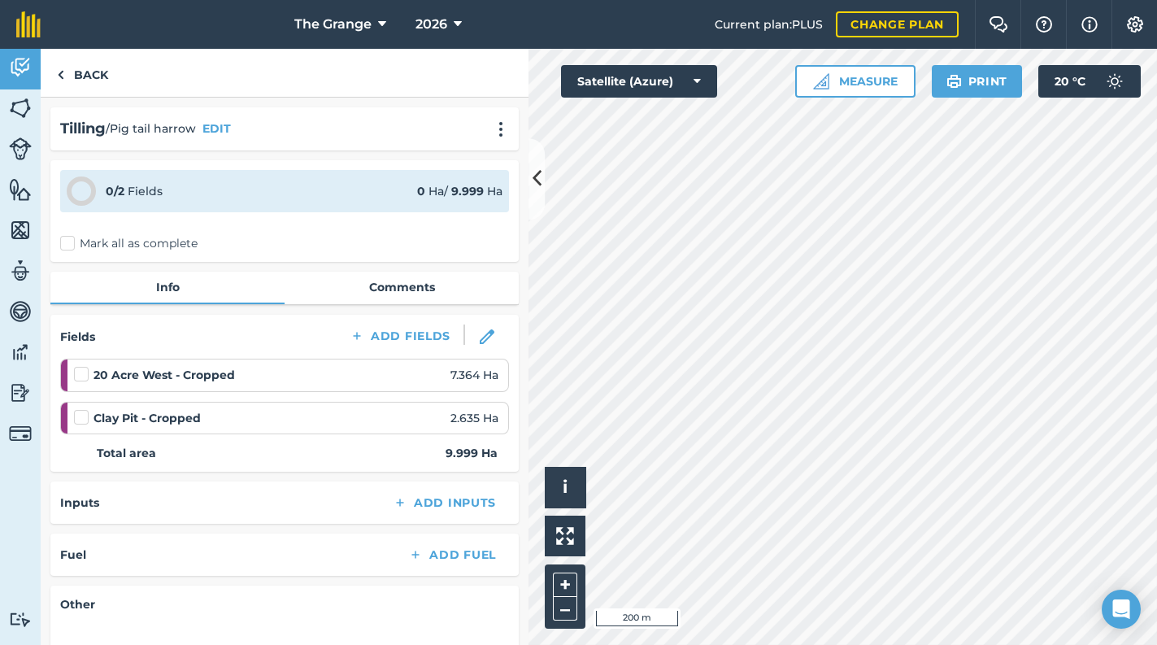
click at [469, 420] on span "2.635 Ha" at bounding box center [474, 418] width 48 height 18
click at [385, 377] on div "20 Acre West - Cropped 7.364 Ha" at bounding box center [286, 375] width 424 height 18
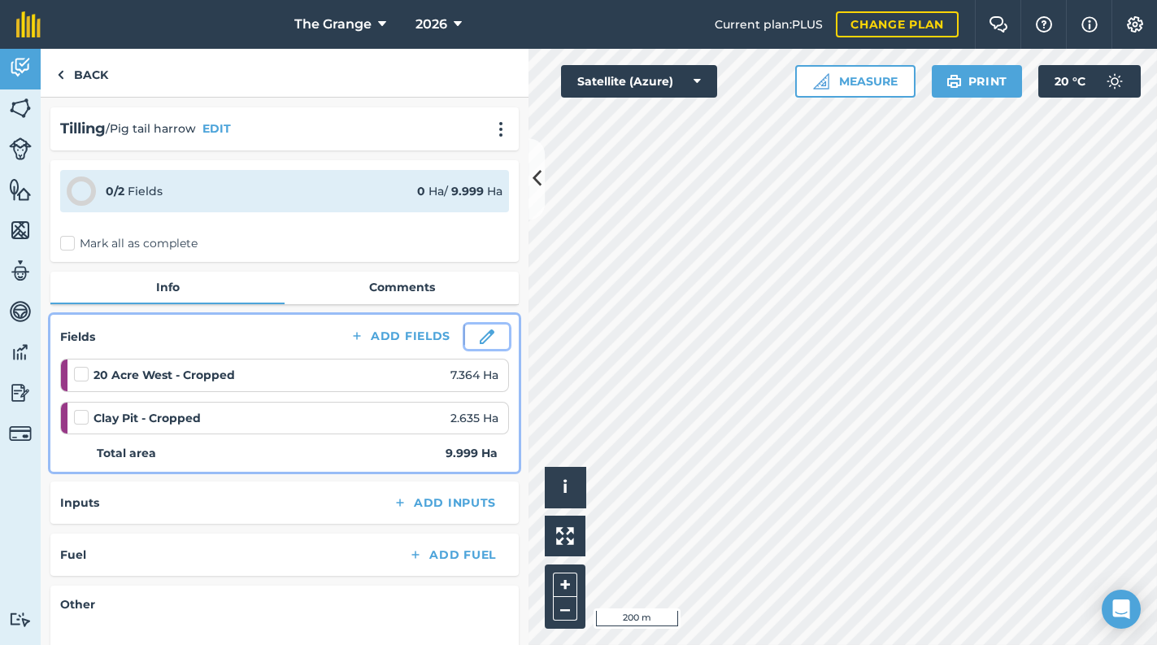
click at [483, 343] on button at bounding box center [487, 336] width 44 height 24
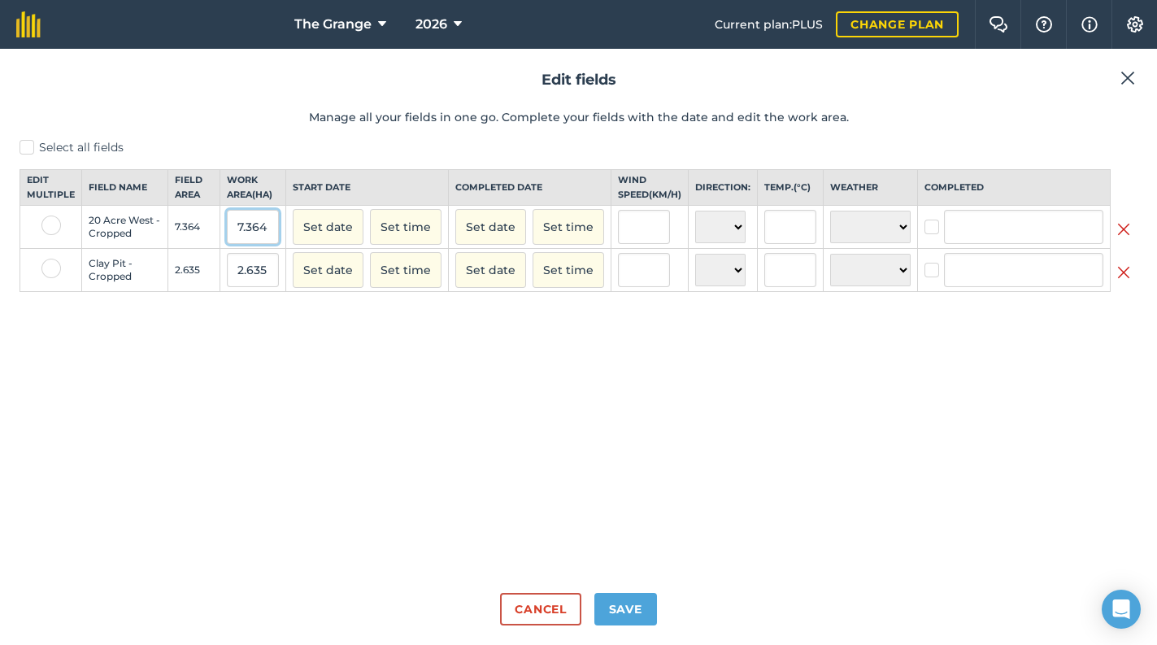
click at [279, 244] on input "7.364" at bounding box center [253, 227] width 52 height 34
drag, startPoint x: 288, startPoint y: 247, endPoint x: 184, endPoint y: 246, distance: 104.1
click at [184, 246] on tr "20 Acre West - Cropped 7.364 7.364 Set date Set time Set date Set time N NE E S…" at bounding box center [578, 227] width 1117 height 43
type input "0.87"
click at [448, 399] on div "Select all fields Edit multiple Field name Field Area Work area ( Ha ) Start da…" at bounding box center [579, 359] width 1118 height 441
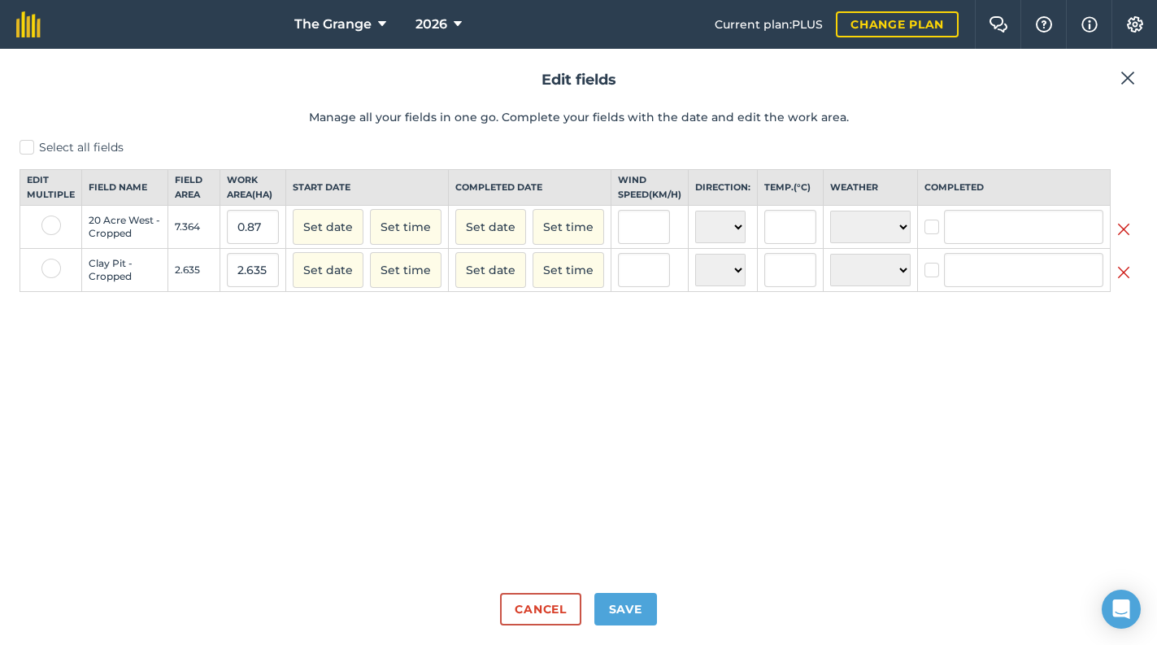
click at [28, 148] on label "Select all fields" at bounding box center [579, 147] width 1118 height 17
click at [28, 148] on input "Select all fields" at bounding box center [25, 144] width 11 height 11
checkbox input "true"
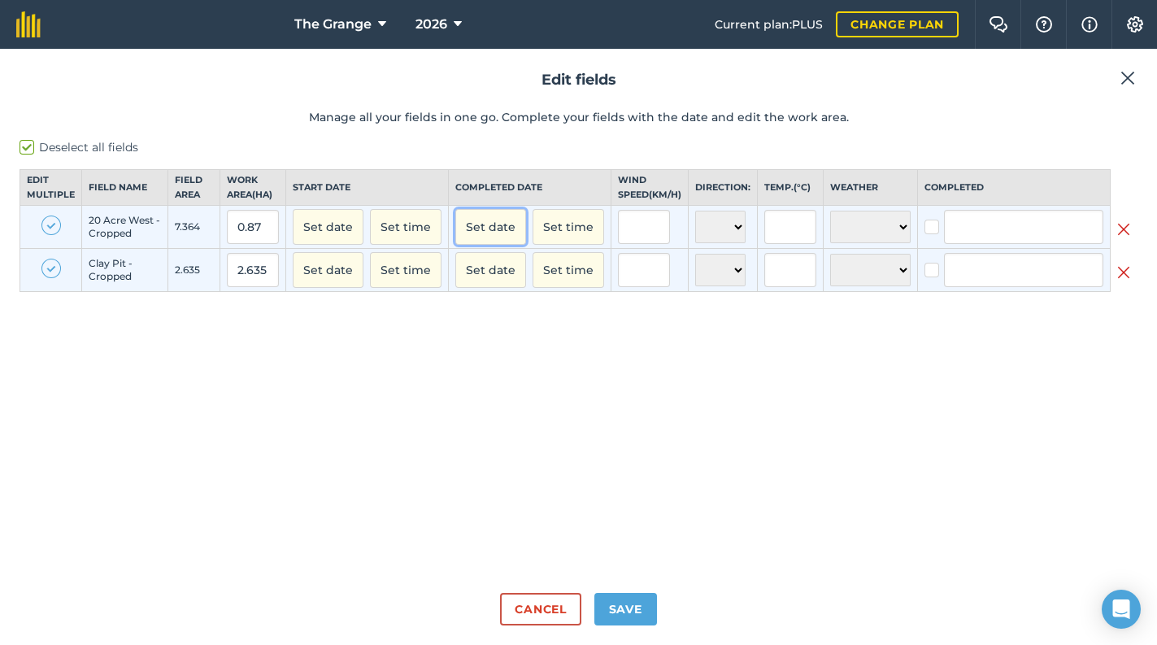
click at [500, 238] on button "Set date" at bounding box center [490, 227] width 71 height 36
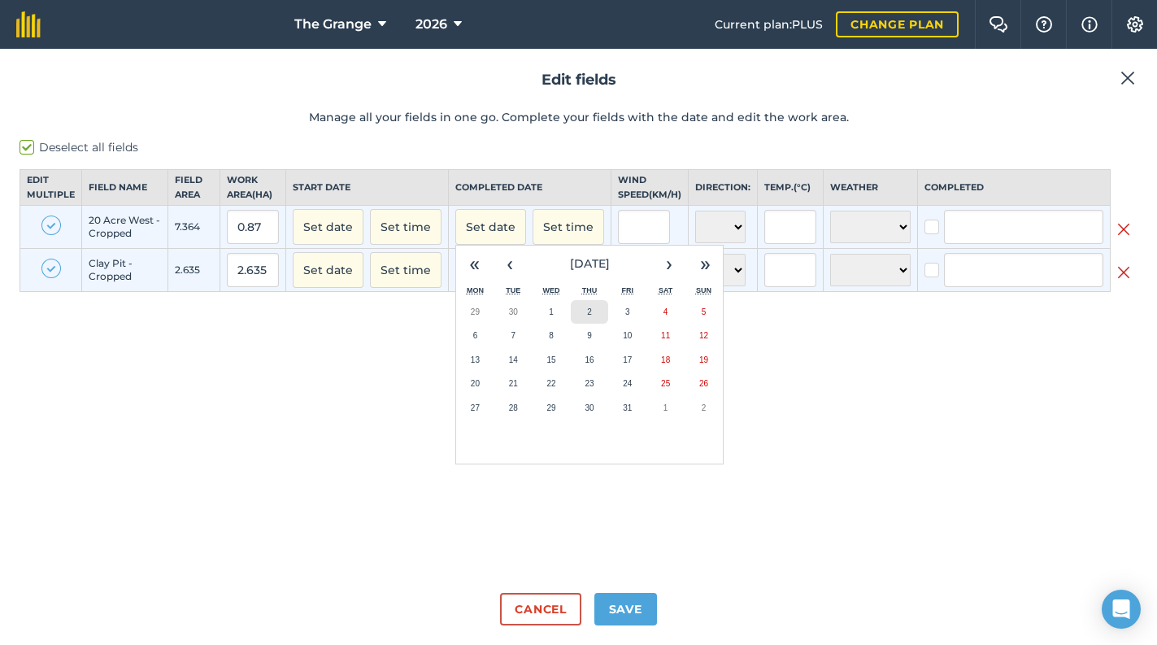
click at [592, 316] on abbr "2" at bounding box center [589, 311] width 5 height 9
checkbox input "true"
type input "[PERSON_NAME]"
checkbox input "true"
type input "[PERSON_NAME]"
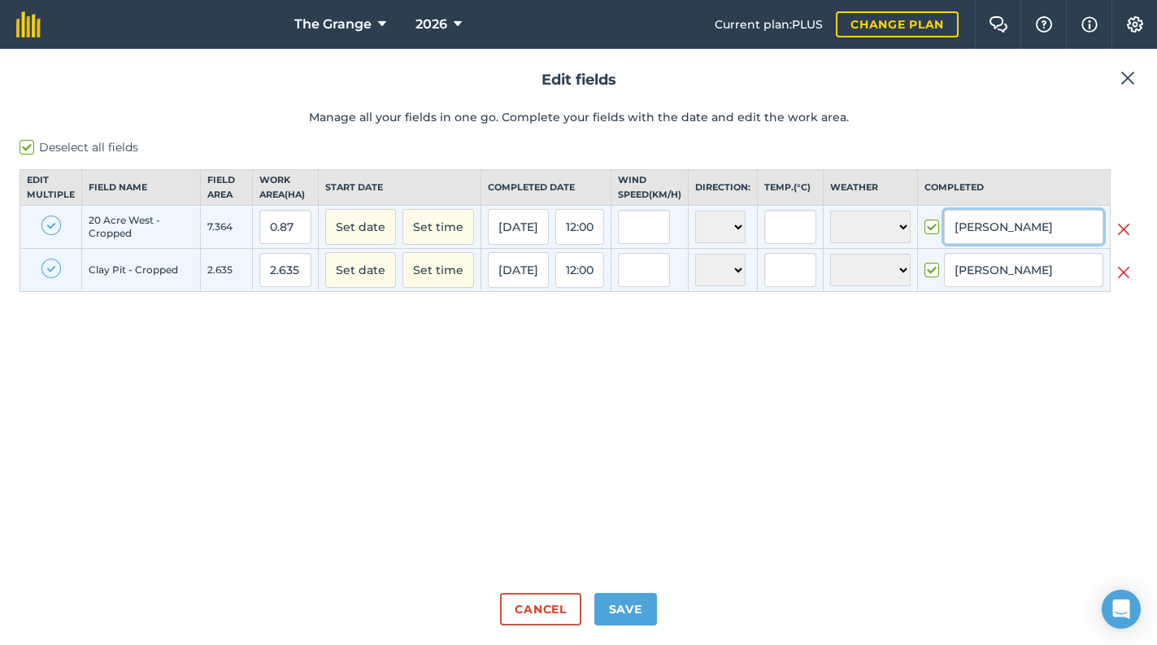
drag, startPoint x: 993, startPoint y: 232, endPoint x: 998, endPoint y: 247, distance: 16.2
click at [993, 235] on input "[PERSON_NAME]" at bounding box center [1023, 227] width 159 height 34
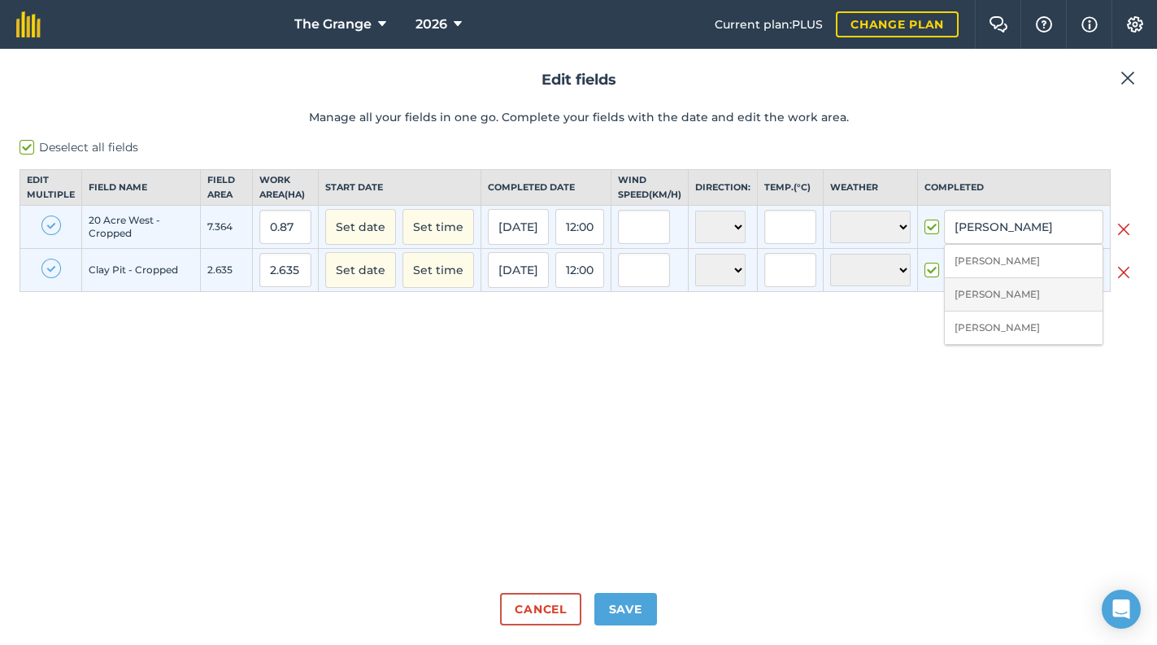
click at [1002, 301] on li "[PERSON_NAME]" at bounding box center [1024, 294] width 158 height 33
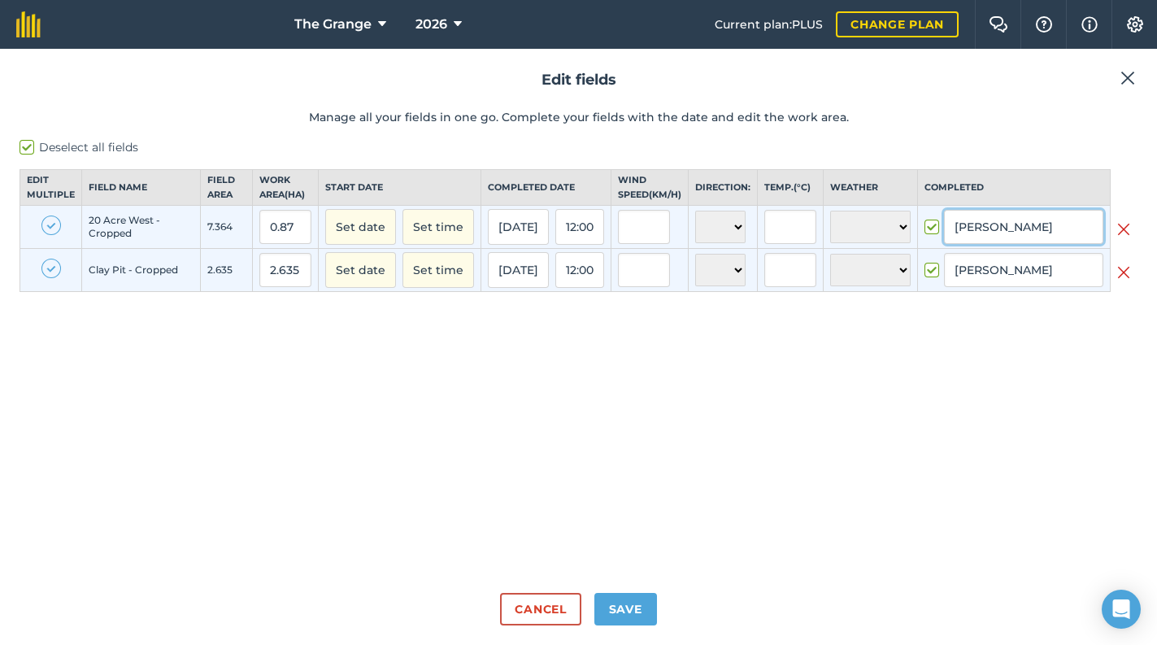
click at [1009, 244] on input "[PERSON_NAME]" at bounding box center [1023, 227] width 159 height 34
click at [1008, 278] on li "[PERSON_NAME]" at bounding box center [1024, 261] width 158 height 33
type input "[PERSON_NAME]"
click at [796, 355] on div "Deselect all fields Edit multiple Field name Field Area Work area ( Ha ) Start …" at bounding box center [579, 359] width 1118 height 441
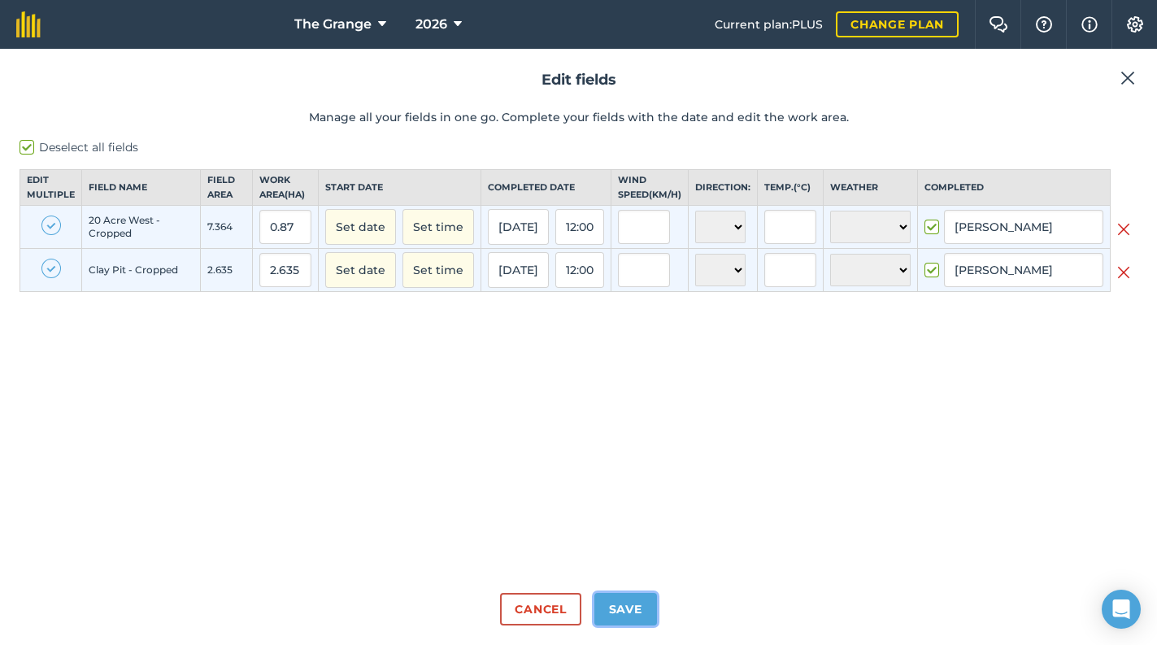
click at [643, 612] on button "Save" at bounding box center [625, 609] width 63 height 33
checkbox input "true"
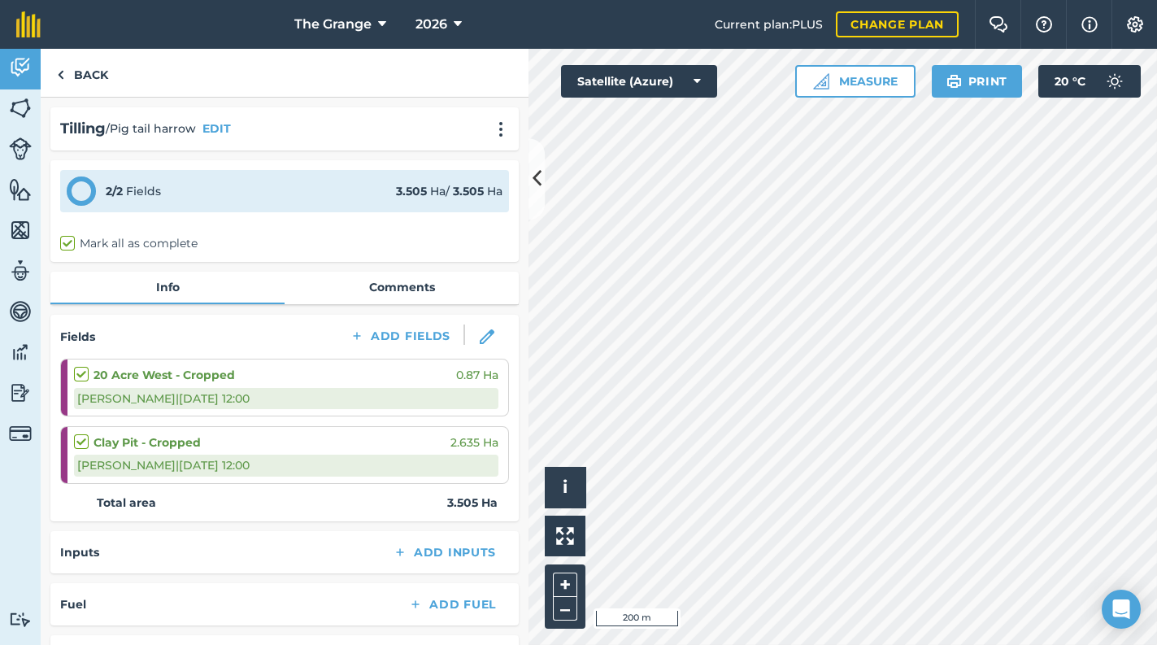
click at [291, 137] on div "Tilling / Pig tail harrow EDIT" at bounding box center [284, 129] width 449 height 24
click at [90, 76] on link "Back" at bounding box center [83, 73] width 84 height 48
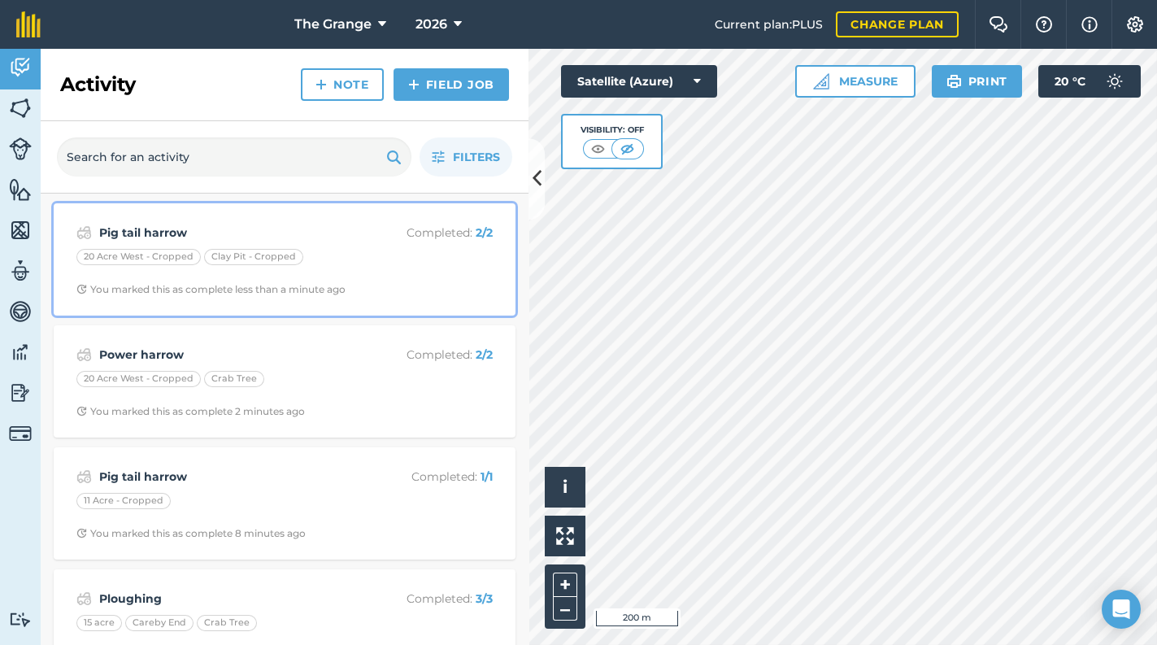
click at [252, 237] on strong "Pig tail harrow" at bounding box center [228, 233] width 258 height 18
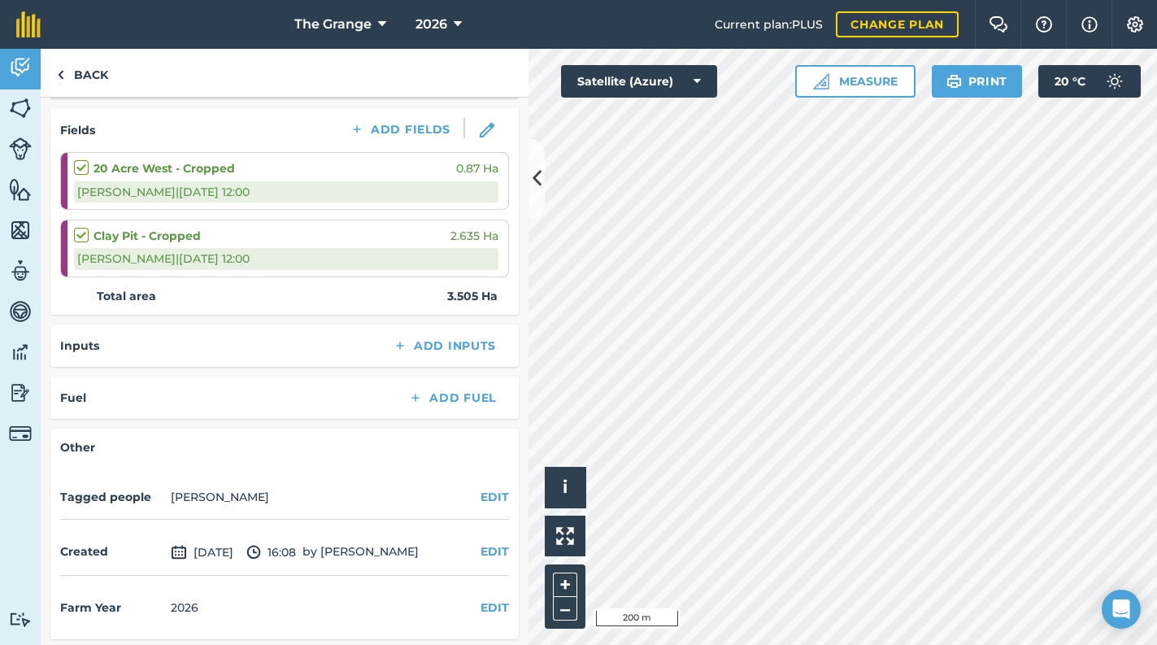
scroll to position [207, 0]
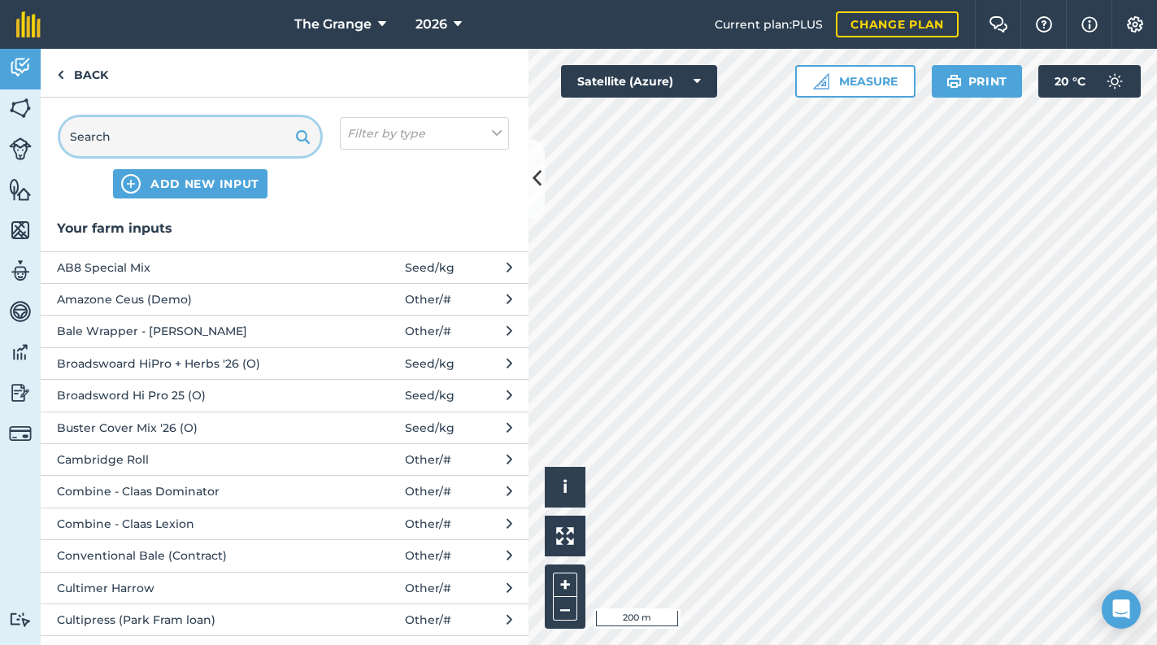
click at [210, 141] on input "text" at bounding box center [190, 136] width 260 height 39
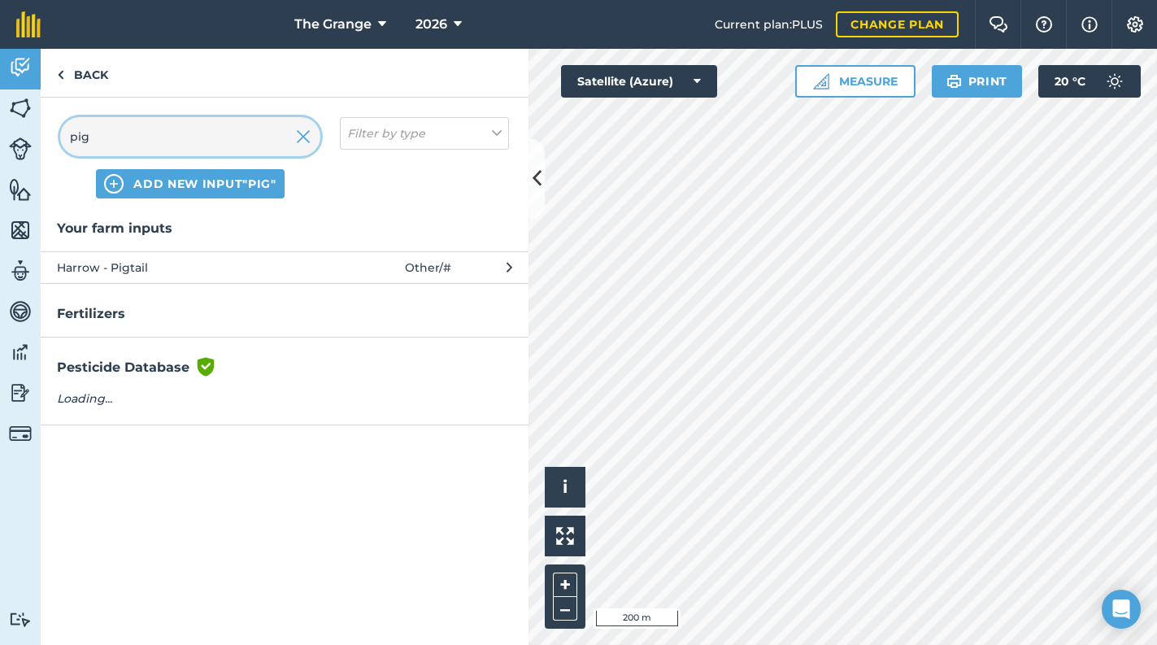
type input "pig"
click at [189, 271] on span "Harrow - Pigtail" at bounding box center [190, 268] width 266 height 18
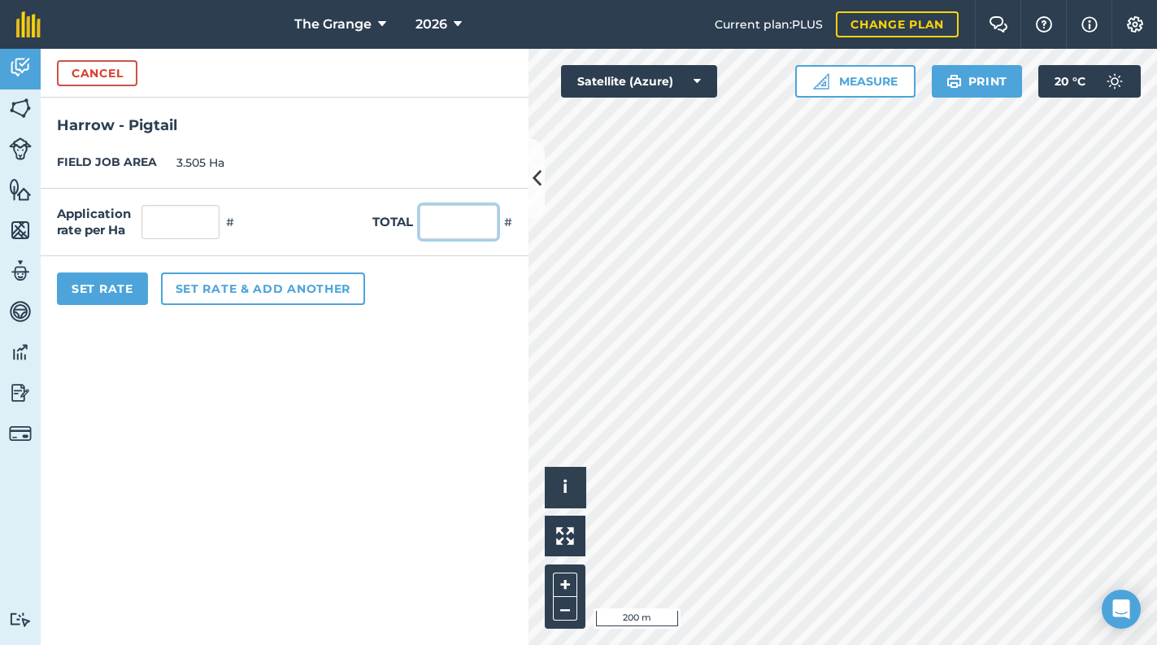
click at [434, 219] on input "text" at bounding box center [459, 222] width 78 height 34
type input "1"
type input "0.285"
drag, startPoint x: 378, startPoint y: 368, endPoint x: 351, endPoint y: 365, distance: 27.0
click at [376, 368] on form "Cancel Harrow - Pigtail FIELD JOB AREA 3.505 Ha Application rate per Ha 0.285 #…" at bounding box center [285, 347] width 488 height 596
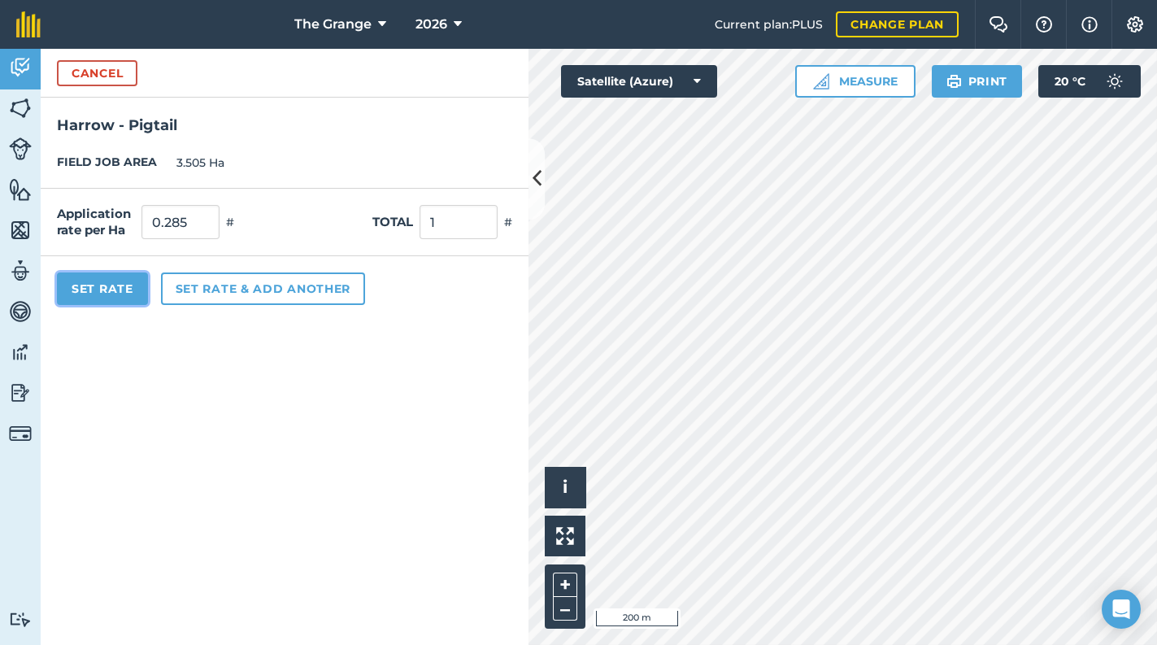
click at [63, 289] on button "Set Rate" at bounding box center [102, 288] width 91 height 33
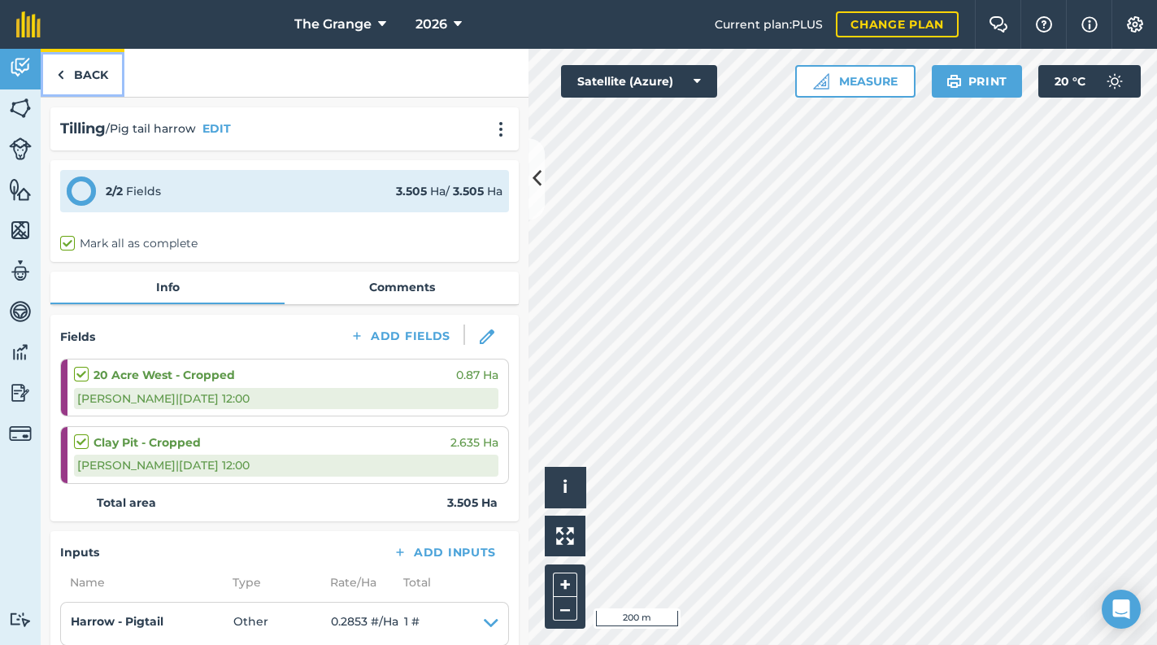
click at [89, 78] on link "Back" at bounding box center [83, 73] width 84 height 48
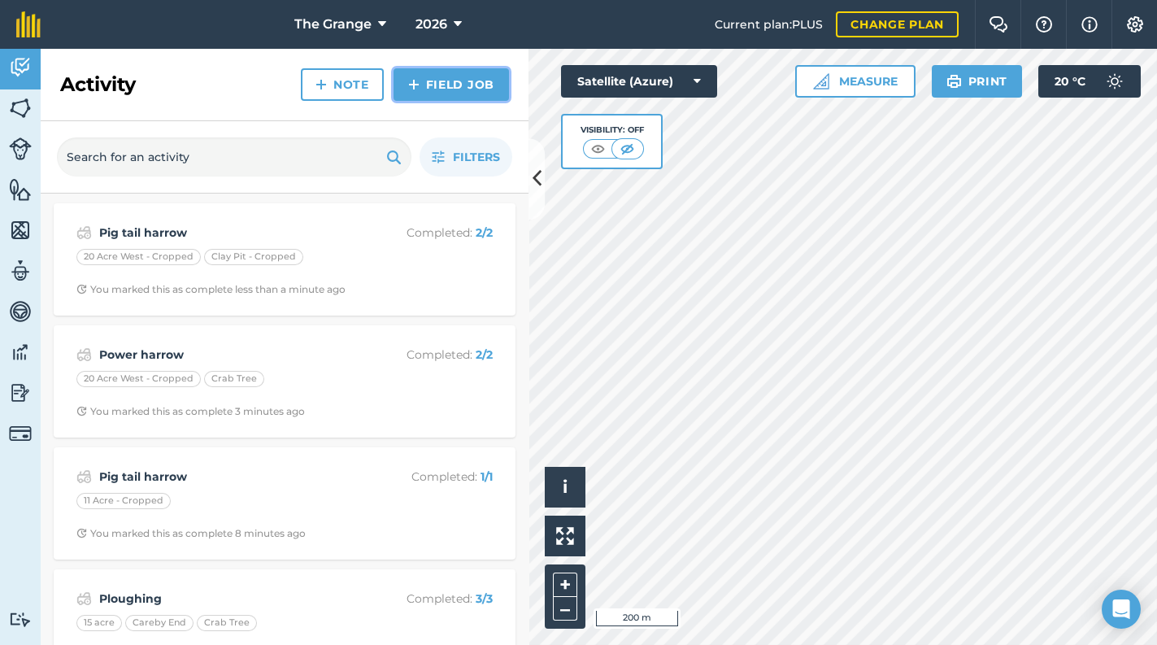
click at [429, 75] on link "Field Job" at bounding box center [451, 84] width 115 height 33
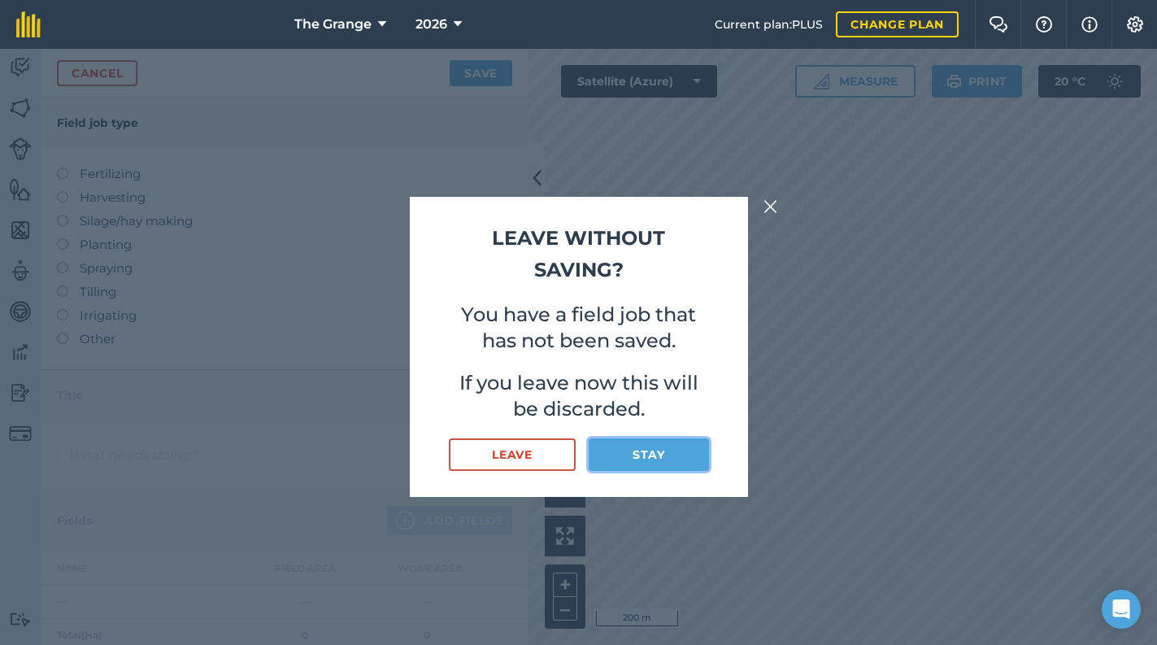
click at [669, 459] on button "Stay" at bounding box center [649, 454] width 120 height 33
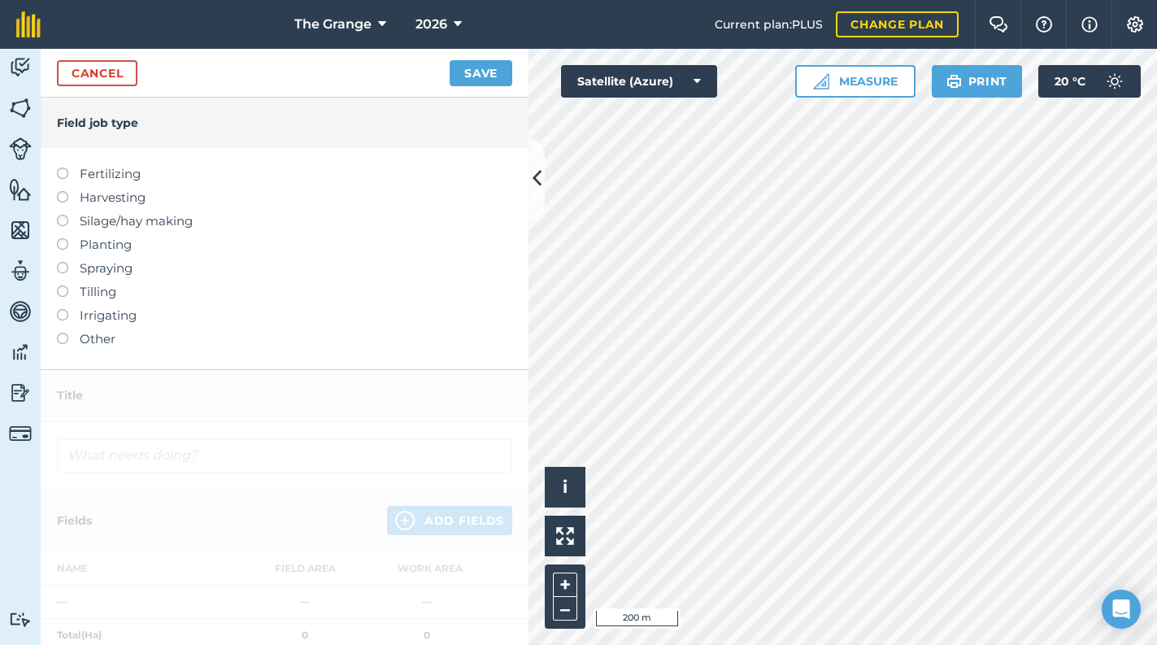
click at [232, 76] on div "Cancel Save" at bounding box center [285, 73] width 488 height 49
click at [115, 243] on label "Planting" at bounding box center [284, 245] width 455 height 20
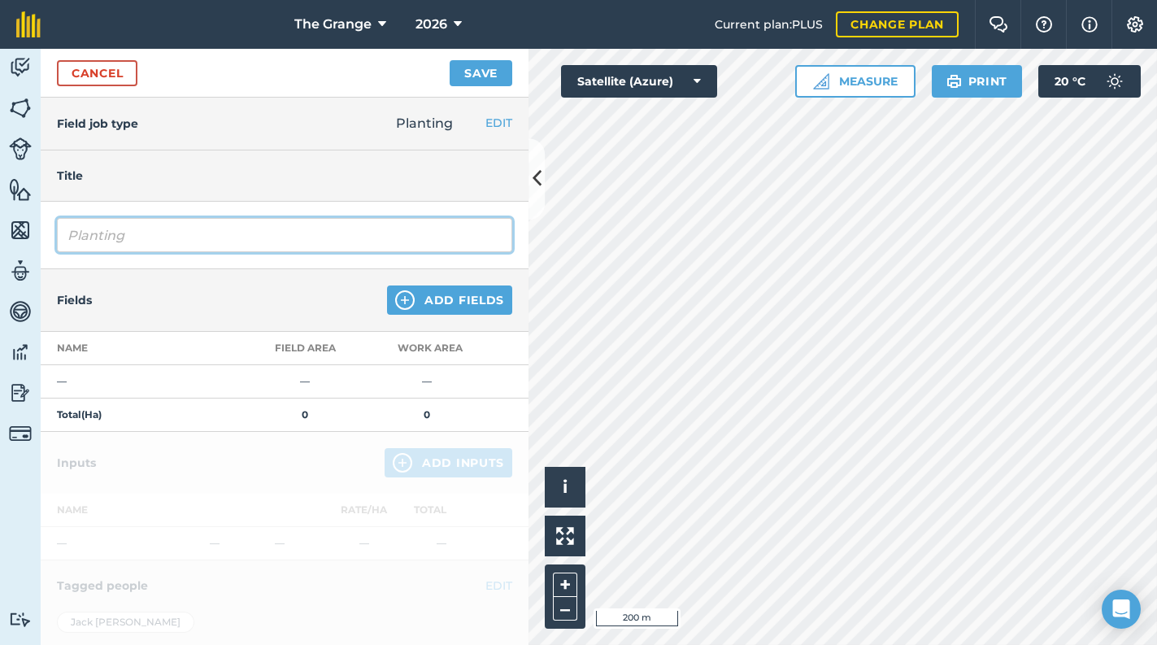
drag, startPoint x: 174, startPoint y: 239, endPoint x: -3, endPoint y: 249, distance: 177.5
click at [0, 249] on html "The Grange 2026 Current plan : PLUS Change plan Farm Chat Help Info Settings Th…" at bounding box center [578, 322] width 1157 height 645
click at [157, 235] on input "Combi drilled [PERSON_NAME] '26" at bounding box center [284, 235] width 455 height 34
click at [289, 240] on input "Combi drilled - [PERSON_NAME] '26" at bounding box center [284, 235] width 455 height 34
type input "Combi drilled - [PERSON_NAME] '26"
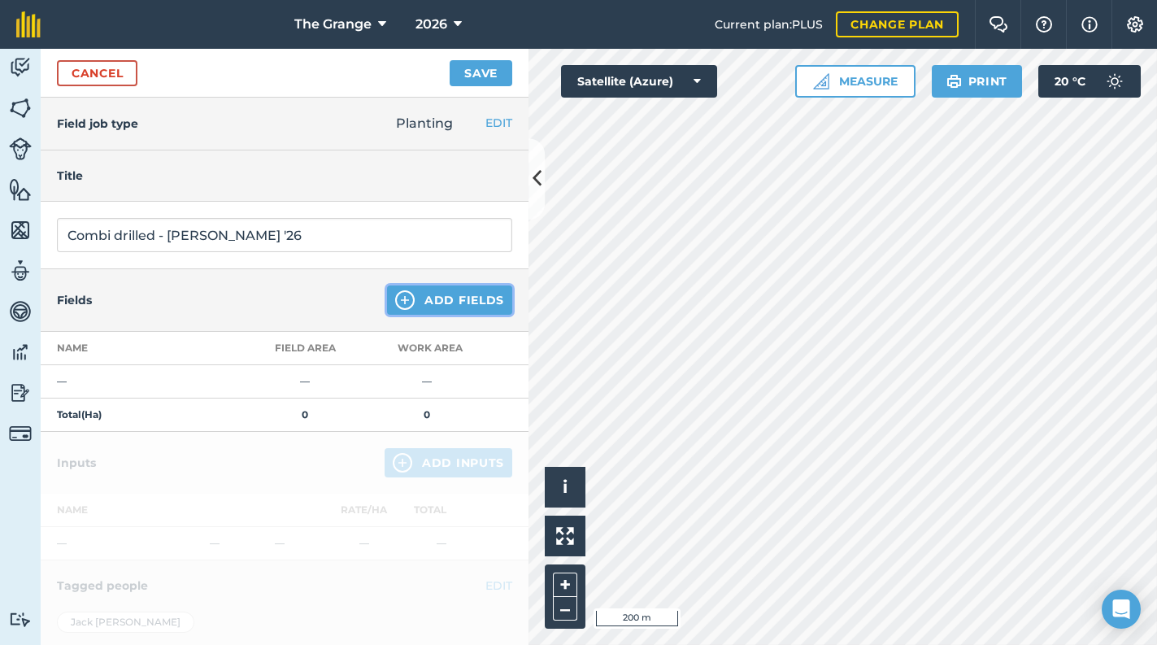
click at [472, 302] on button "Add Fields" at bounding box center [449, 299] width 125 height 29
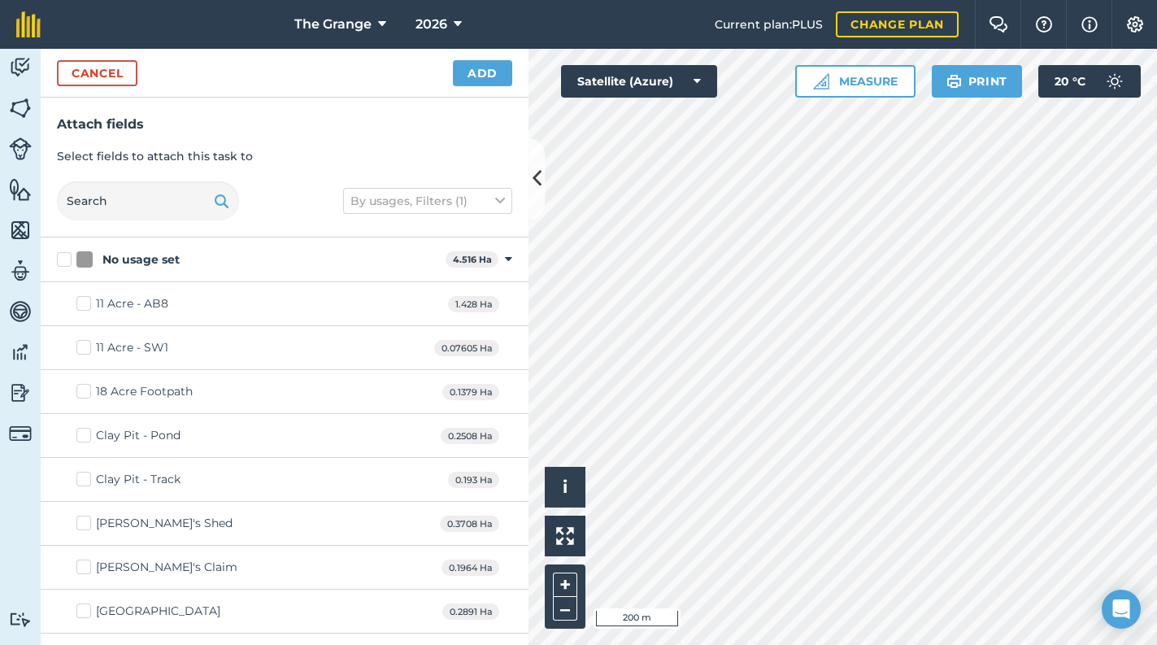
checkbox input "true"
click at [487, 69] on button "Add" at bounding box center [482, 73] width 59 height 26
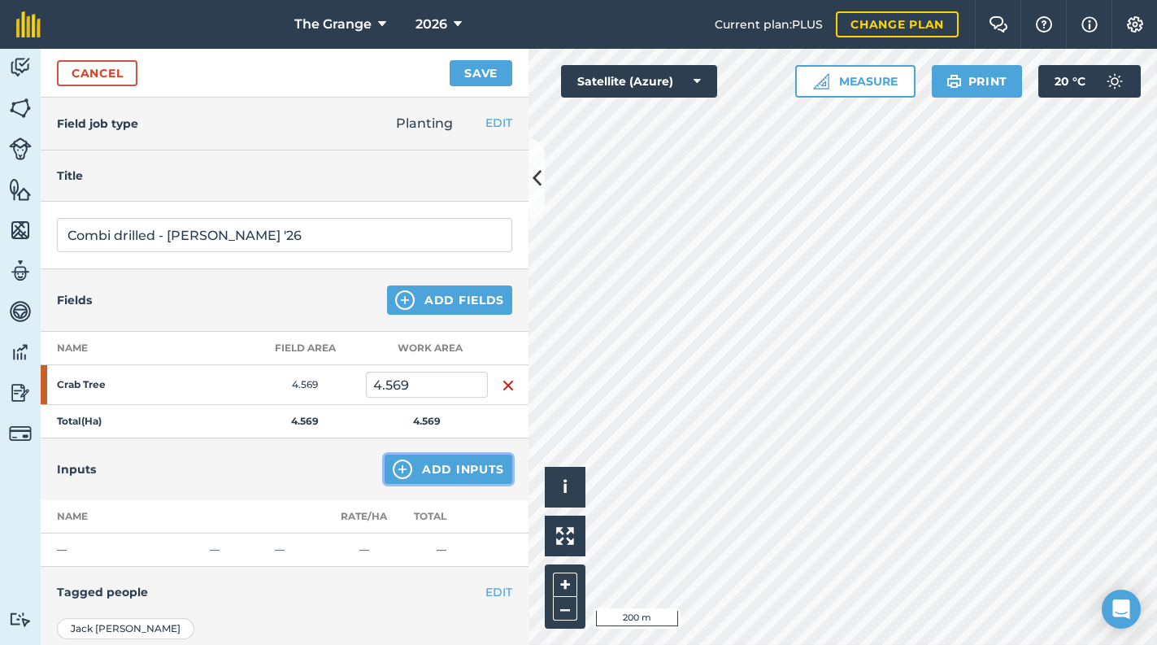
click at [433, 459] on button "Add Inputs" at bounding box center [449, 469] width 128 height 29
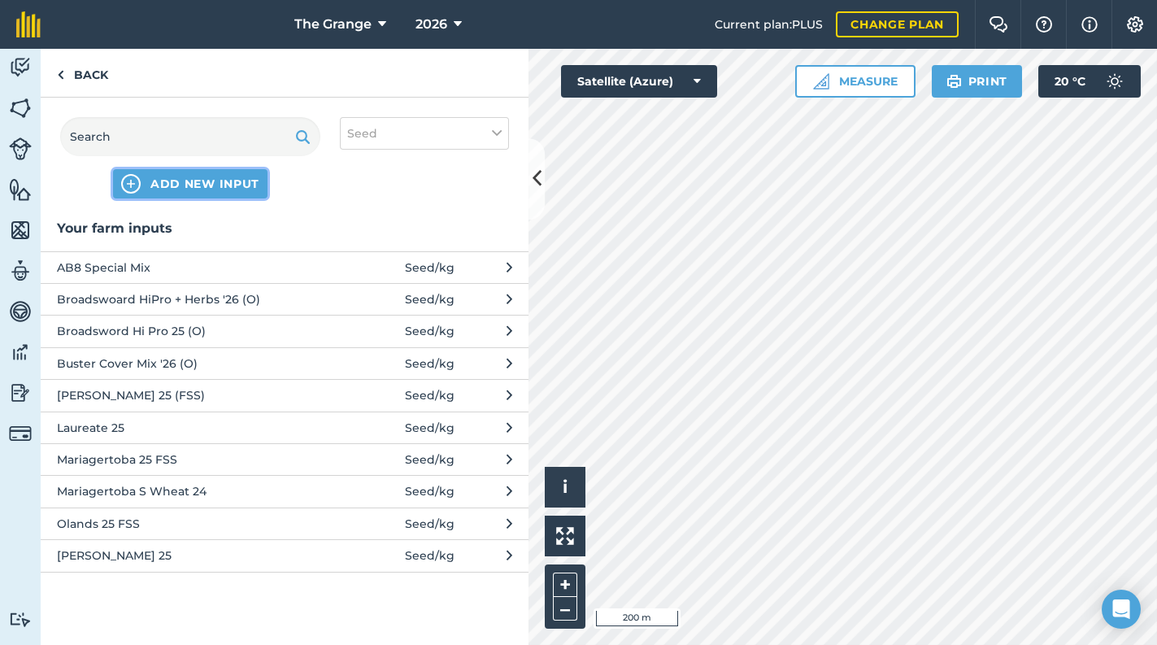
click at [237, 186] on span "ADD NEW INPUT" at bounding box center [204, 184] width 109 height 16
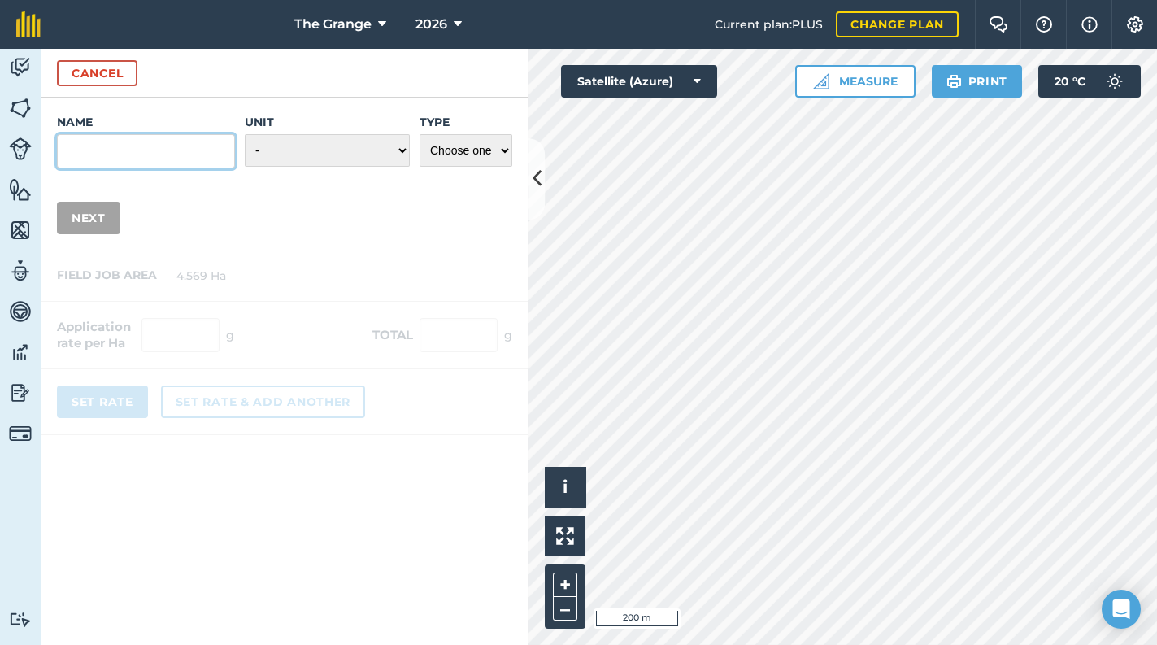
click at [170, 151] on input "Name" at bounding box center [146, 151] width 178 height 34
type input "[PERSON_NAME] W/ Wheat"
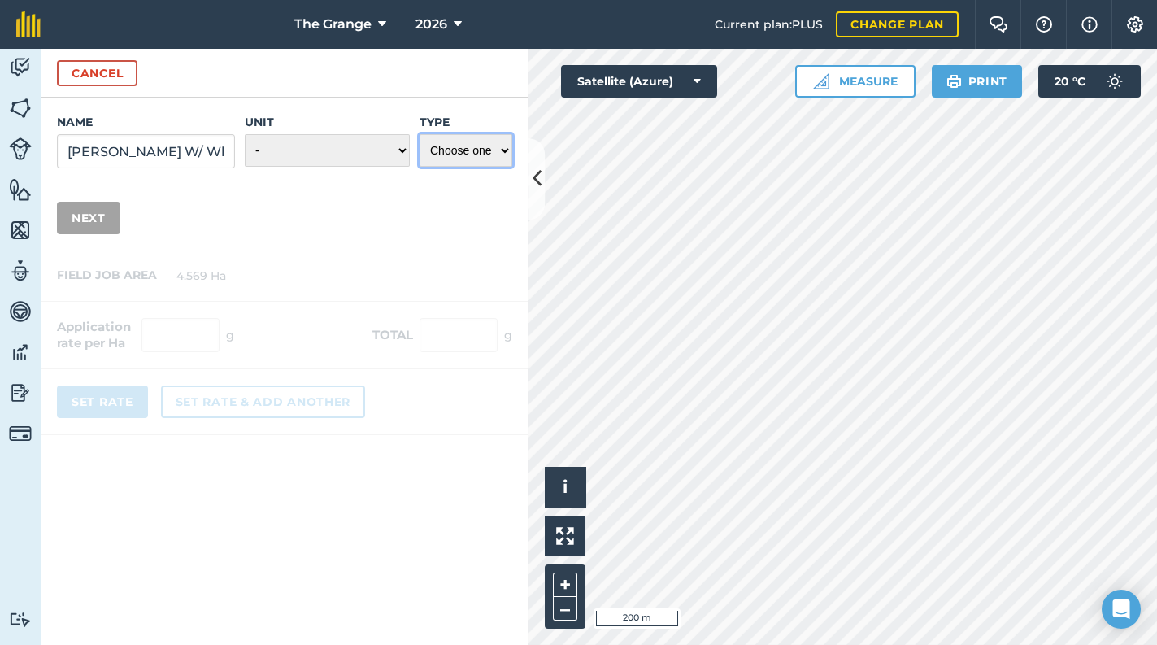
click at [481, 147] on select "Choose one Fertilizer Seed Spray Fuel Other" at bounding box center [466, 150] width 93 height 33
select select "SEED"
click at [420, 134] on select "Choose one Fertilizer Seed Spray Fuel Other" at bounding box center [466, 150] width 93 height 33
click at [350, 145] on select "- Grams/g Kilograms/kg Metric tonnes/t Millilitres/ml Litres/L Ounces/oz Pounds…" at bounding box center [327, 150] width 165 height 33
select select "KILOGRAMS"
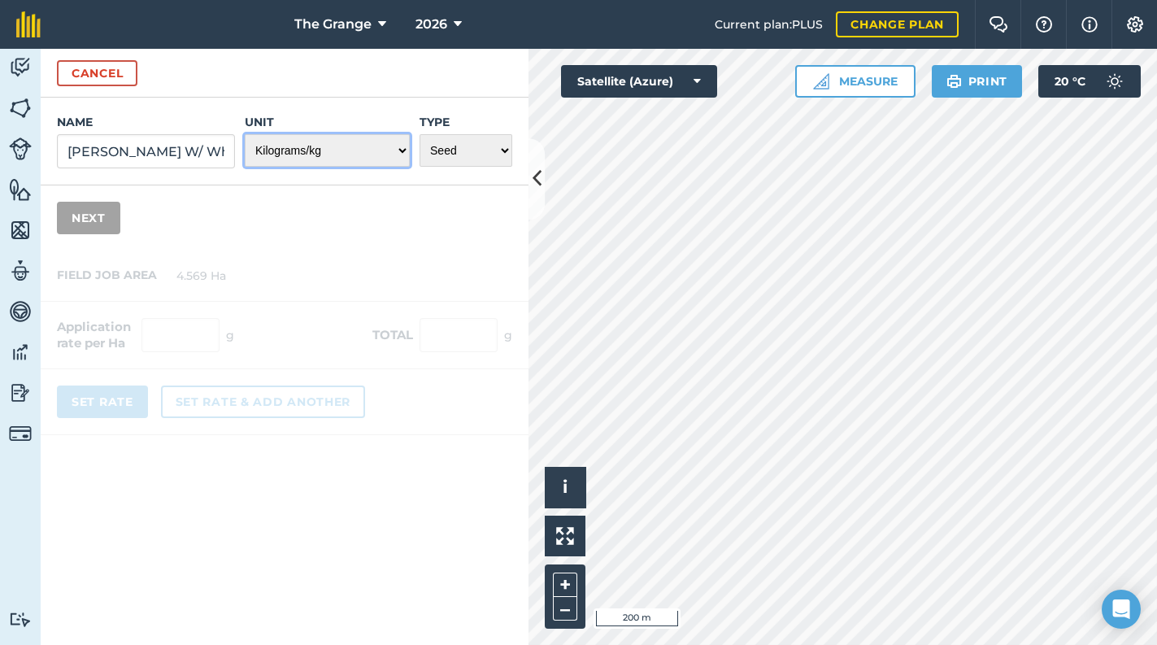
click at [248, 134] on select "- Grams/g Kilograms/kg Metric tonnes/t Millilitres/ml Litres/L Ounces/oz Pounds…" at bounding box center [327, 150] width 165 height 33
click at [337, 215] on div "Name [PERSON_NAME] W/ Wheat Unit - Grams/g Kilograms/kg Metric tonnes/t Millili…" at bounding box center [285, 174] width 488 height 153
click at [114, 222] on button "Next" at bounding box center [88, 218] width 63 height 33
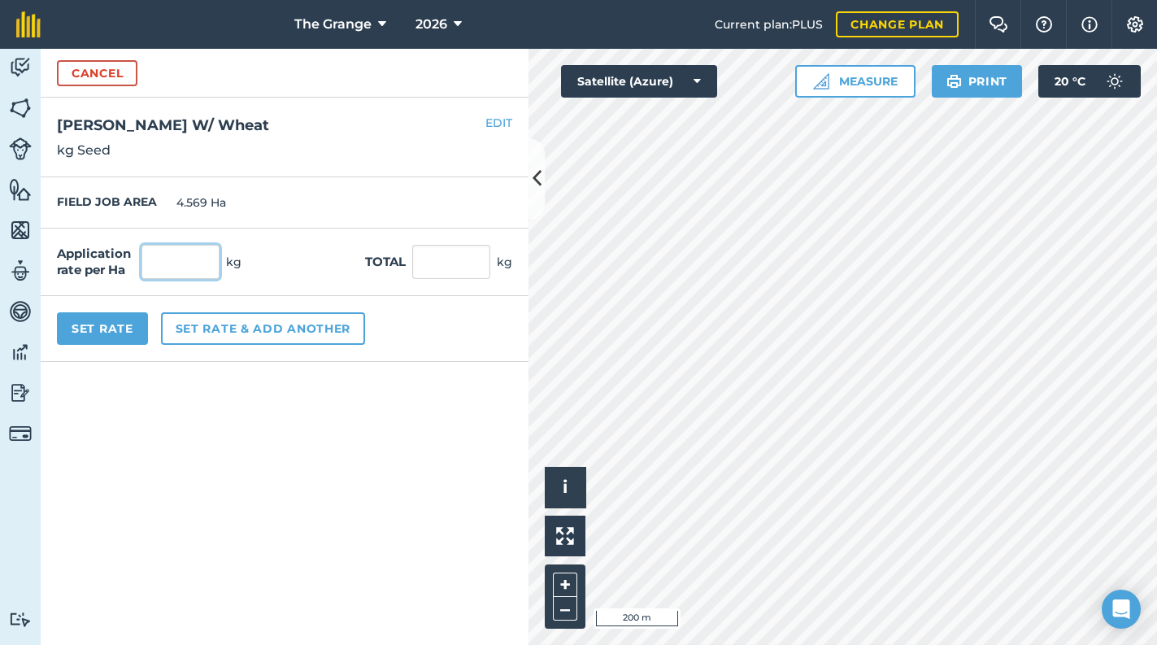
click at [179, 277] on input "text" at bounding box center [180, 262] width 78 height 34
click at [450, 250] on input "text" at bounding box center [451, 262] width 78 height 34
type input "1060"
type input "231.998"
type input "1,060"
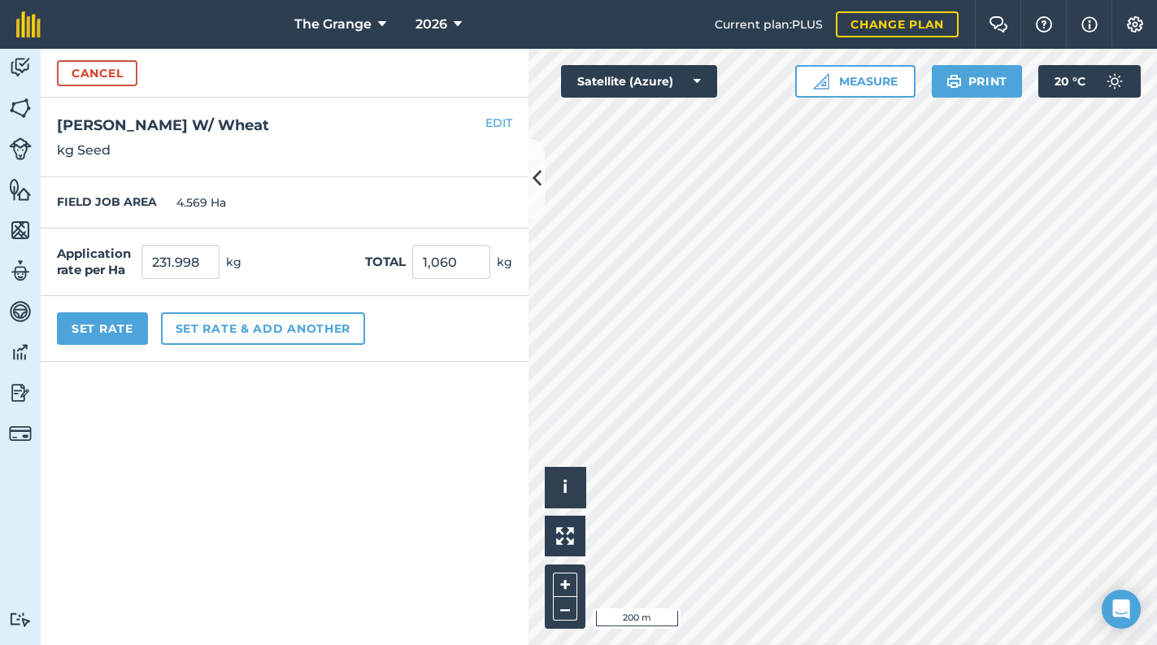
drag, startPoint x: 41, startPoint y: 478, endPoint x: 78, endPoint y: 397, distance: 89.2
click at [44, 461] on form "Cancel Name [PERSON_NAME] W/ Wheat Unit - Grams/g Kilograms/kg Metric tonnes/t …" at bounding box center [285, 347] width 488 height 596
click at [102, 333] on button "Set Rate" at bounding box center [102, 328] width 91 height 33
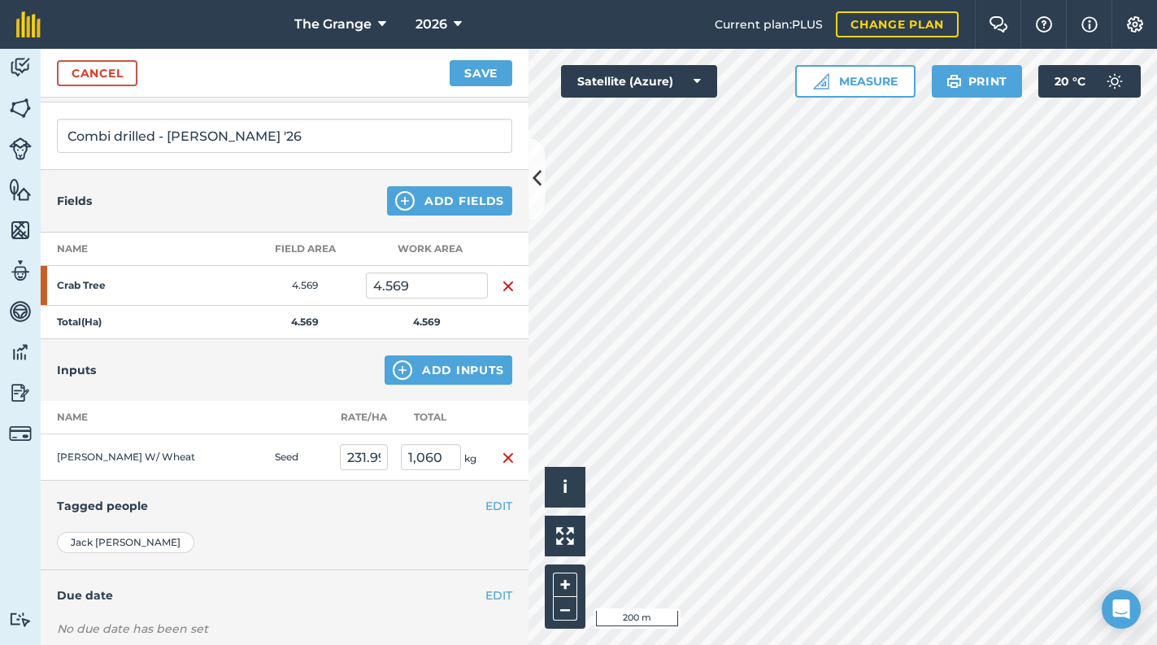
scroll to position [191, 0]
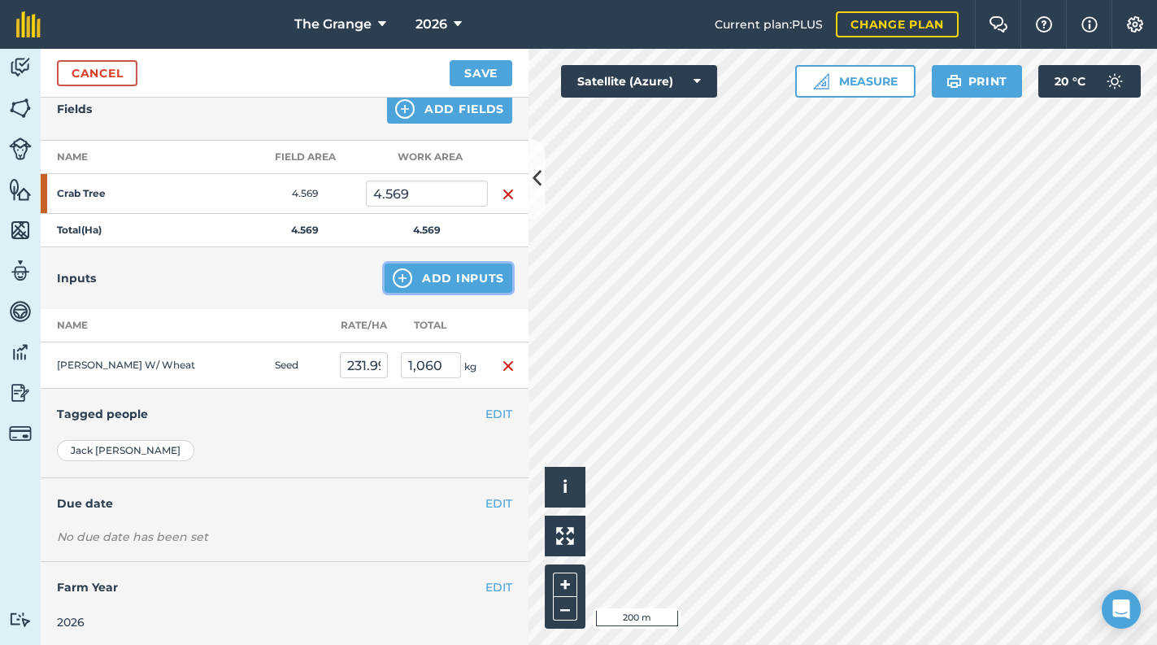
click at [440, 276] on button "Add Inputs" at bounding box center [449, 277] width 128 height 29
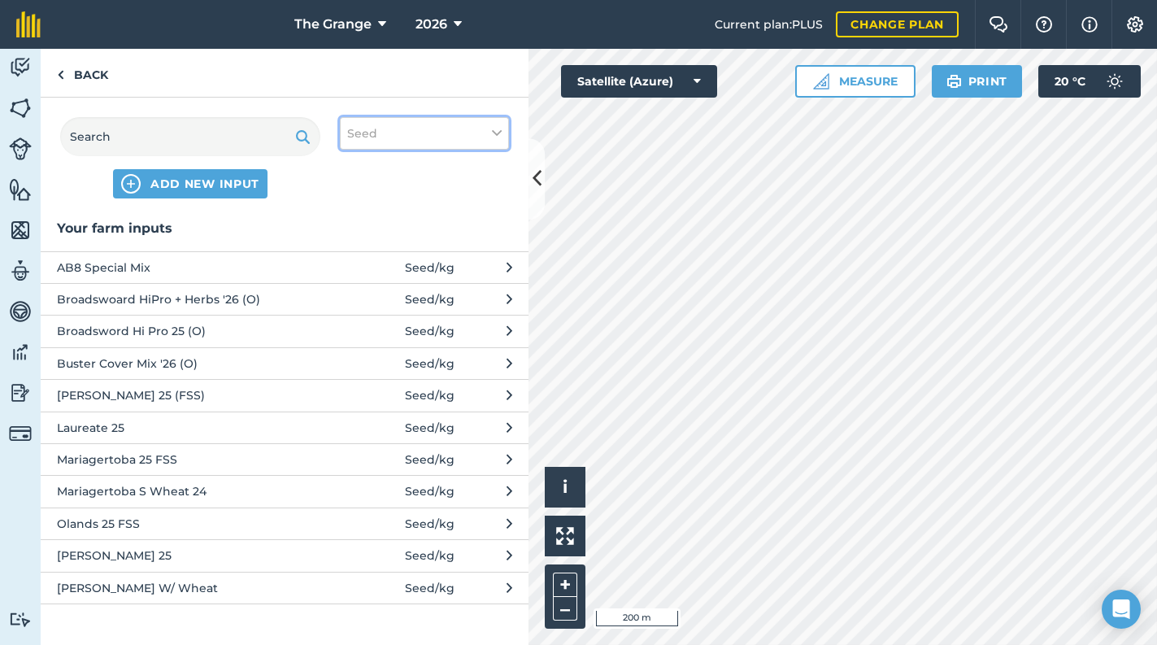
click at [389, 139] on button "Seed" at bounding box center [424, 133] width 169 height 33
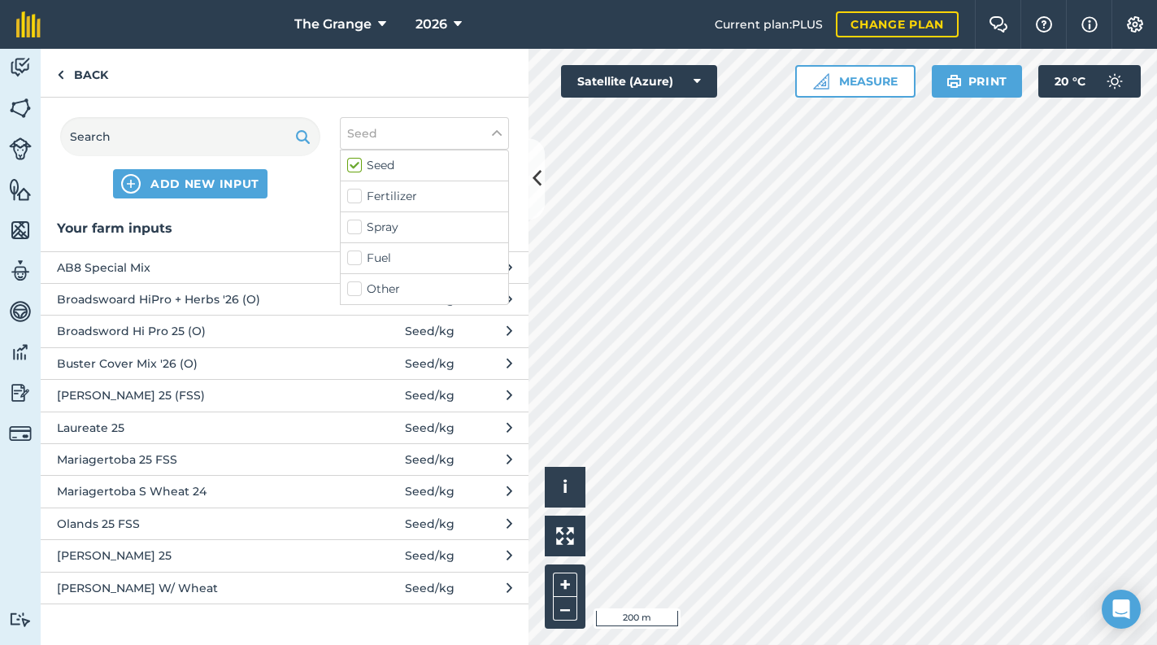
click at [381, 283] on label "Other" at bounding box center [424, 289] width 154 height 17
click at [358, 283] on input "Other" at bounding box center [352, 286] width 11 height 11
checkbox input "true"
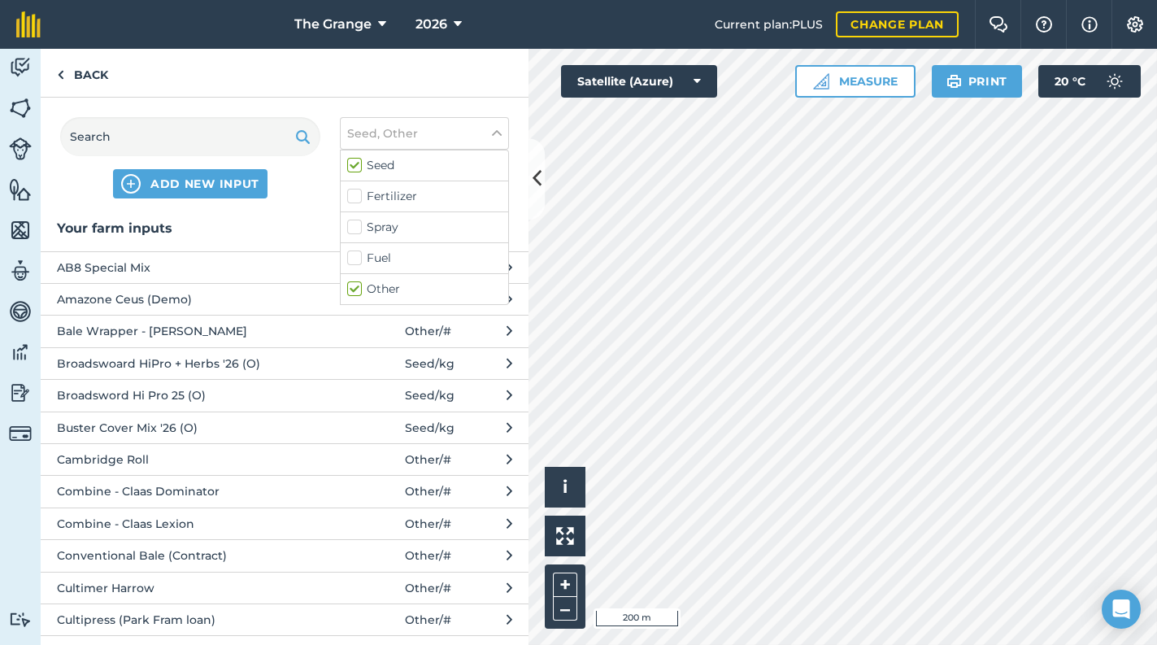
click at [355, 166] on label "Seed" at bounding box center [424, 165] width 154 height 17
click at [355, 166] on input "Seed" at bounding box center [352, 162] width 11 height 11
checkbox input "false"
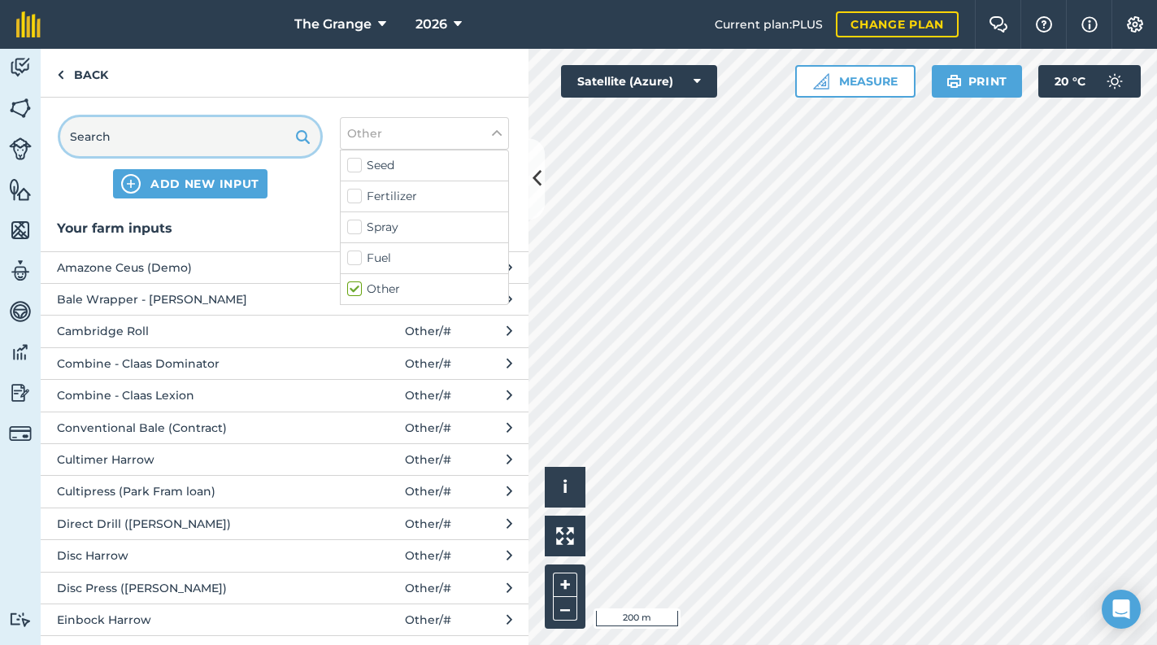
drag, startPoint x: 247, startPoint y: 138, endPoint x: 228, endPoint y: 139, distance: 19.5
click at [246, 139] on input "text" at bounding box center [190, 136] width 260 height 39
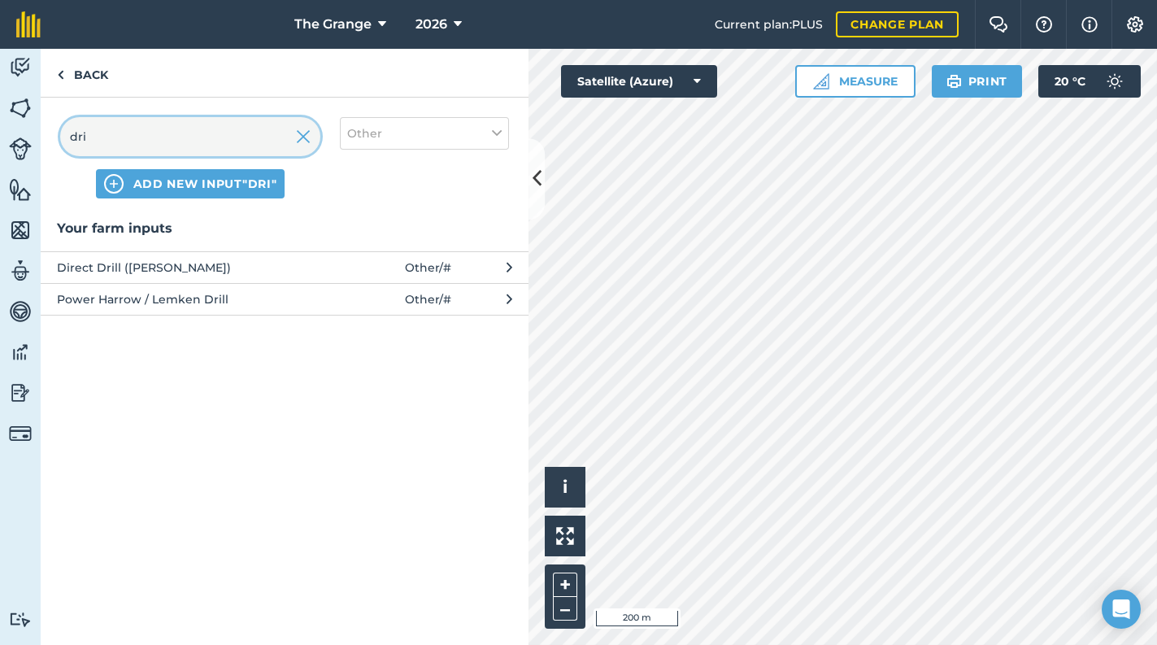
type input "dri"
click at [172, 301] on span "Power Harrow / Lemken Drill" at bounding box center [190, 299] width 266 height 18
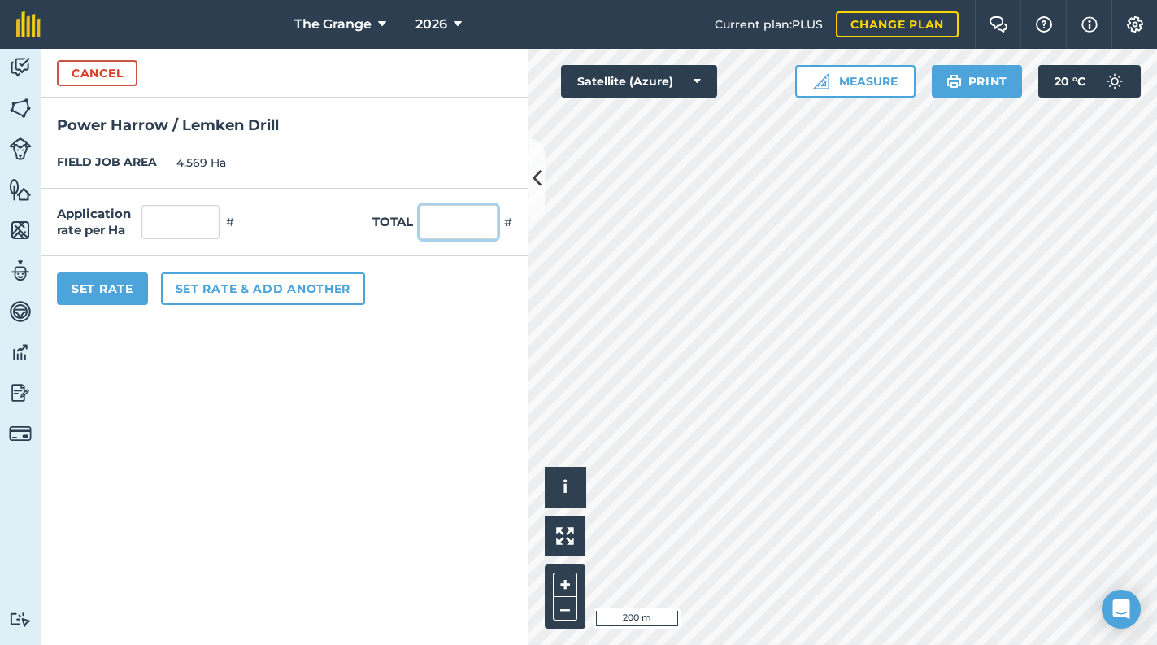
click at [455, 220] on input "text" at bounding box center [459, 222] width 78 height 34
type input "1"
type input "0.219"
drag, startPoint x: 350, startPoint y: 399, endPoint x: 319, endPoint y: 388, distance: 32.9
click at [329, 392] on form "Cancel Power Harrow / Lemken Drill FIELD JOB AREA 4.569 Ha Application rate per…" at bounding box center [285, 347] width 488 height 596
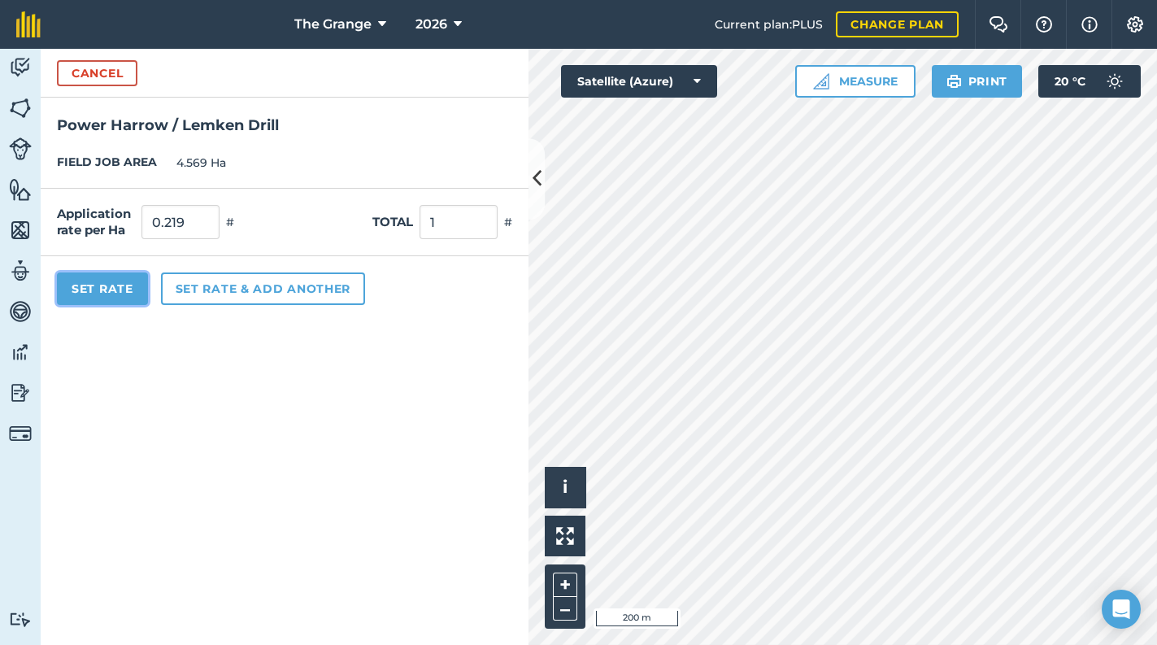
click at [141, 275] on button "Set Rate" at bounding box center [102, 288] width 91 height 33
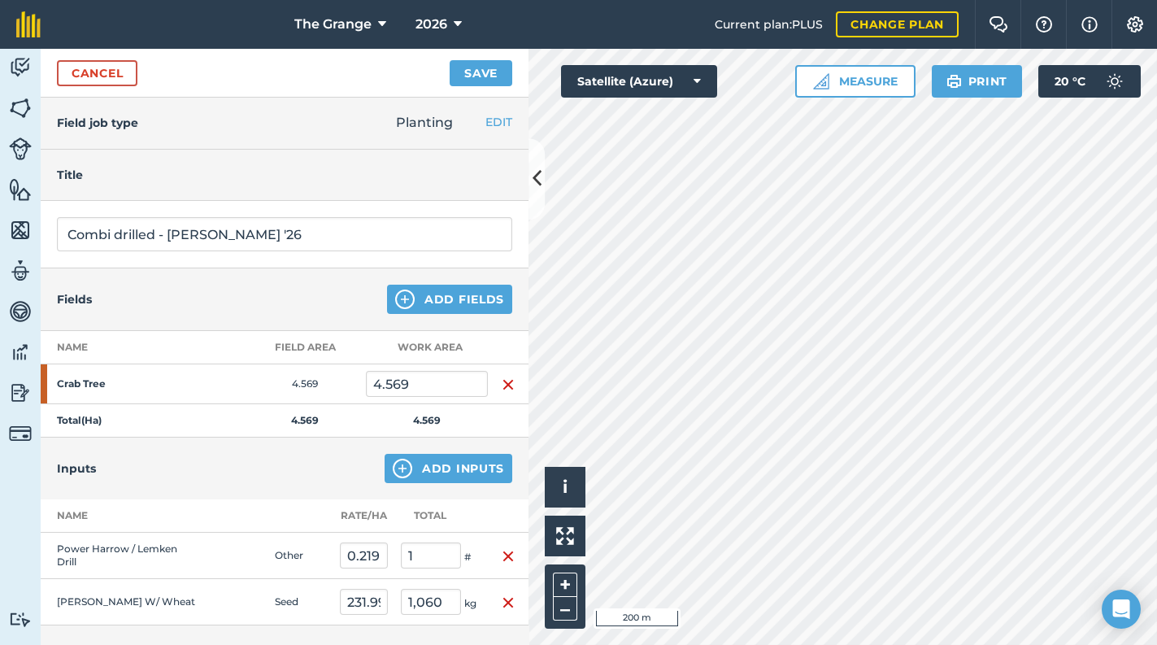
scroll to position [0, 0]
click at [463, 77] on button "Save" at bounding box center [481, 73] width 63 height 26
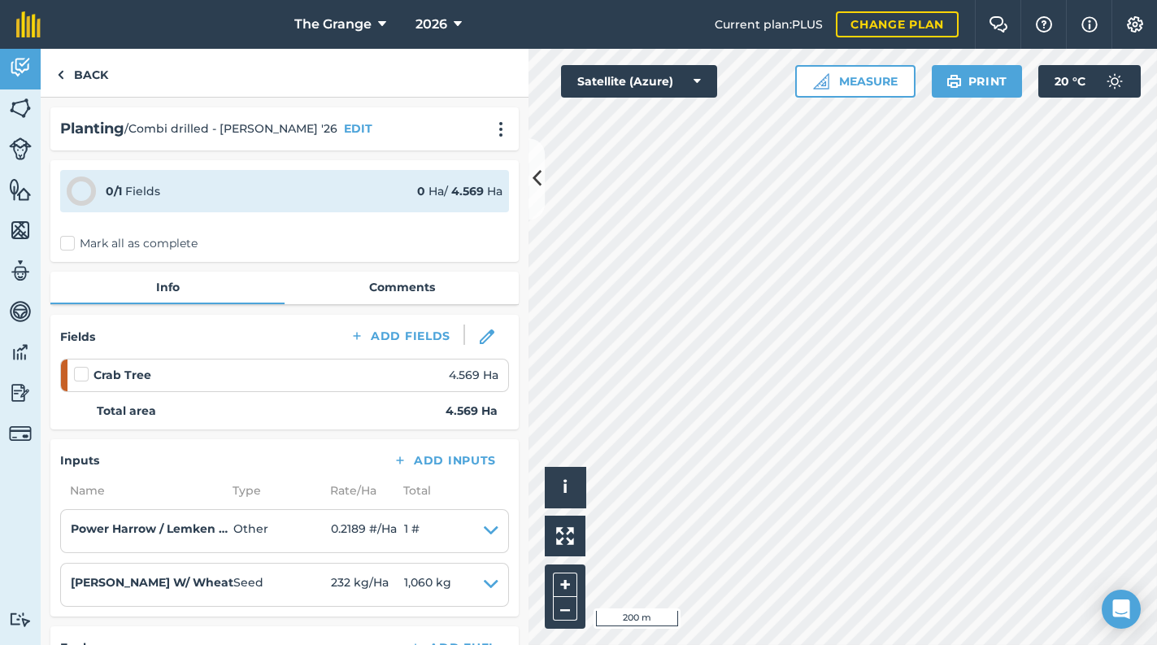
click at [106, 230] on div "0 / 1 Fields 0 Ha / 4.569 [PERSON_NAME] all as complete" at bounding box center [284, 211] width 468 height 102
click at [107, 236] on label "Mark all as complete" at bounding box center [128, 243] width 137 height 17
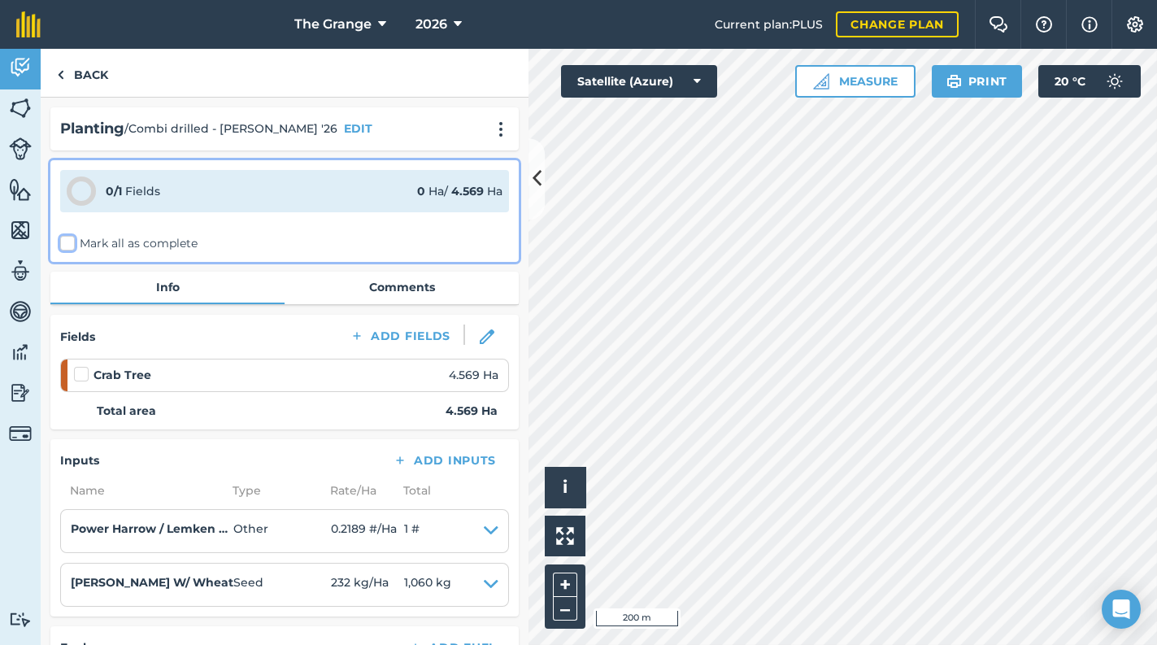
click at [71, 236] on input "Mark all as complete" at bounding box center [65, 240] width 11 height 11
checkbox input "false"
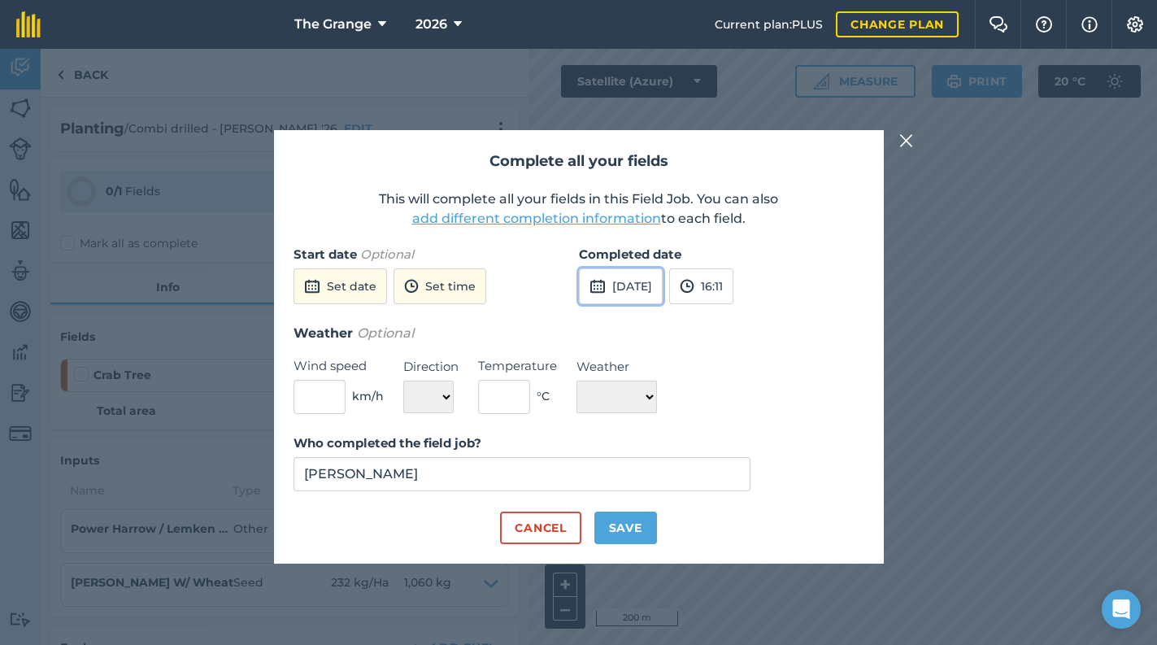
click at [627, 272] on button "[DATE]" at bounding box center [621, 286] width 84 height 36
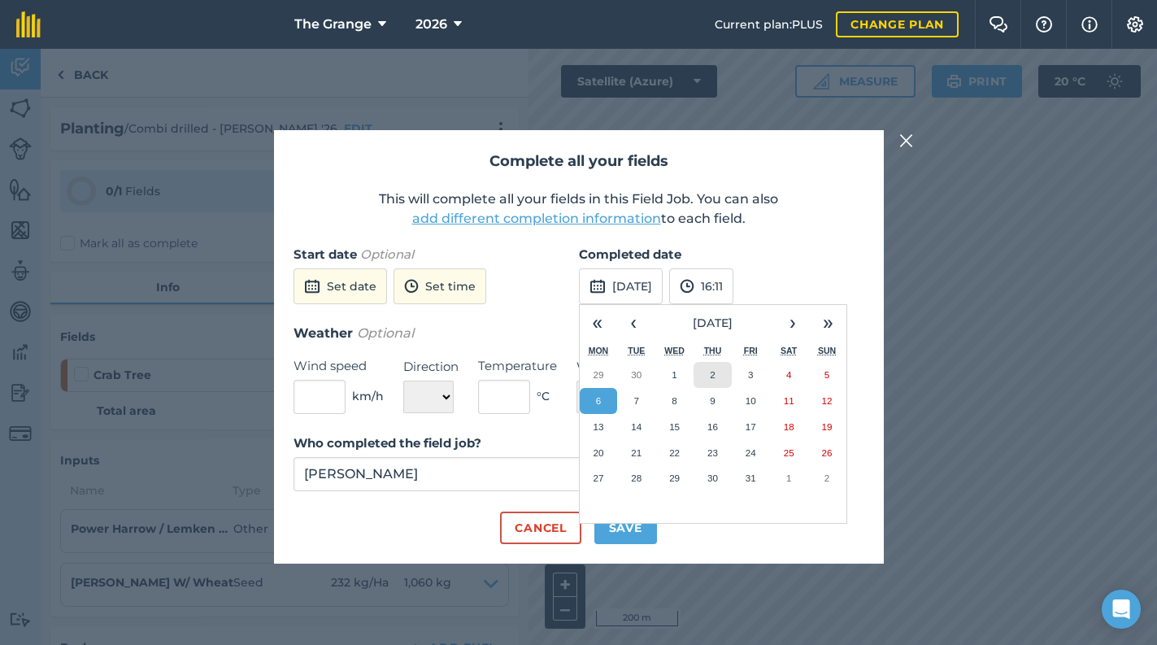
click at [713, 375] on abbr "2" at bounding box center [712, 374] width 5 height 11
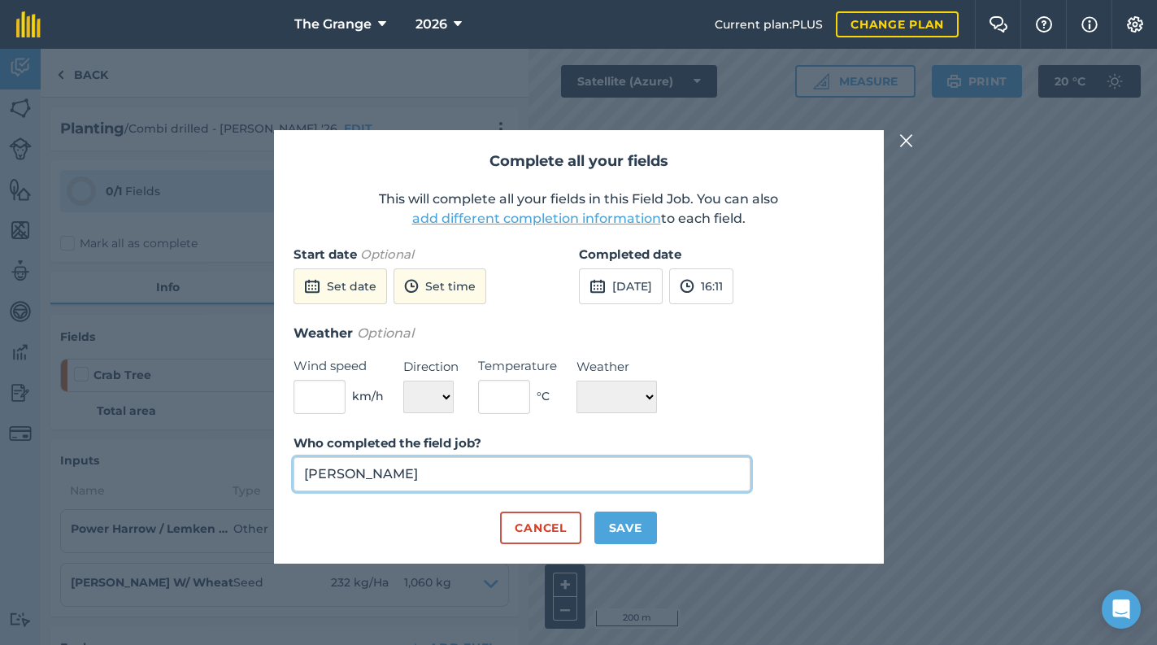
click at [443, 476] on input "[PERSON_NAME]" at bounding box center [523, 474] width 458 height 34
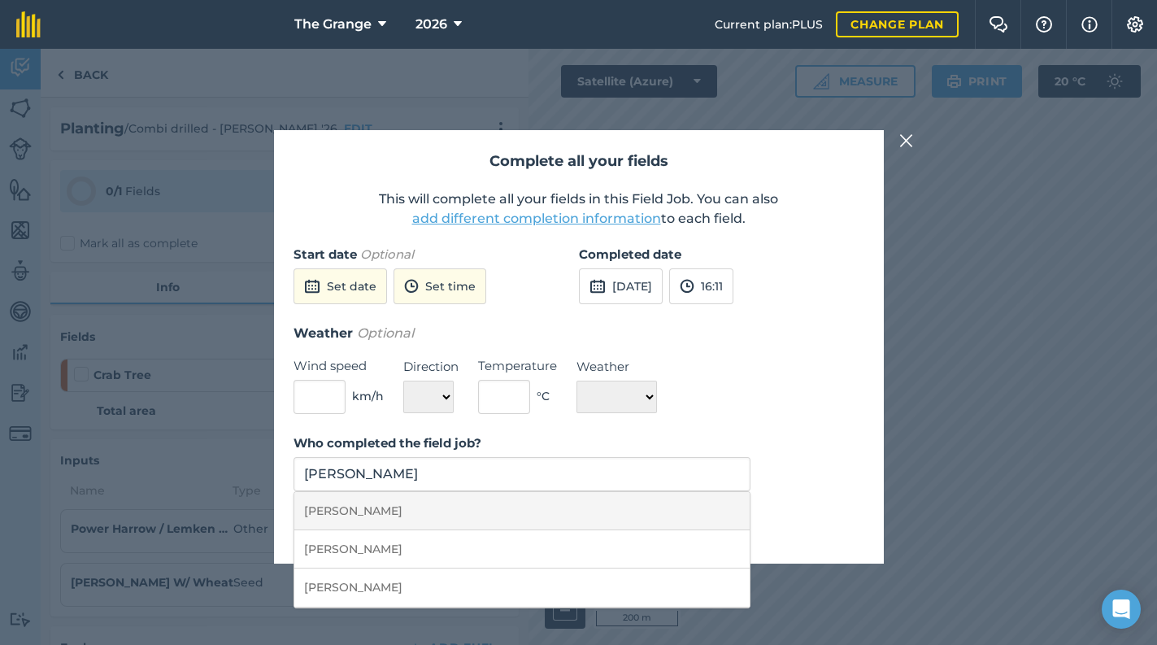
click at [594, 515] on li "[PERSON_NAME]" at bounding box center [522, 511] width 456 height 38
type input "[PERSON_NAME]"
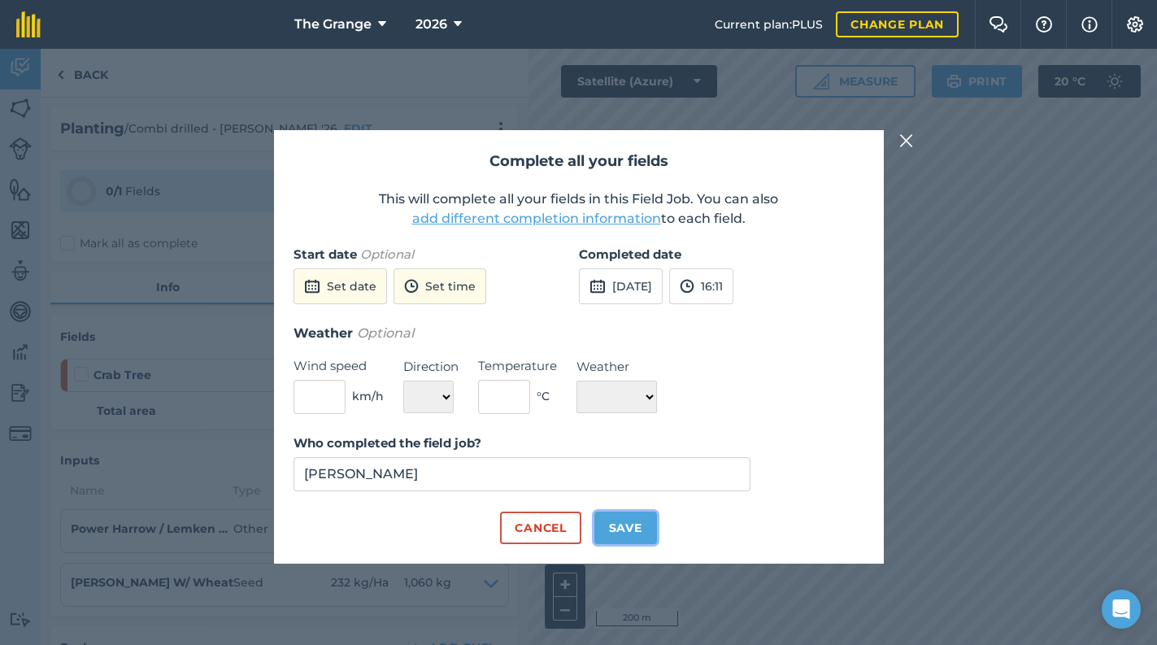
click at [598, 523] on button "Save" at bounding box center [625, 527] width 63 height 33
checkbox input "true"
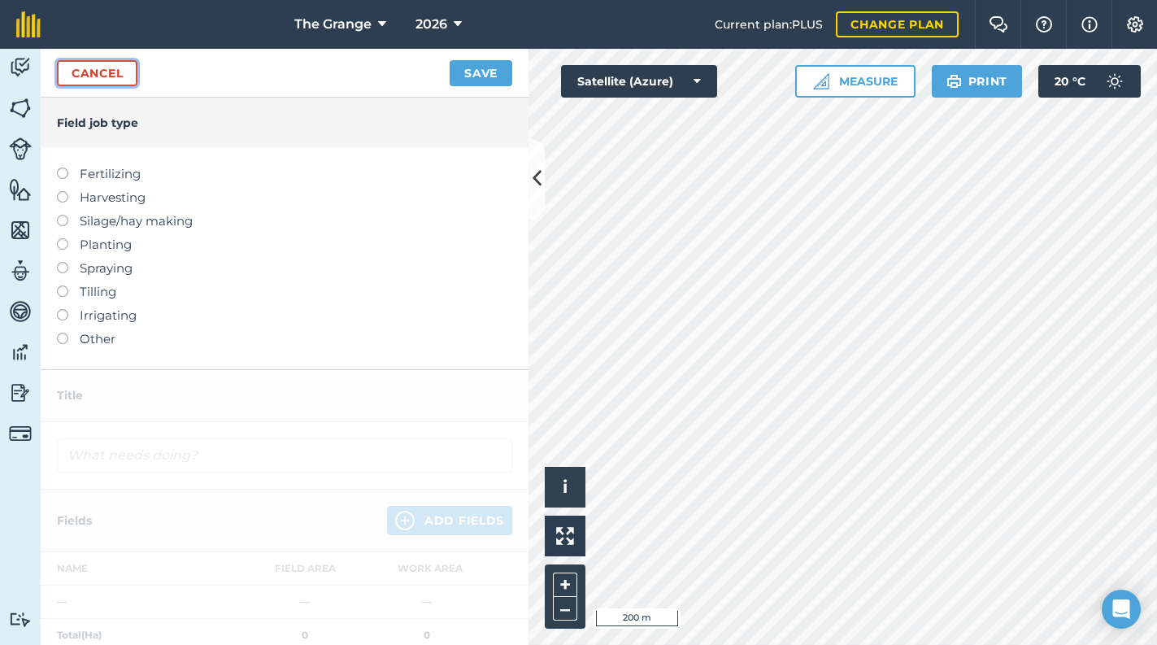
drag, startPoint x: 115, startPoint y: 68, endPoint x: 193, endPoint y: 157, distance: 117.6
click at [115, 68] on link "Cancel" at bounding box center [97, 73] width 80 height 26
click at [28, 61] on img at bounding box center [20, 67] width 23 height 24
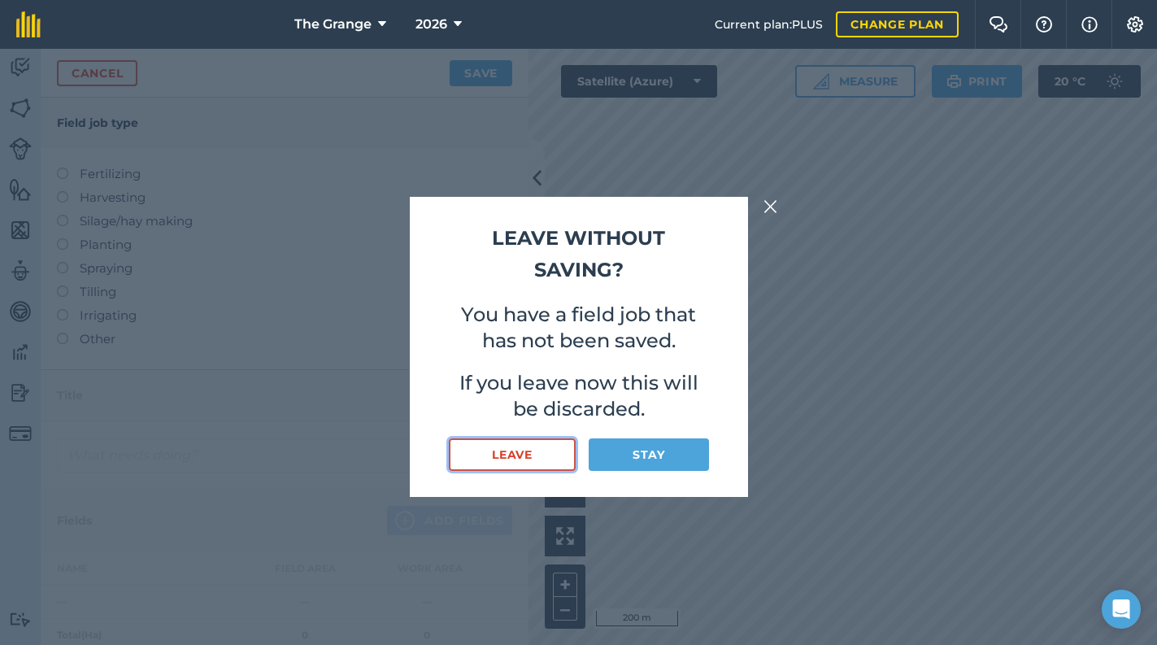
click at [548, 459] on button "Leave" at bounding box center [513, 454] width 128 height 33
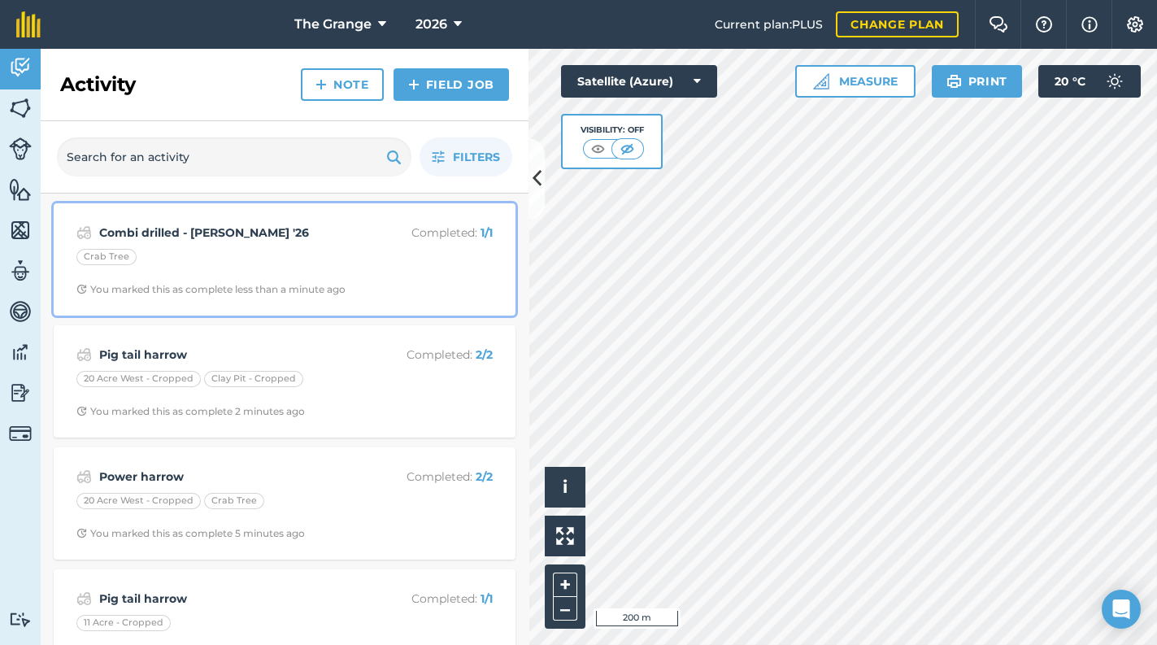
click at [307, 251] on div "Crab Tree" at bounding box center [284, 259] width 416 height 21
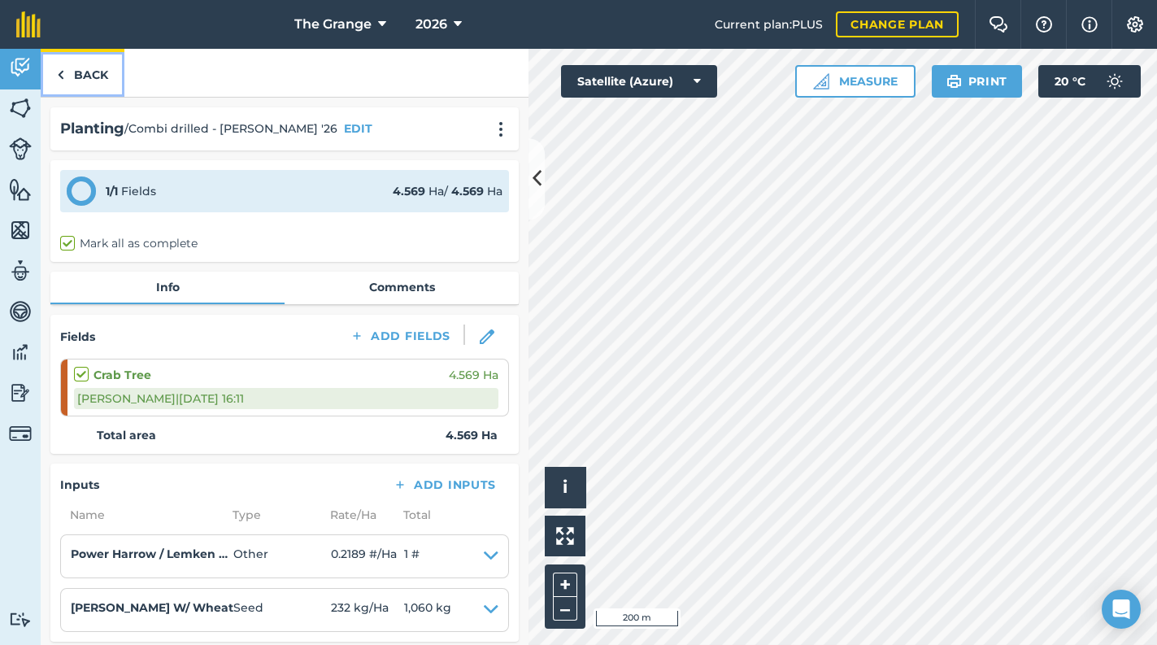
click at [91, 73] on link "Back" at bounding box center [83, 73] width 84 height 48
